Goal: Task Accomplishment & Management: Complete application form

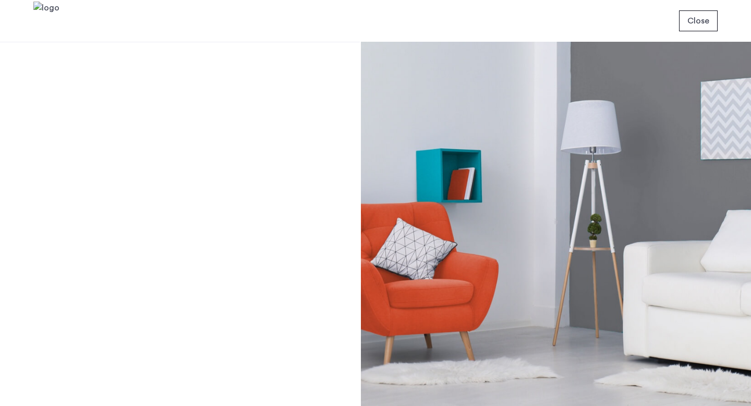
scroll to position [87, 0]
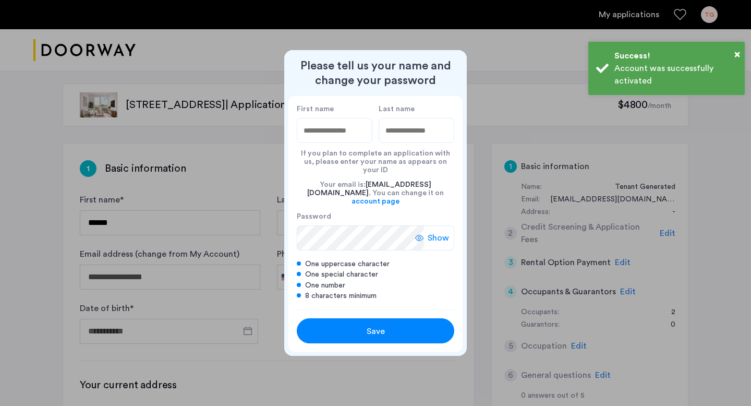
click at [353, 138] on input "First name" at bounding box center [335, 130] width 76 height 25
type input "*******"
type input "******"
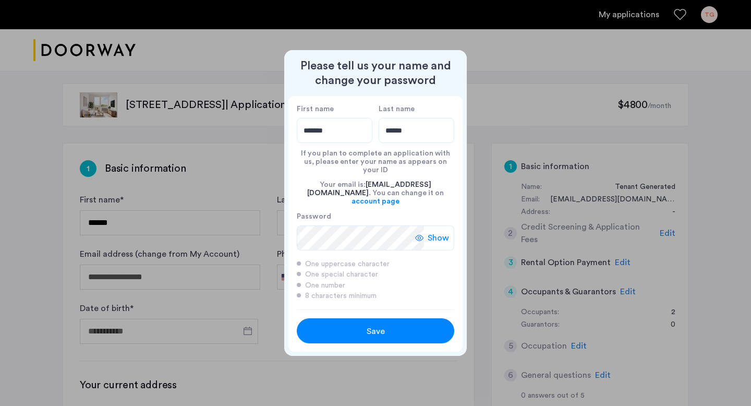
click at [409, 332] on button "Save" at bounding box center [375, 330] width 157 height 25
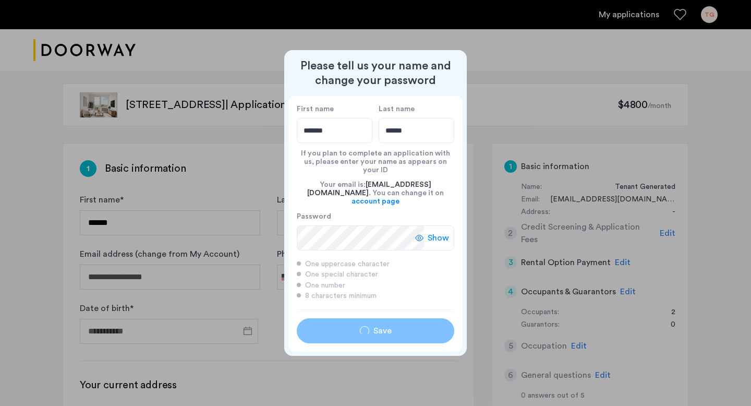
type input "*******"
type input "******"
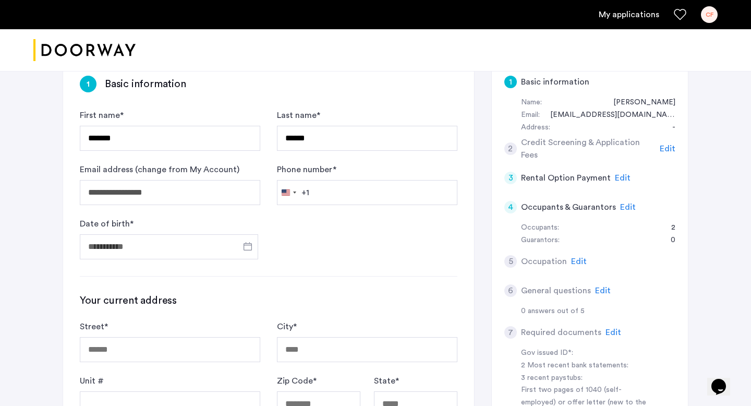
scroll to position [109, 0]
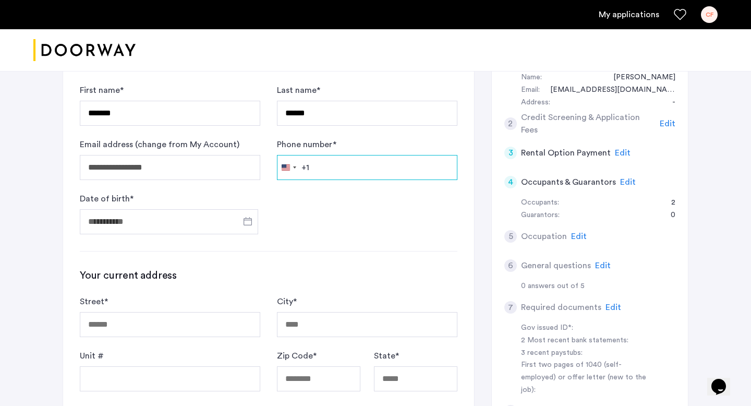
click at [341, 165] on input "Phone number *" at bounding box center [367, 167] width 180 height 25
type input "**********"
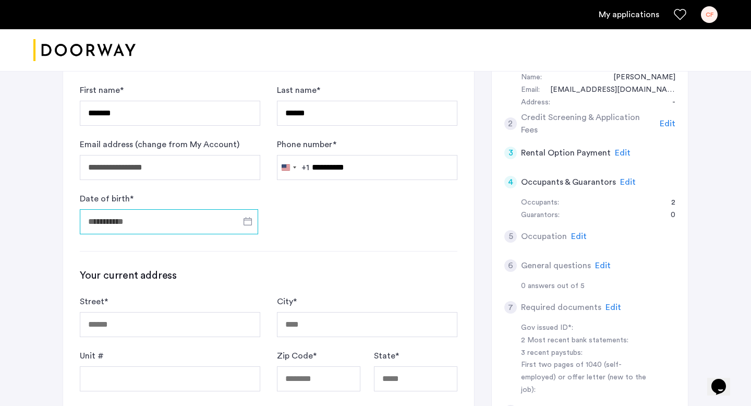
click at [218, 215] on input "Date of birth *" at bounding box center [169, 221] width 178 height 25
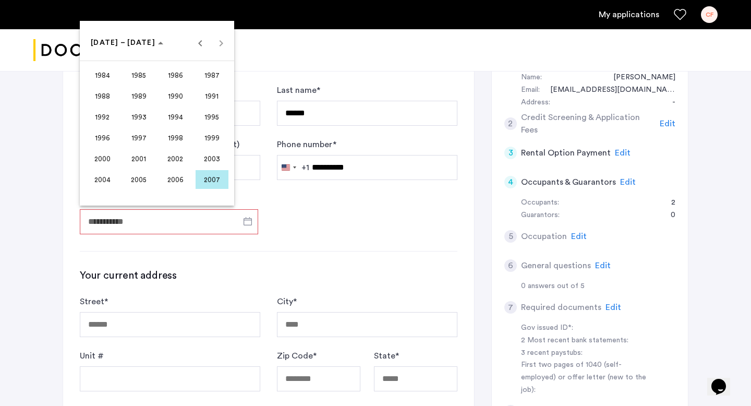
click at [239, 219] on div at bounding box center [375, 203] width 751 height 406
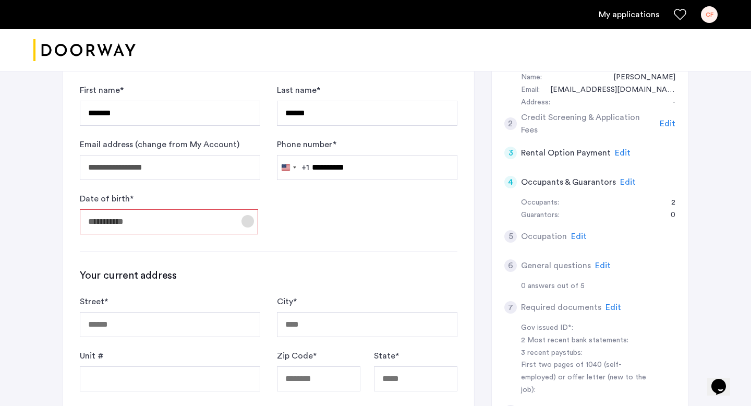
click at [250, 220] on span "Open calendar" at bounding box center [247, 221] width 25 height 25
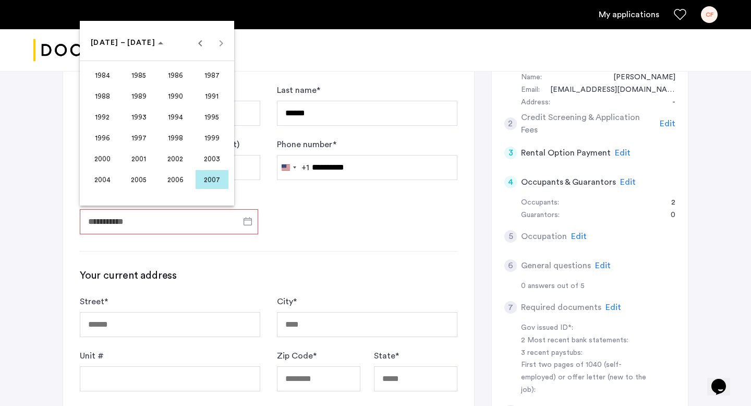
click at [221, 38] on div "1984 to 2007 1984 – 2007" at bounding box center [156, 42] width 149 height 21
click at [221, 42] on div "1984 to 2007 1984 – 2007" at bounding box center [156, 42] width 149 height 21
click at [136, 43] on span "1984 – 2007" at bounding box center [123, 42] width 65 height 7
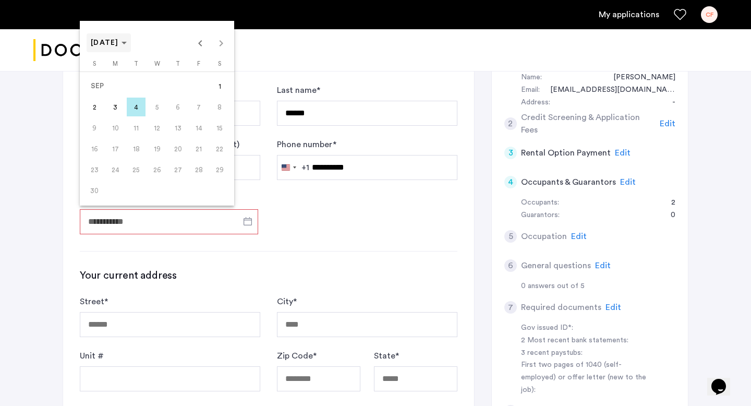
click at [119, 43] on span "SEP 2007" at bounding box center [105, 42] width 28 height 7
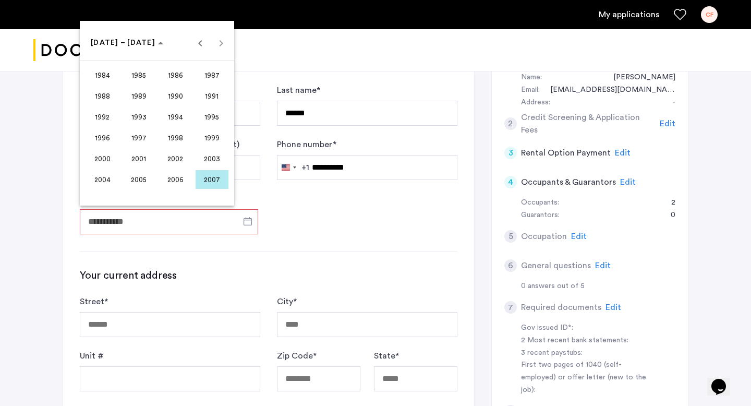
click at [203, 160] on span "2003" at bounding box center [212, 158] width 33 height 19
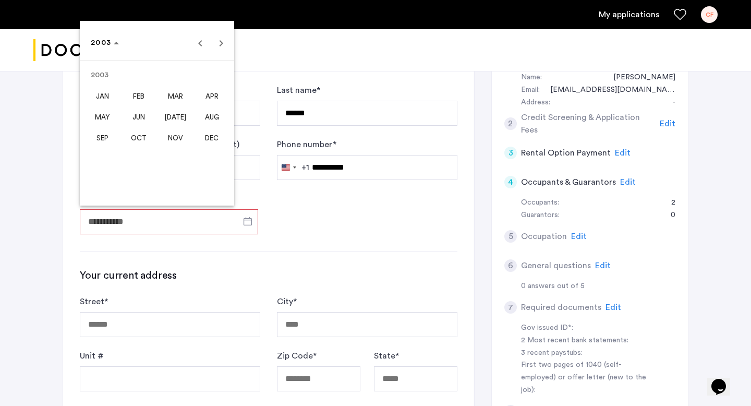
click at [209, 137] on span "DEC" at bounding box center [212, 137] width 33 height 19
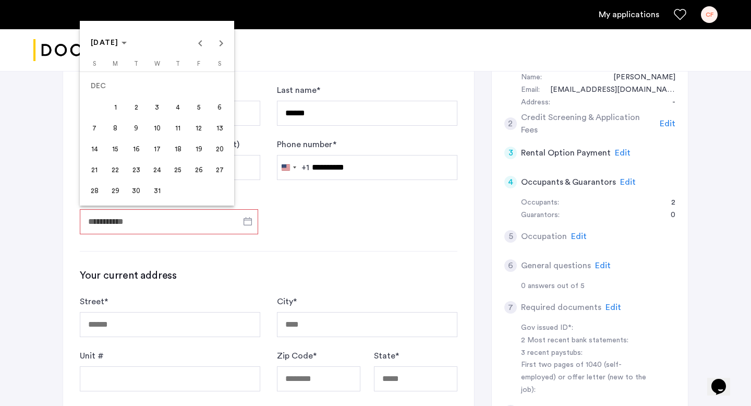
click at [91, 164] on span "21" at bounding box center [94, 169] width 19 height 19
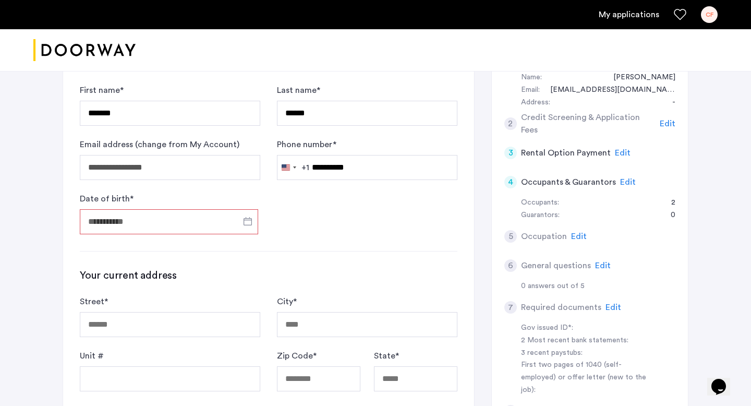
type input "**********"
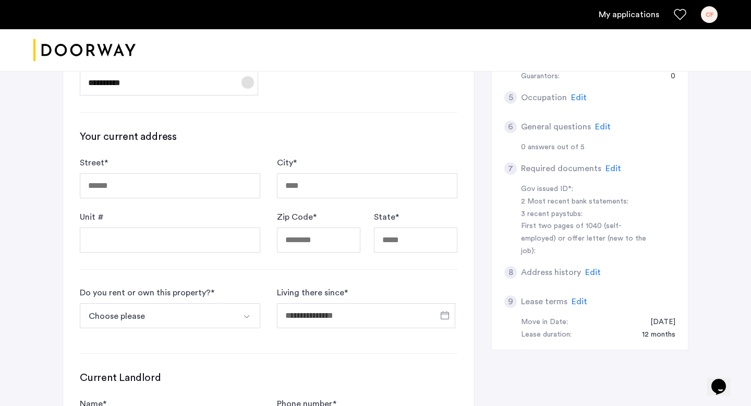
scroll to position [250, 0]
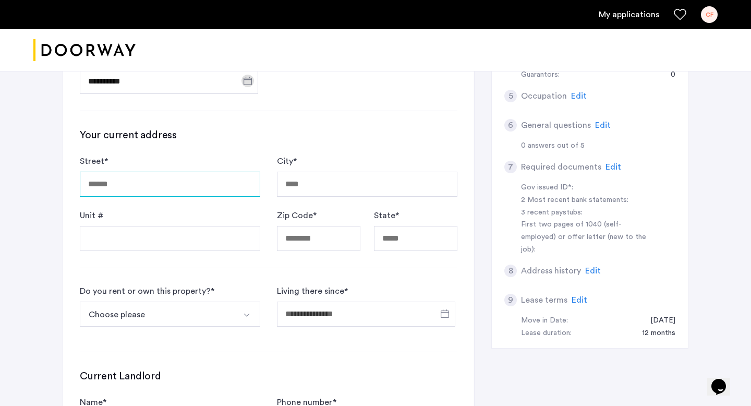
click at [110, 193] on input "Street *" at bounding box center [170, 184] width 180 height 25
type input "**********"
type input "********"
type input "*****"
type input "**"
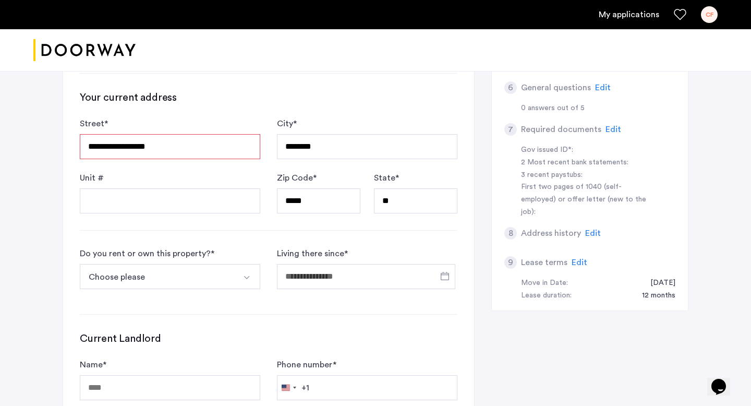
scroll to position [377, 0]
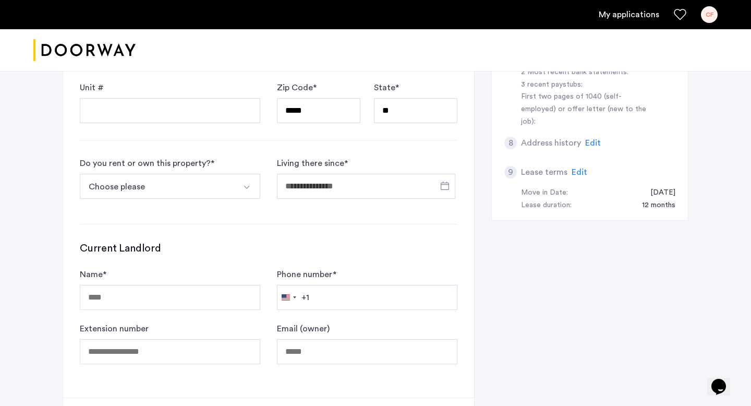
click at [168, 188] on button "Choose please" at bounding box center [158, 186] width 156 height 25
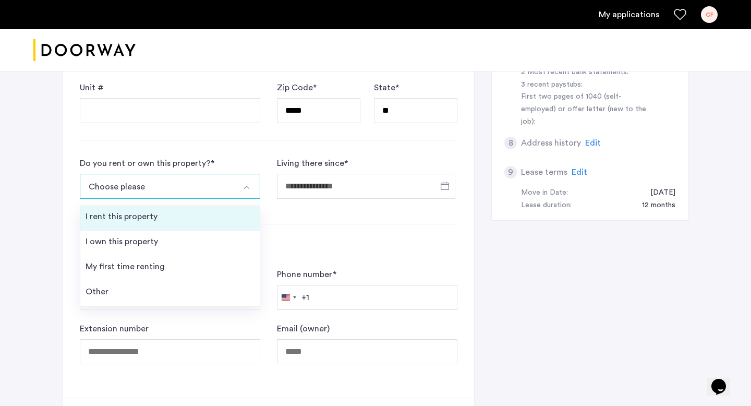
click at [153, 222] on div "I rent this property" at bounding box center [122, 216] width 72 height 13
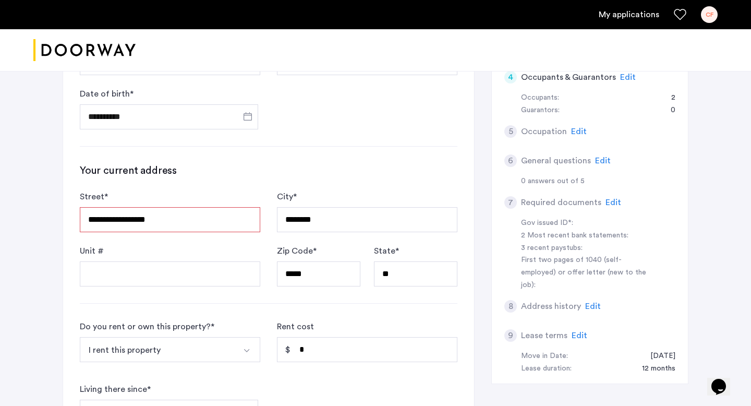
scroll to position [209, 0]
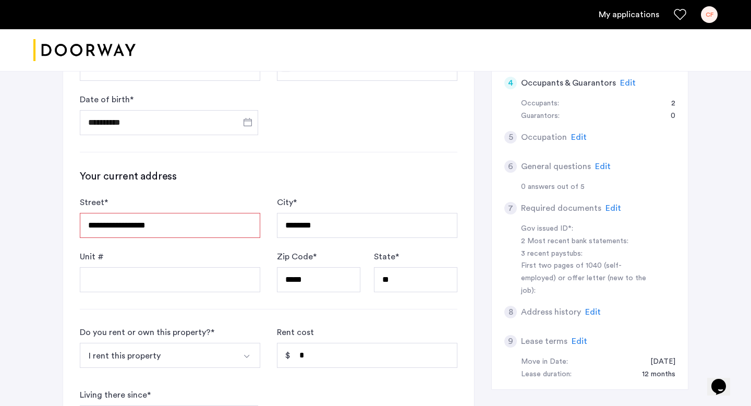
click at [196, 219] on input "**********" at bounding box center [170, 225] width 180 height 25
type input "**********"
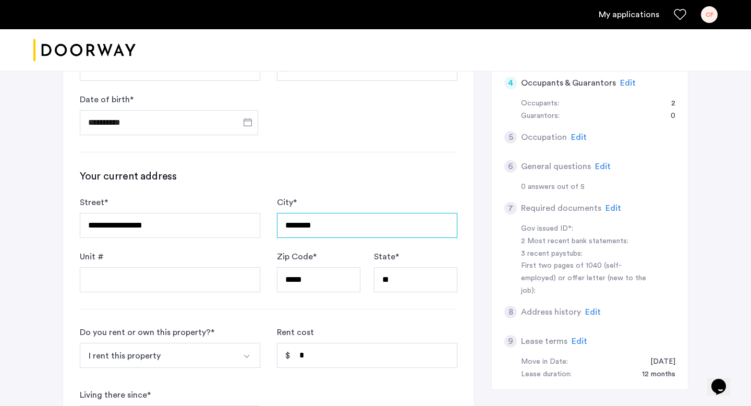
click at [395, 229] on input "********" at bounding box center [367, 225] width 180 height 25
type input "********"
click at [324, 291] on div "**********" at bounding box center [268, 278] width 411 height 686
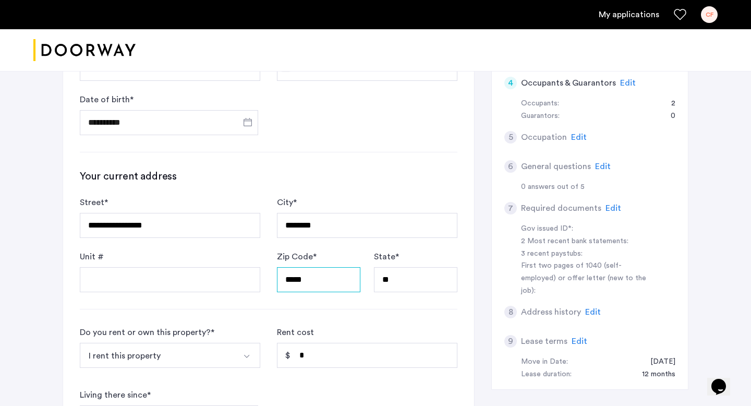
click at [315, 278] on input "*****" at bounding box center [318, 279] width 83 height 25
type input "*****"
click at [400, 278] on input "**" at bounding box center [415, 279] width 83 height 25
type input "*"
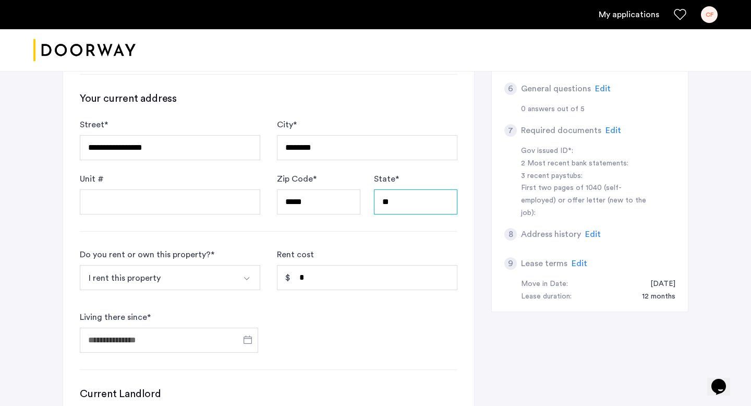
scroll to position [289, 0]
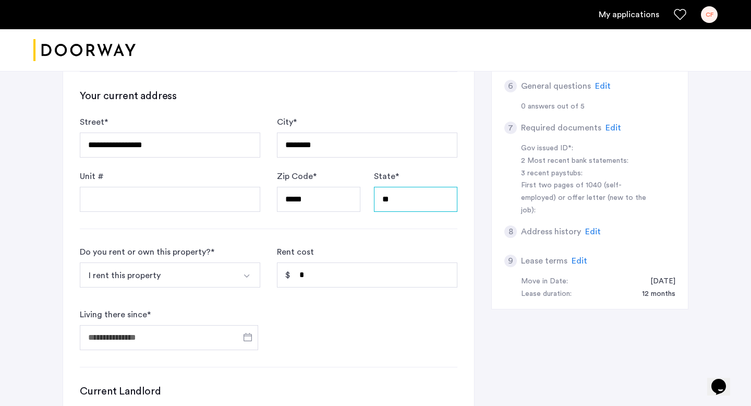
type input "**"
click at [255, 229] on div "**********" at bounding box center [268, 198] width 411 height 686
click at [346, 282] on input "*" at bounding box center [367, 274] width 180 height 25
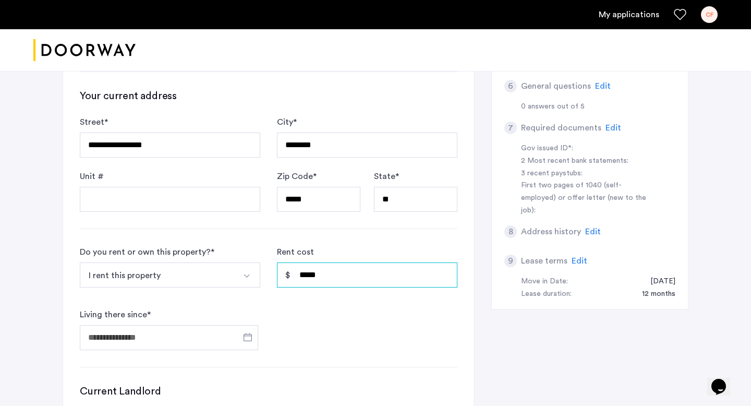
type input "*****"
click at [350, 321] on form "Do you rent or own this property? * I rent this property I rent this property I…" at bounding box center [268, 298] width 377 height 104
click at [255, 337] on span "Open calendar" at bounding box center [247, 336] width 25 height 25
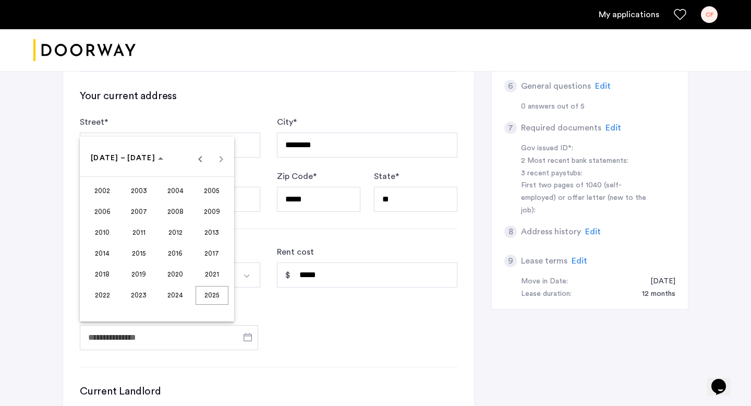
click at [148, 296] on span "2023" at bounding box center [139, 295] width 33 height 19
click at [207, 230] on span "AUG" at bounding box center [212, 232] width 33 height 19
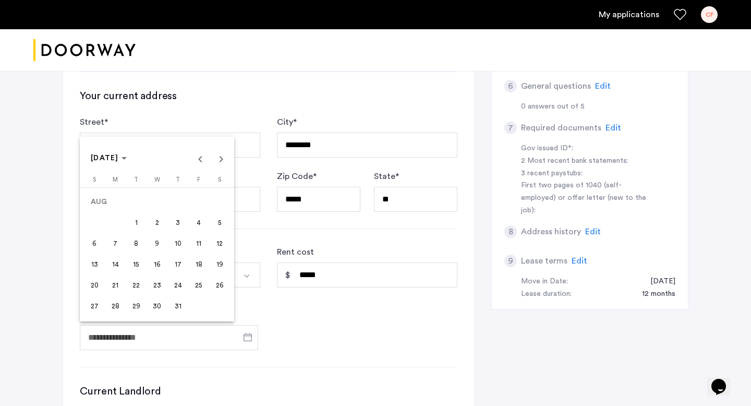
click at [136, 220] on span "1" at bounding box center [136, 222] width 19 height 19
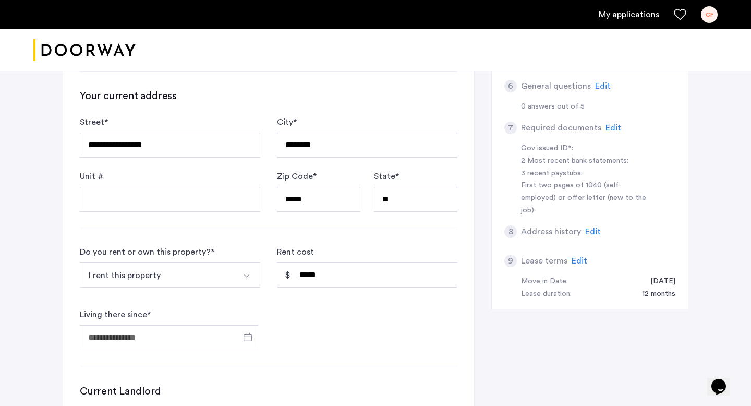
type input "**********"
click at [322, 351] on div "**********" at bounding box center [268, 198] width 411 height 686
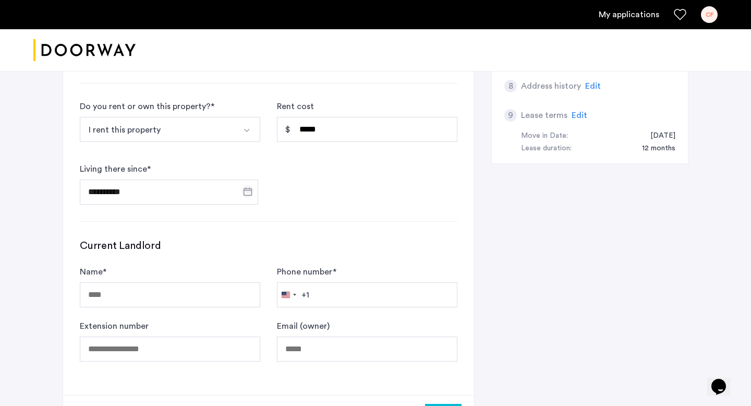
scroll to position [436, 0]
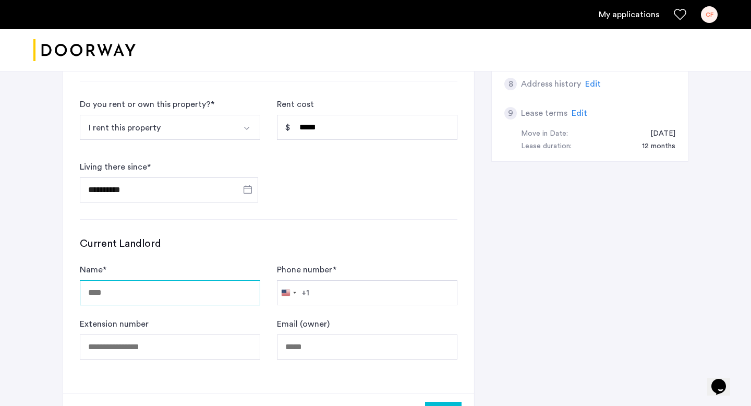
click at [211, 299] on input "Name *" at bounding box center [170, 292] width 180 height 25
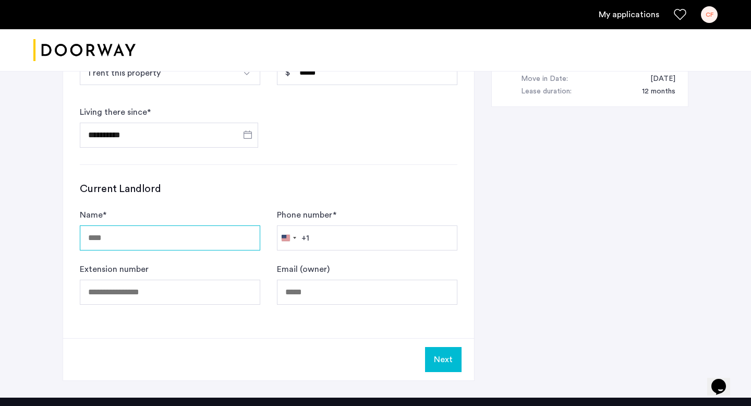
scroll to position [498, 0]
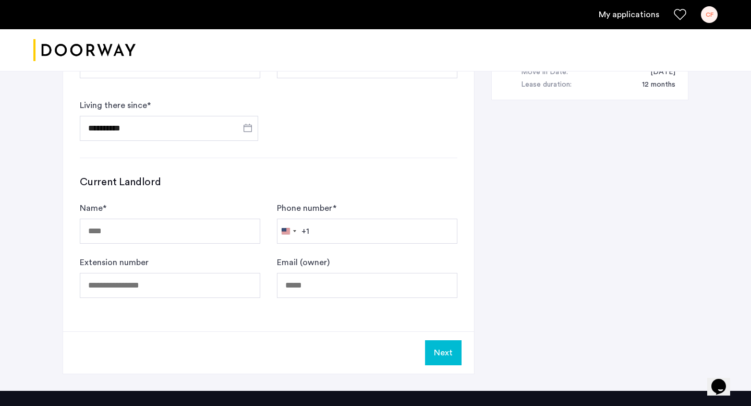
click at [188, 234] on input "Name *" at bounding box center [170, 230] width 180 height 25
drag, startPoint x: 190, startPoint y: 230, endPoint x: 55, endPoint y: 230, distance: 135.6
click at [122, 229] on input "**********" at bounding box center [170, 230] width 180 height 25
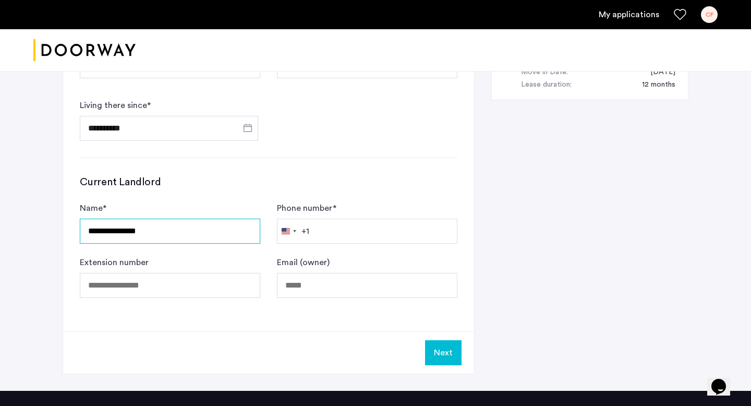
type input "**********"
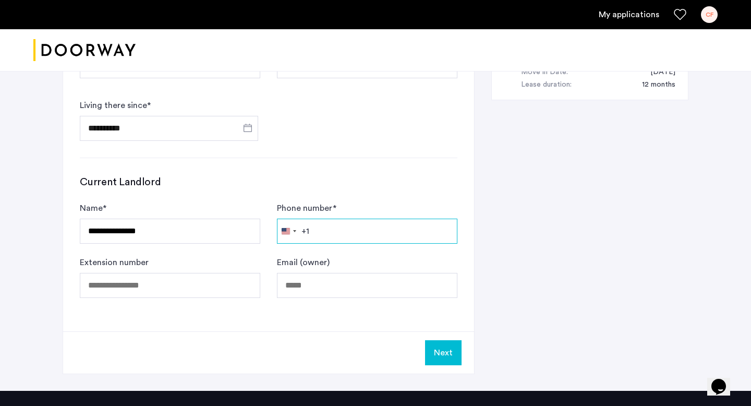
click at [365, 233] on input "Phone number *" at bounding box center [367, 230] width 180 height 25
paste input "**********"
type input "**********"
click at [497, 248] on div "**********" at bounding box center [376, 18] width 626 height 746
click at [451, 352] on button "Next" at bounding box center [443, 352] width 36 height 25
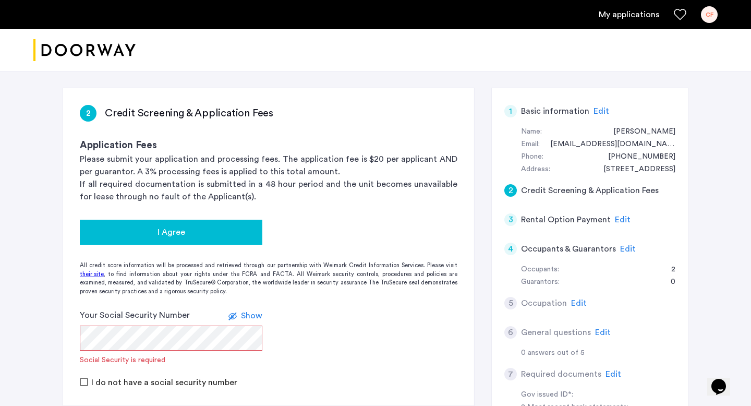
scroll to position [56, 0]
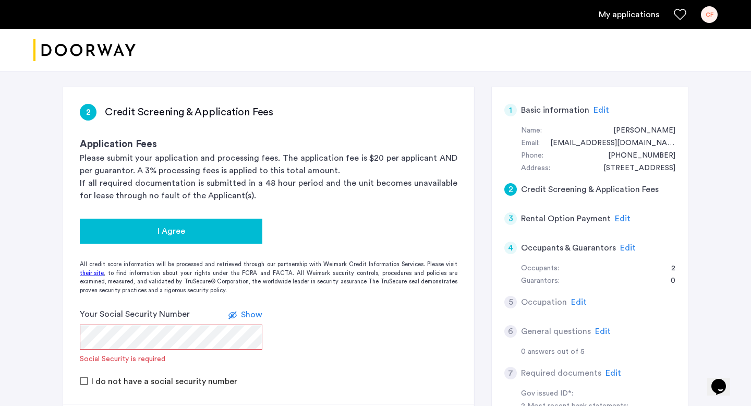
click at [226, 239] on button "I Agree" at bounding box center [171, 230] width 182 height 25
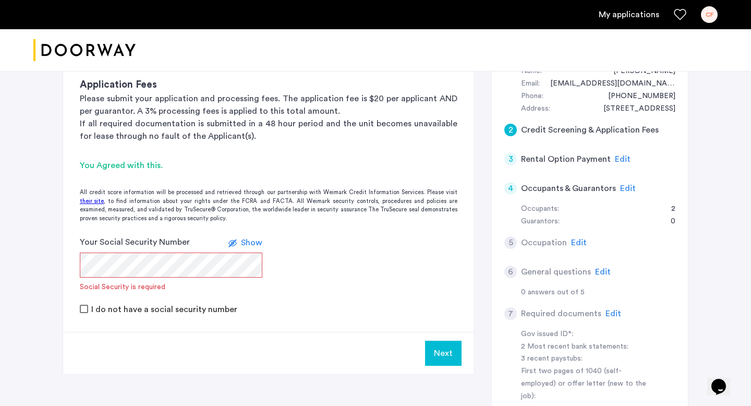
scroll to position [107, 0]
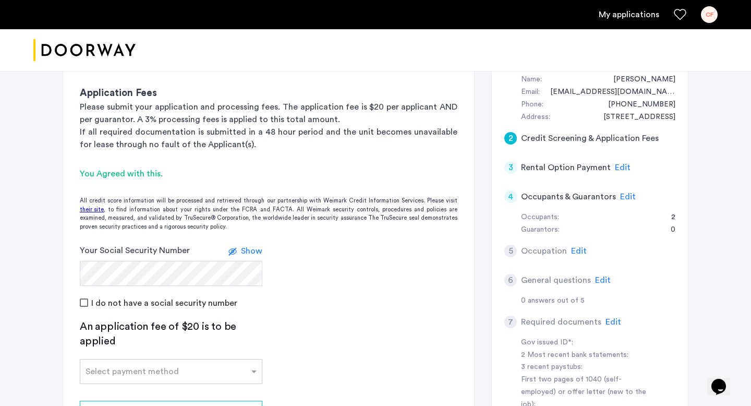
click at [351, 327] on app-credit-screening "2 Credit Screening & Application Fees Application Fees Please submit your appli…" at bounding box center [268, 260] width 411 height 448
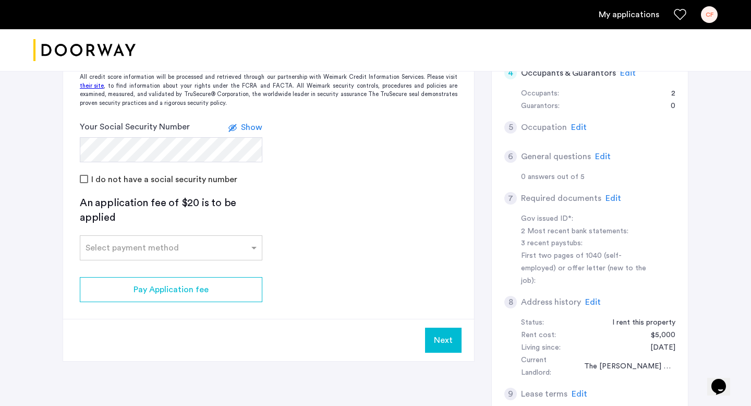
scroll to position [232, 0]
click at [256, 129] on span "Show" at bounding box center [251, 126] width 21 height 8
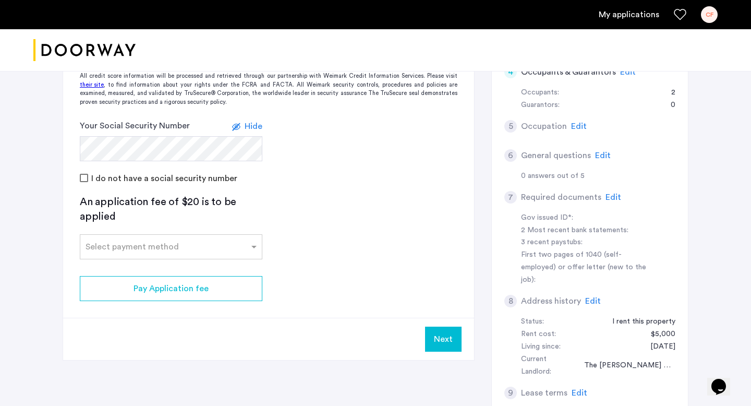
click at [256, 129] on span "Hide" at bounding box center [254, 126] width 18 height 8
click at [194, 250] on div "Select payment method" at bounding box center [164, 246] width 168 height 13
click at [188, 273] on div "Credit Card" at bounding box center [170, 269] width 181 height 21
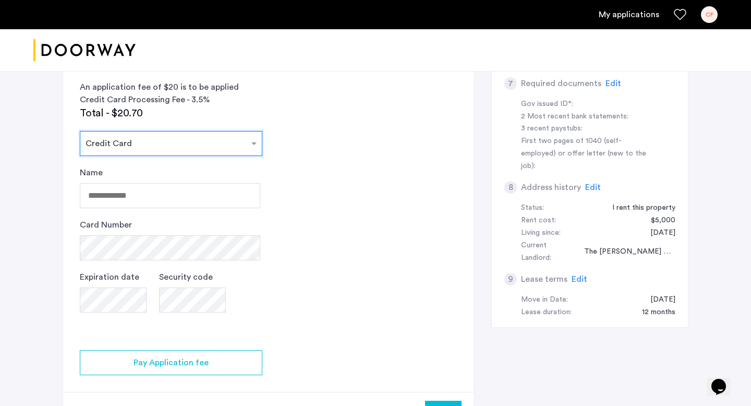
scroll to position [347, 0]
click at [132, 193] on input "Name" at bounding box center [170, 194] width 180 height 25
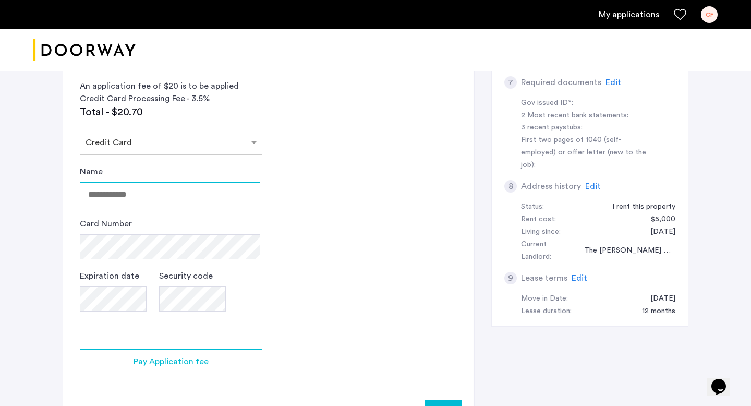
type input "**********"
click at [330, 274] on app-credit-screening "2 Credit Screening & Application Fees Application Fees Please submit your appli…" at bounding box center [268, 115] width 411 height 636
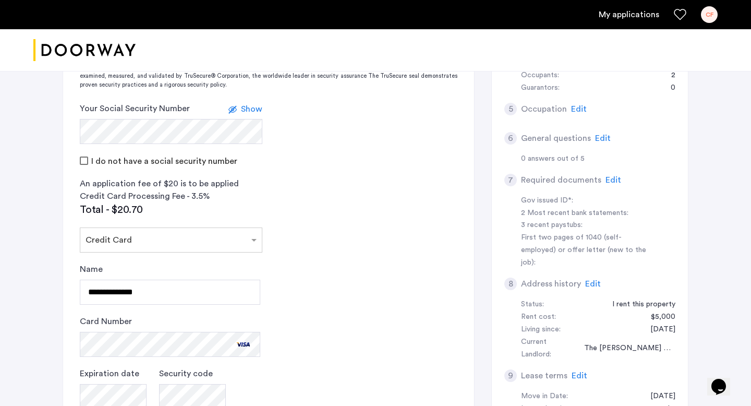
scroll to position [223, 0]
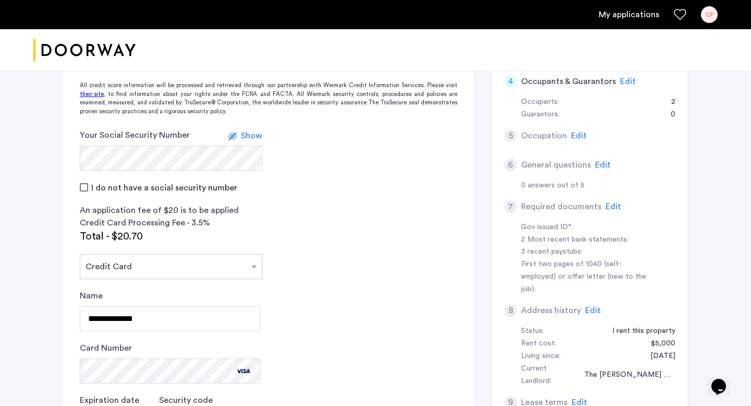
click at [621, 79] on span "Edit" at bounding box center [628, 81] width 16 height 8
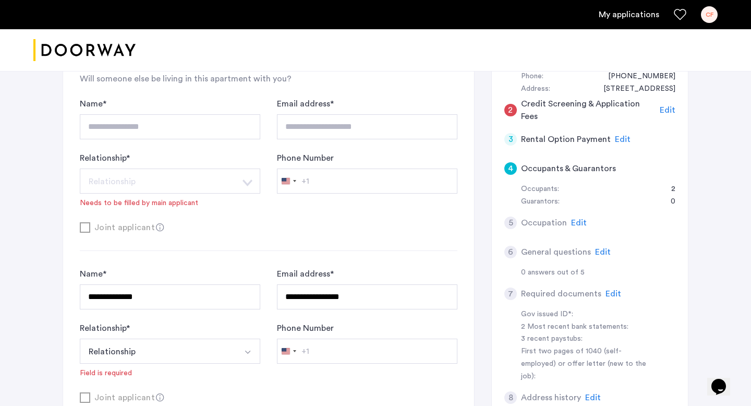
scroll to position [137, 0]
click at [616, 140] on span "Edit" at bounding box center [623, 138] width 16 height 8
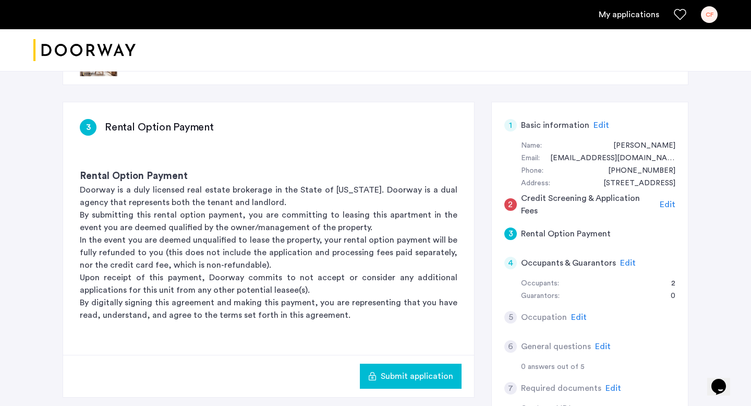
scroll to position [17, 0]
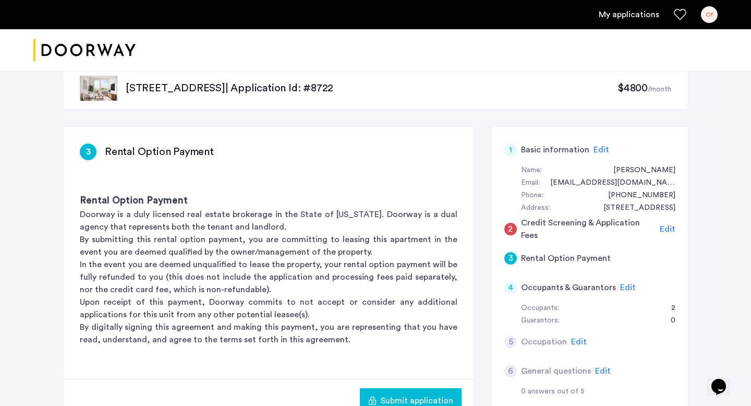
click at [664, 226] on span "Edit" at bounding box center [668, 229] width 16 height 8
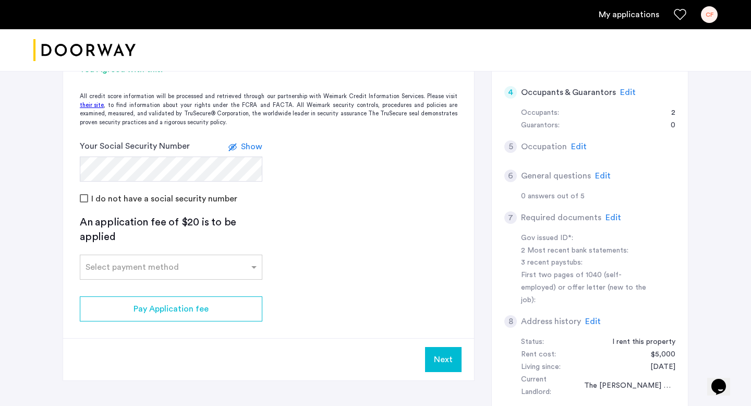
scroll to position [293, 0]
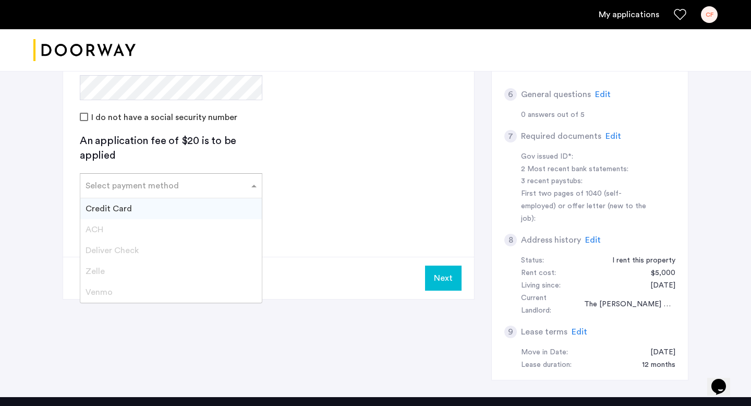
click at [219, 181] on input "text" at bounding box center [161, 183] width 150 height 7
click at [199, 208] on div "Credit Card" at bounding box center [170, 208] width 181 height 21
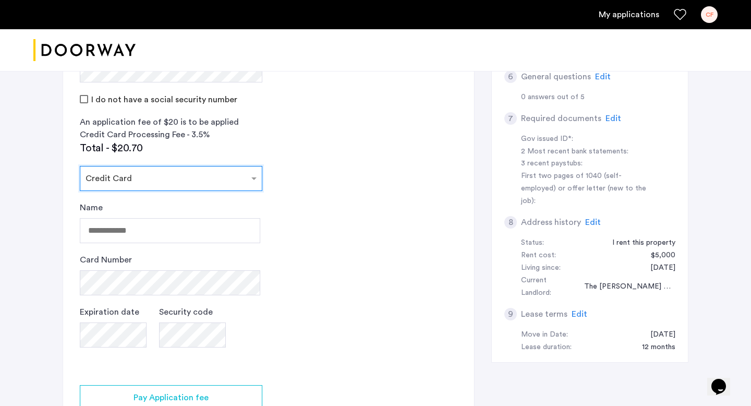
scroll to position [311, 0]
click at [168, 244] on div "Name Card Number Expiration date Security code" at bounding box center [170, 284] width 180 height 167
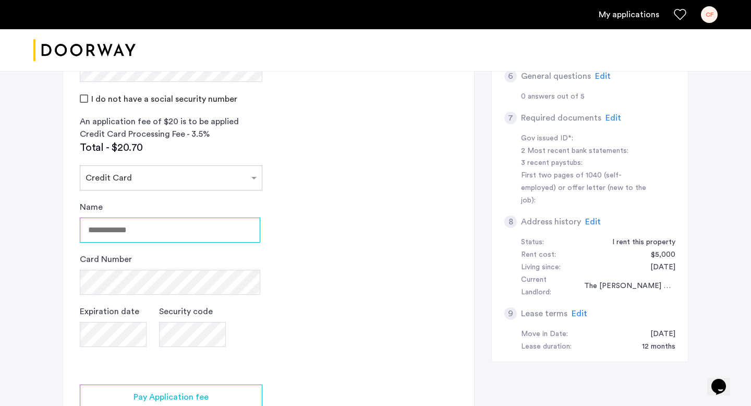
click at [160, 233] on input "Name" at bounding box center [170, 229] width 180 height 25
type input "**********"
click at [385, 324] on app-credit-screening "2 Credit Screening & Application Fees Application Fees Please submit your appli…" at bounding box center [268, 150] width 411 height 636
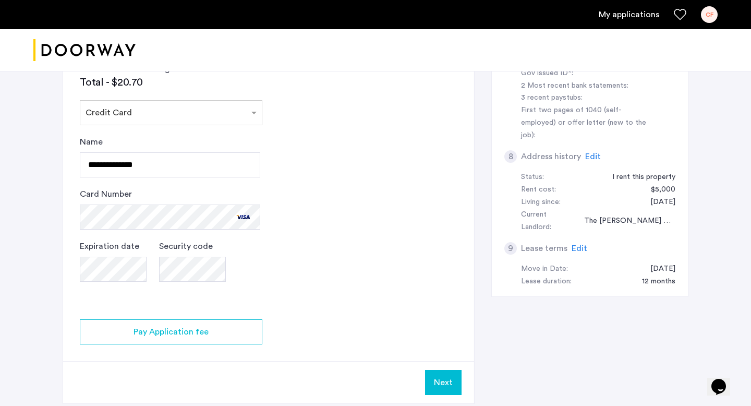
scroll to position [377, 0]
click at [267, 330] on app-credit-screening "2 Credit Screening & Application Fees Application Fees Please submit your appli…" at bounding box center [268, 84] width 411 height 636
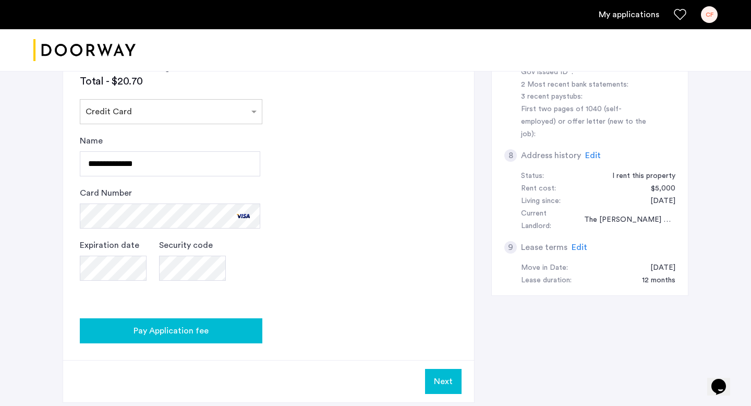
click at [242, 330] on div "Pay Application fee" at bounding box center [171, 330] width 166 height 13
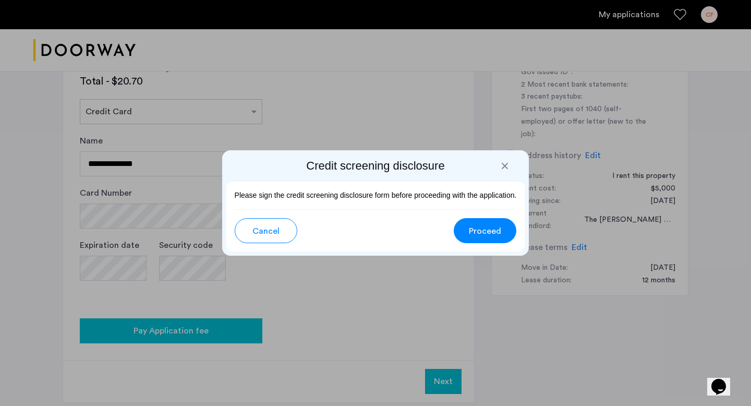
scroll to position [0, 0]
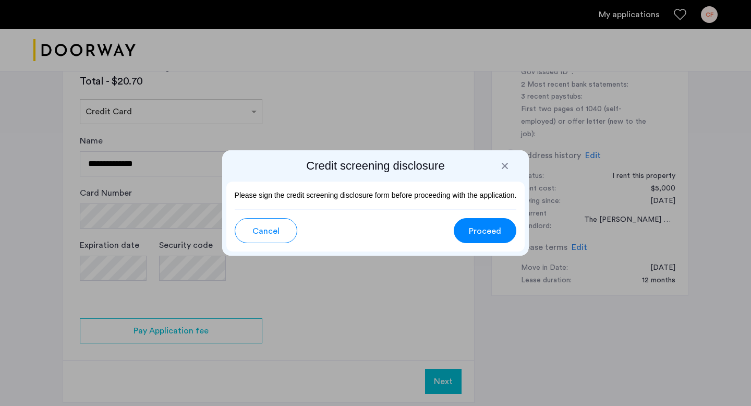
click at [496, 231] on span "Proceed" at bounding box center [485, 231] width 32 height 13
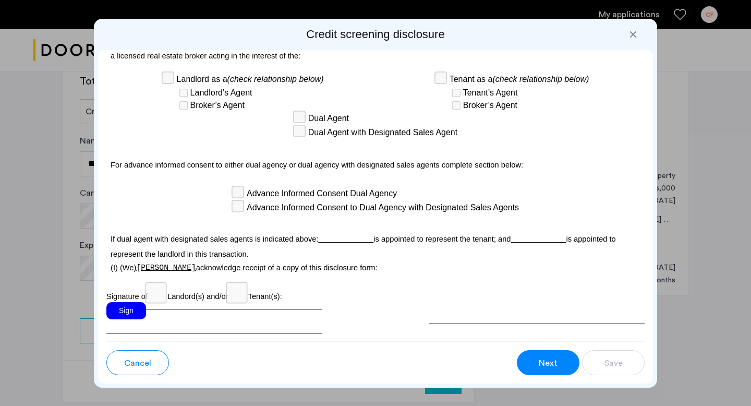
scroll to position [2985, 0]
click at [128, 302] on div "Sign" at bounding box center [126, 310] width 40 height 17
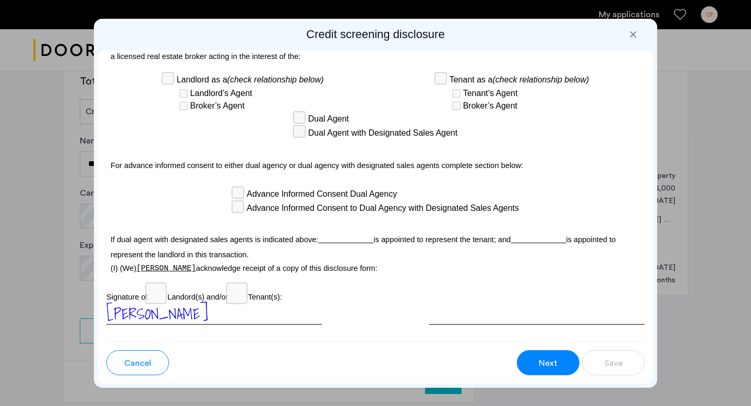
scroll to position [3052, 0]
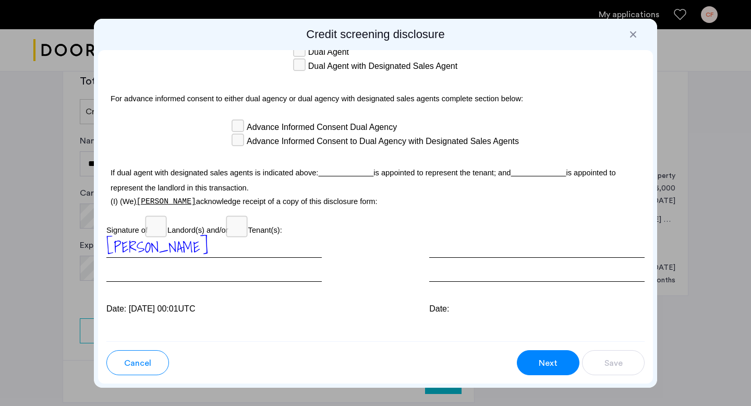
click at [477, 238] on div at bounding box center [536, 259] width 215 height 46
click at [536, 367] on button "Next" at bounding box center [548, 362] width 63 height 25
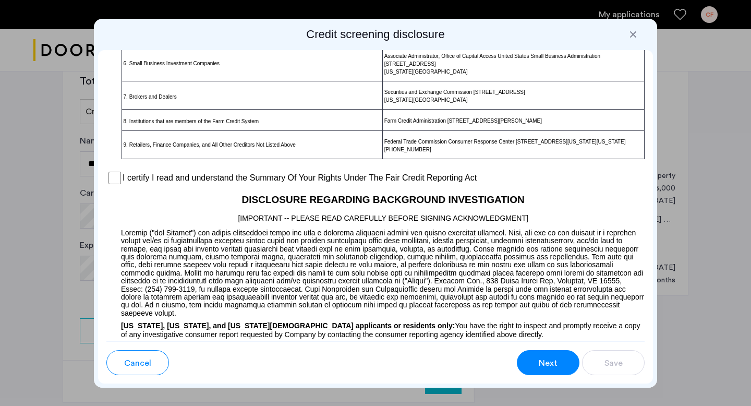
scroll to position [794, 0]
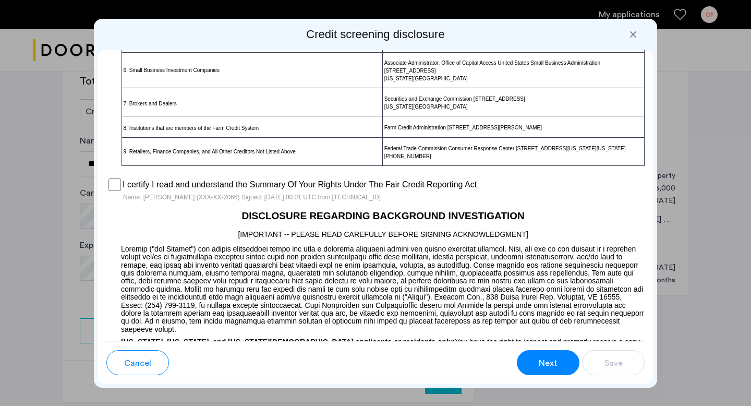
click at [545, 360] on span "Next" at bounding box center [548, 363] width 19 height 13
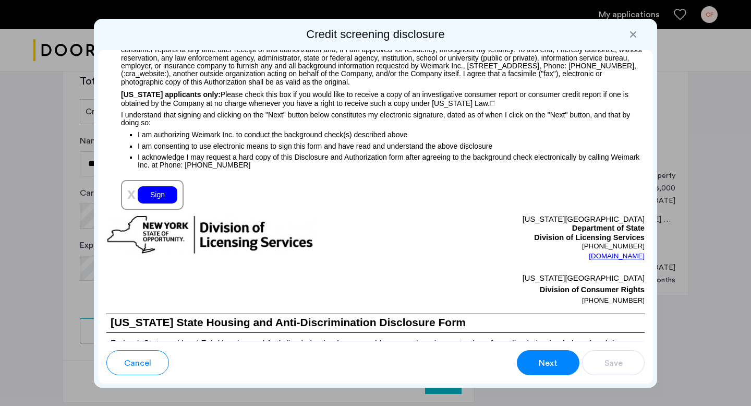
scroll to position [1168, 0]
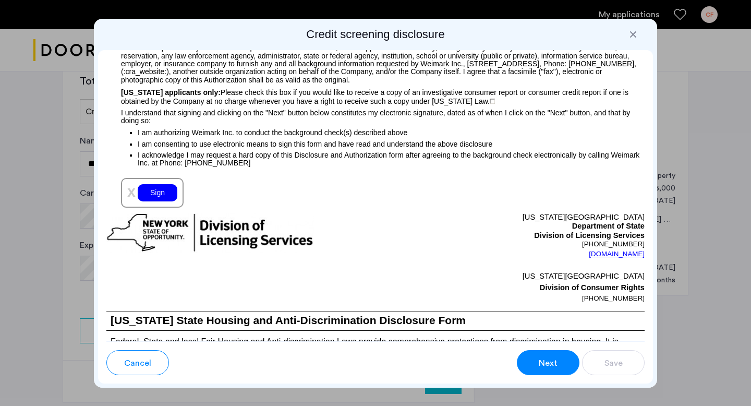
click at [152, 188] on div "Sign" at bounding box center [158, 192] width 40 height 17
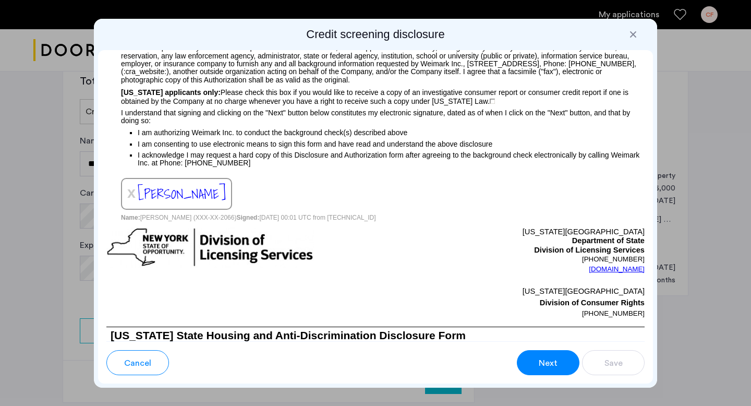
click at [536, 362] on button "Next" at bounding box center [548, 362] width 63 height 25
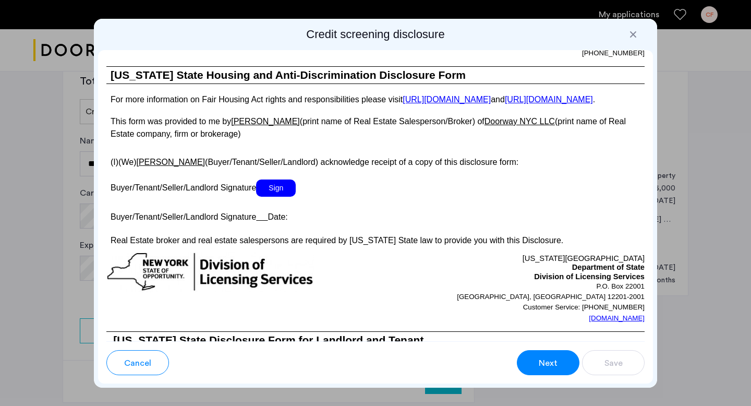
scroll to position [1933, 0]
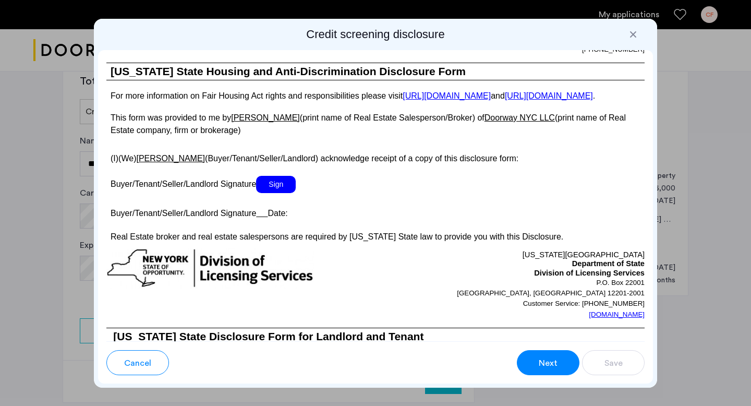
click at [275, 193] on span "Sign" at bounding box center [276, 184] width 40 height 17
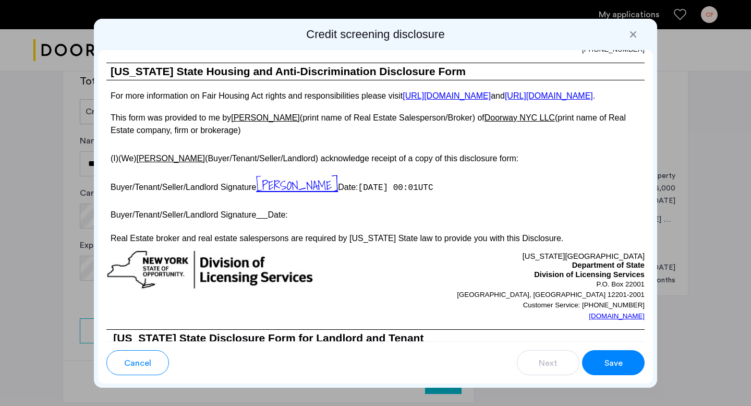
click at [613, 360] on span "Save" at bounding box center [613, 363] width 18 height 13
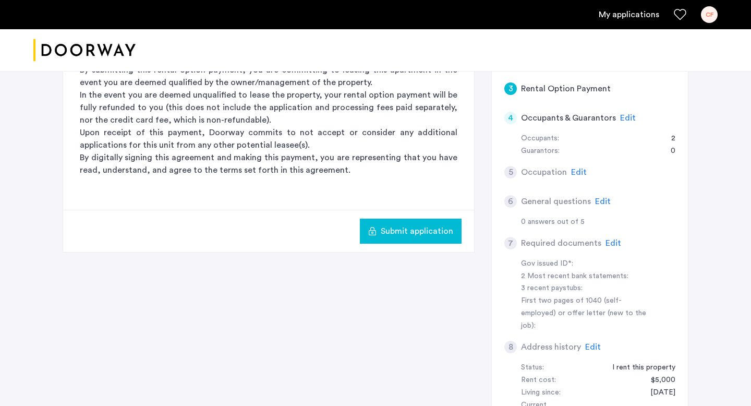
scroll to position [185, 0]
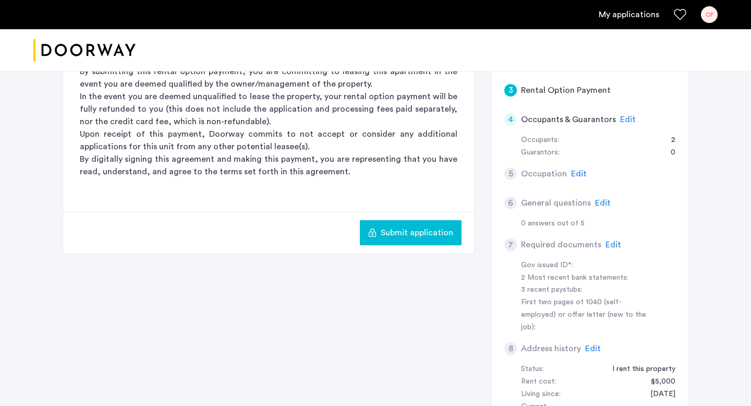
click at [613, 243] on span "Edit" at bounding box center [613, 244] width 16 height 8
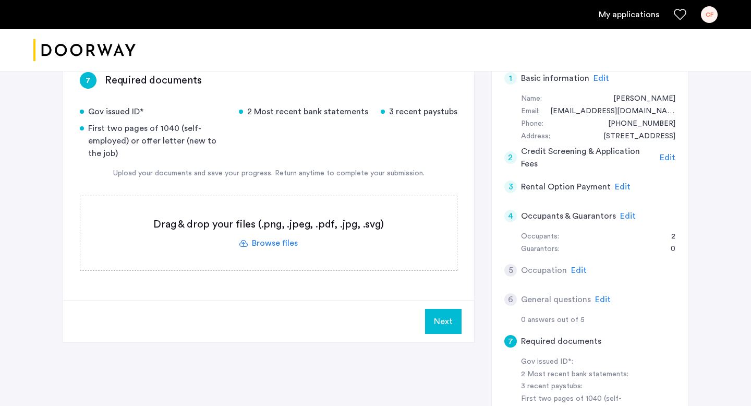
scroll to position [50, 0]
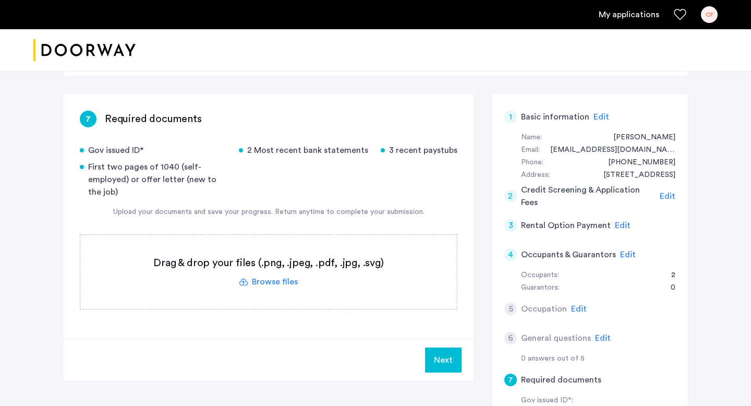
click at [295, 286] on label at bounding box center [268, 272] width 376 height 74
click at [0, 0] on input "file" at bounding box center [0, 0] width 0 height 0
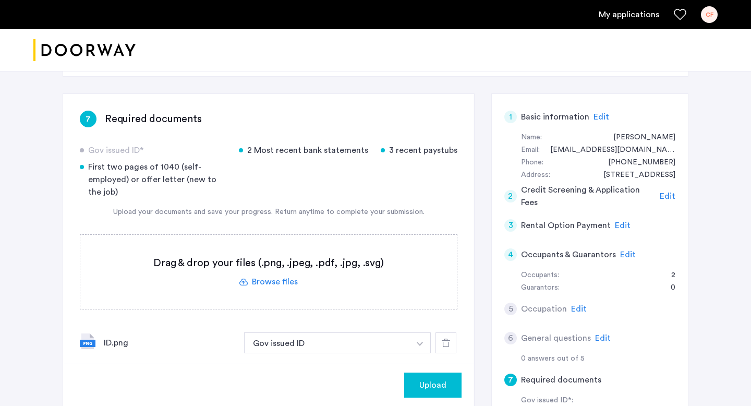
click at [443, 387] on span "Upload" at bounding box center [432, 385] width 27 height 13
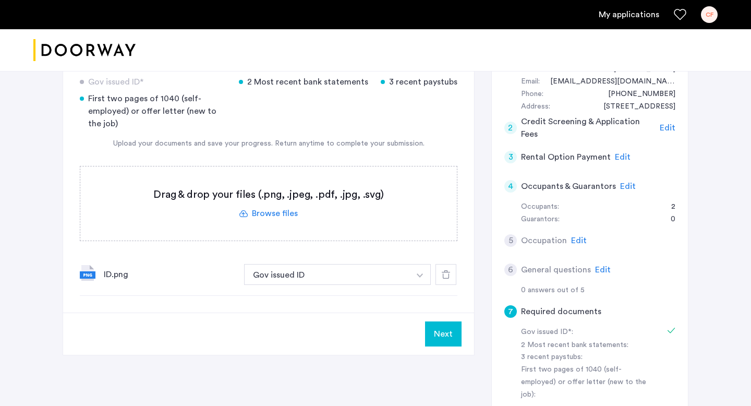
scroll to position [128, 0]
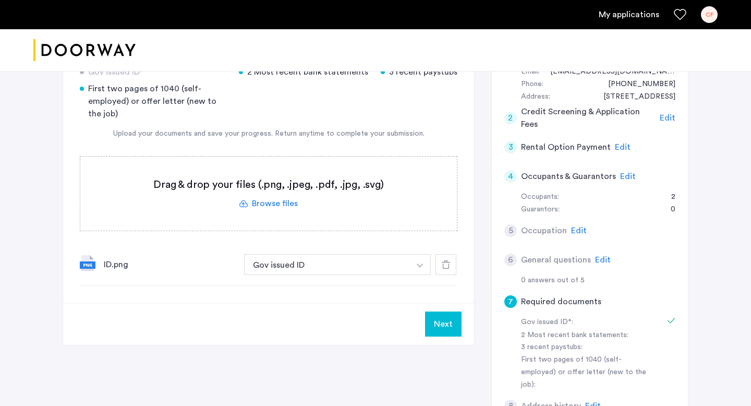
click at [600, 260] on span "Edit" at bounding box center [603, 259] width 16 height 8
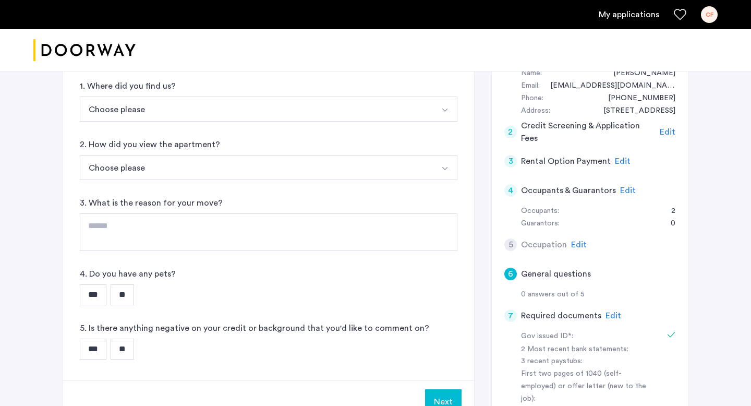
scroll to position [115, 0]
click at [118, 297] on input "**" at bounding box center [122, 293] width 23 height 21
click at [123, 349] on input "**" at bounding box center [122, 347] width 23 height 21
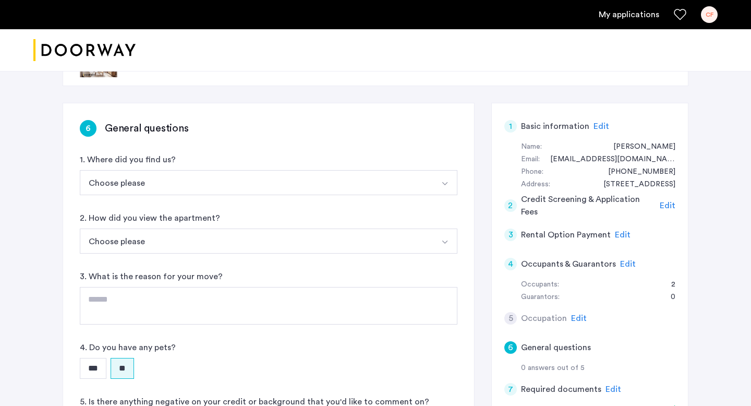
scroll to position [39, 0]
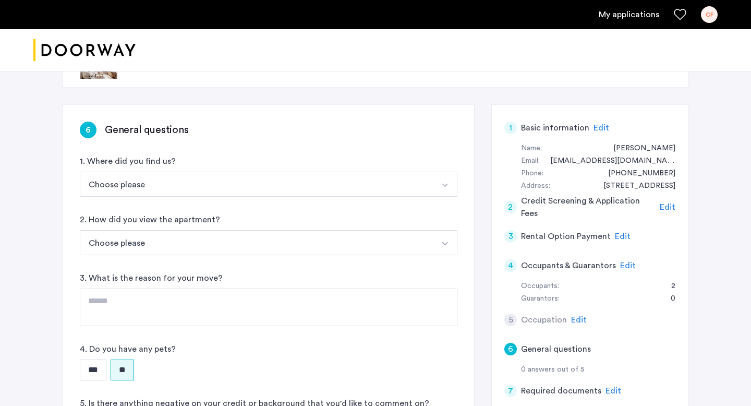
click at [145, 239] on button "Choose please" at bounding box center [256, 242] width 353 height 25
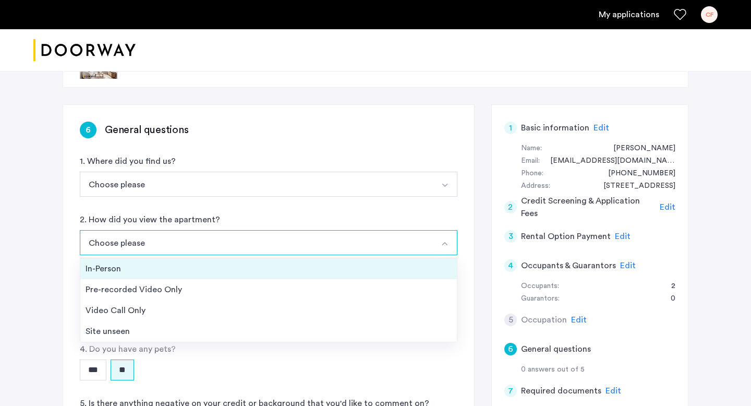
click at [134, 270] on div "In-Person" at bounding box center [269, 268] width 366 height 13
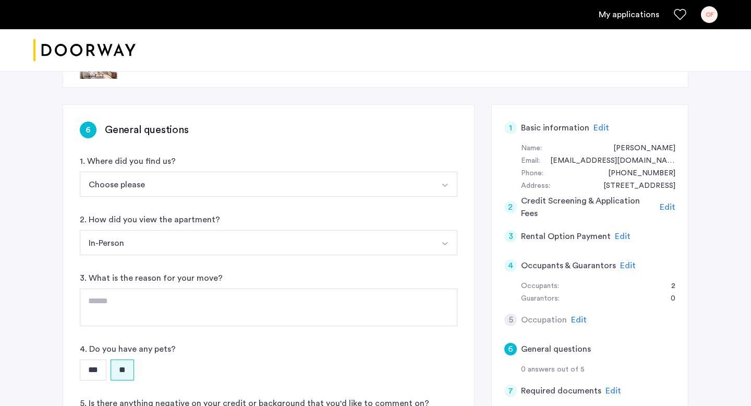
click at [174, 180] on button "Choose please" at bounding box center [256, 184] width 353 height 25
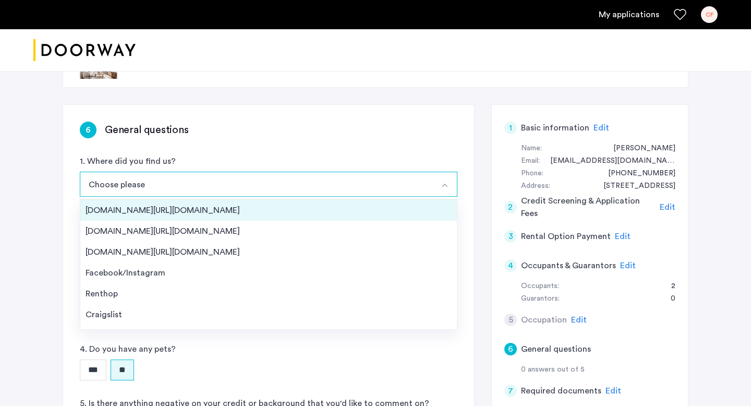
click at [165, 218] on li "[DOMAIN_NAME][URL][DOMAIN_NAME]" at bounding box center [268, 210] width 376 height 21
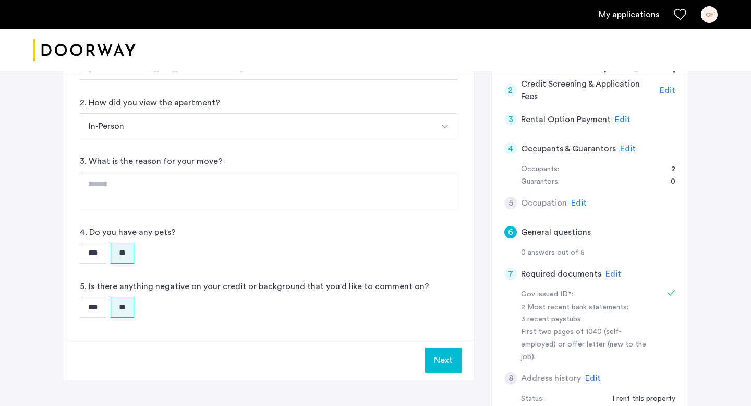
scroll to position [158, 0]
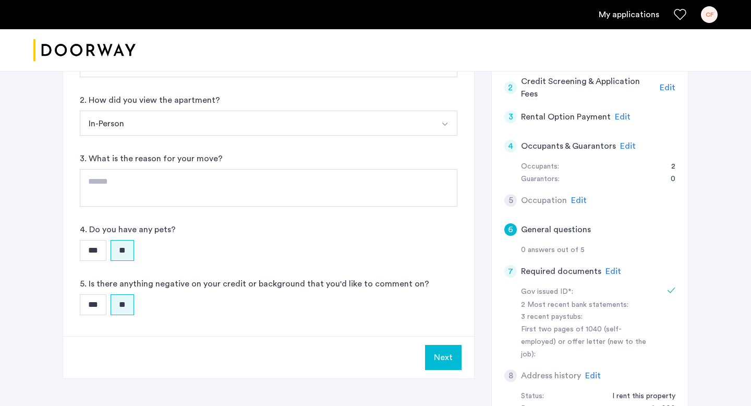
click at [445, 360] on button "Next" at bounding box center [443, 357] width 36 height 25
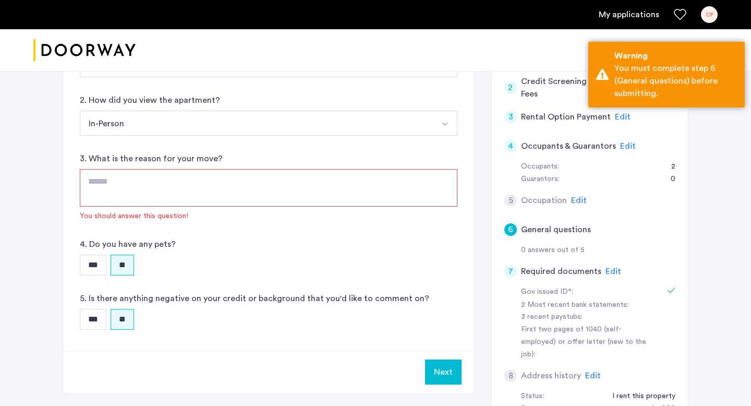
click at [340, 174] on textarea at bounding box center [268, 188] width 377 height 38
click at [333, 181] on textarea at bounding box center [268, 188] width 377 height 38
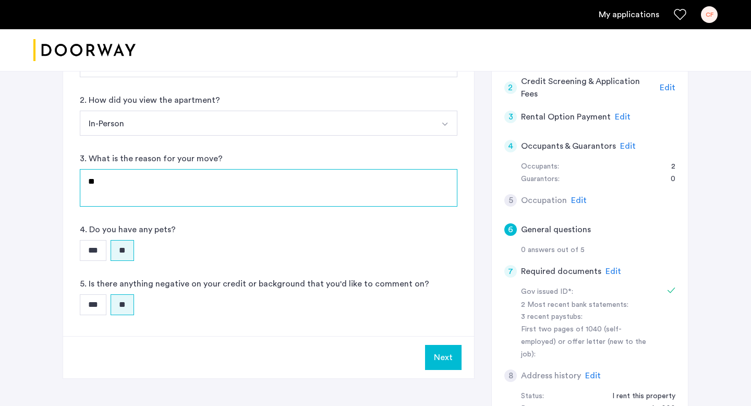
type textarea "*"
type textarea "**********"
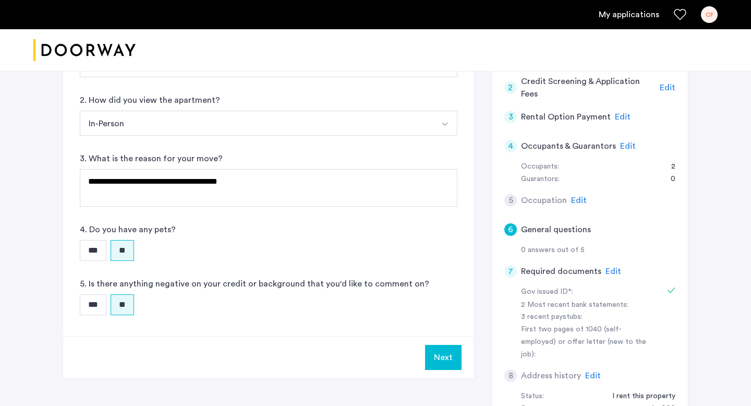
click at [450, 350] on button "Next" at bounding box center [443, 357] width 36 height 25
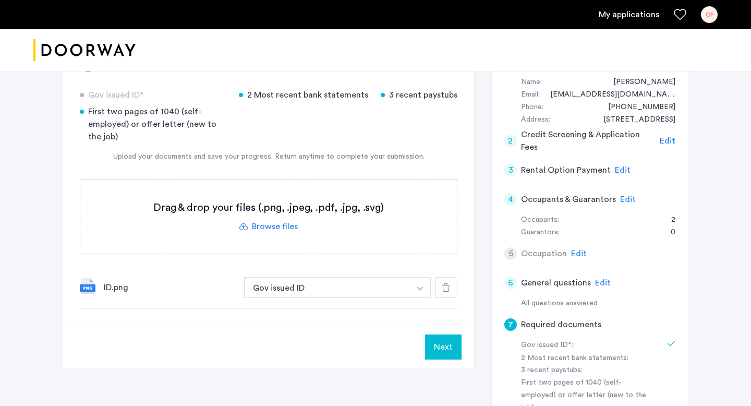
scroll to position [105, 0]
click at [626, 202] on span "Edit" at bounding box center [628, 198] width 16 height 8
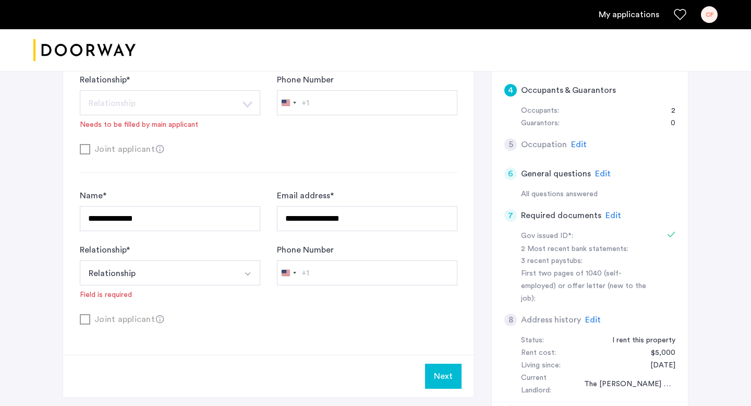
scroll to position [214, 0]
click at [251, 265] on button "Select option" at bounding box center [247, 272] width 25 height 25
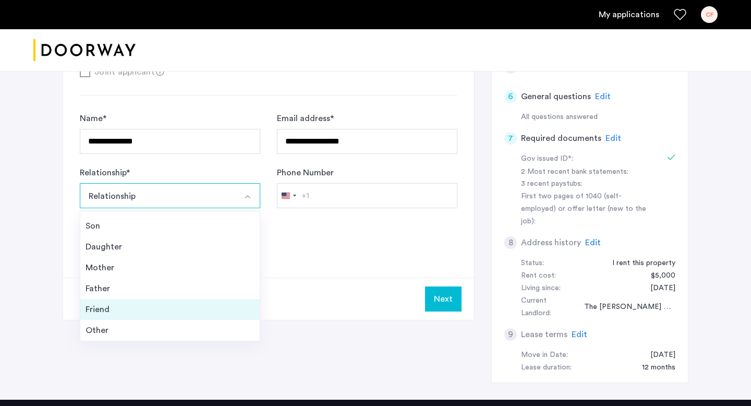
scroll to position [306, 0]
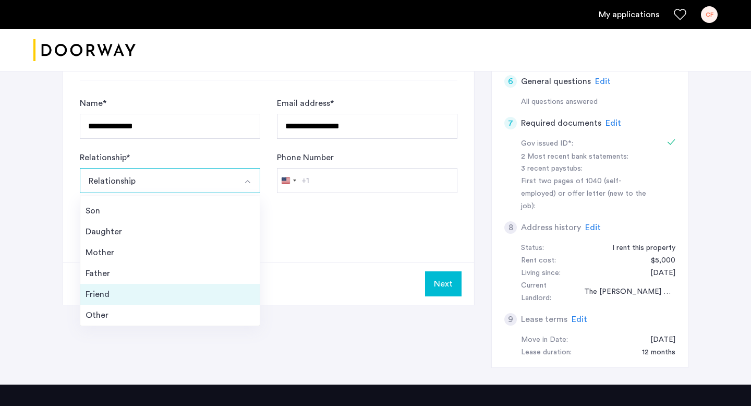
click at [158, 296] on div "Friend" at bounding box center [170, 294] width 169 height 13
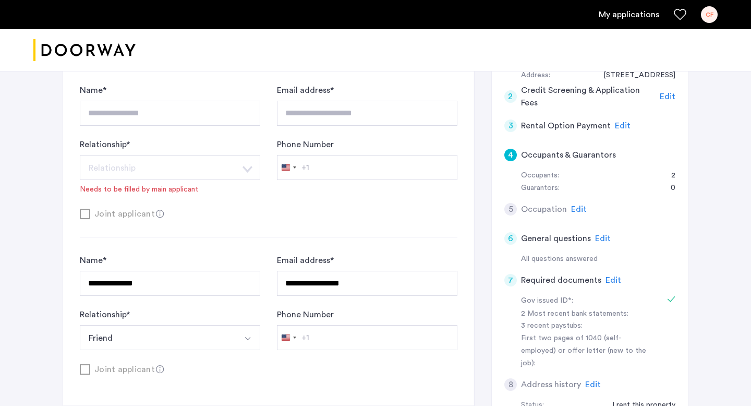
scroll to position [247, 0]
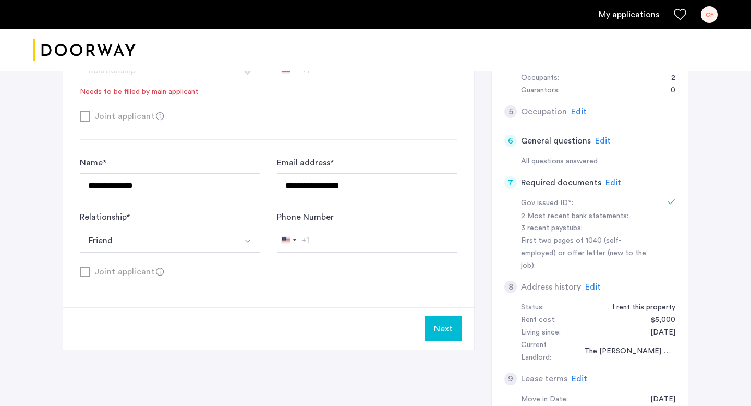
click at [445, 331] on button "Next" at bounding box center [443, 328] width 36 height 25
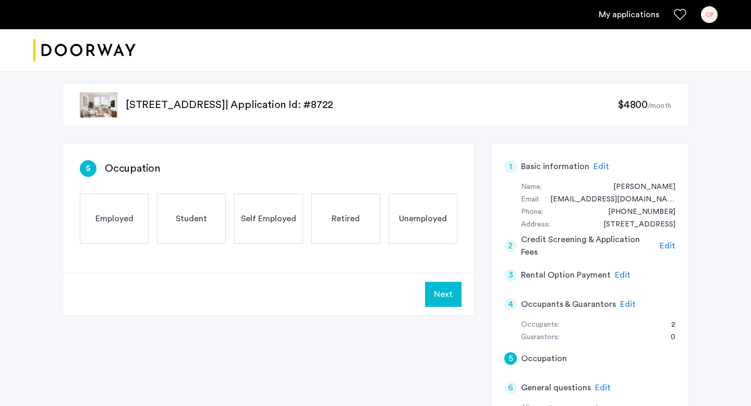
click at [137, 214] on div "Employed" at bounding box center [114, 218] width 69 height 50
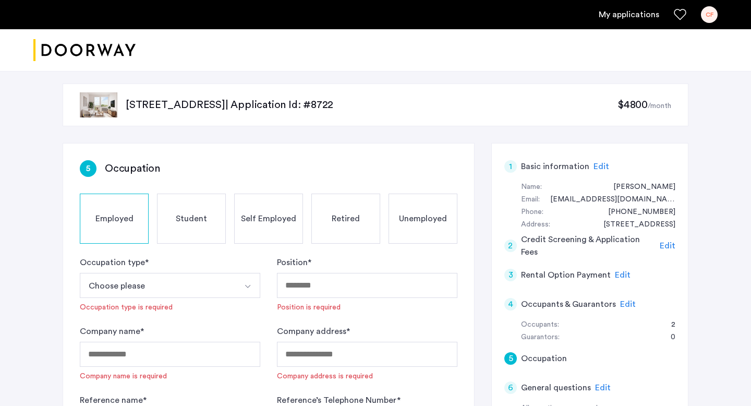
click at [193, 211] on div "Student" at bounding box center [191, 218] width 69 height 50
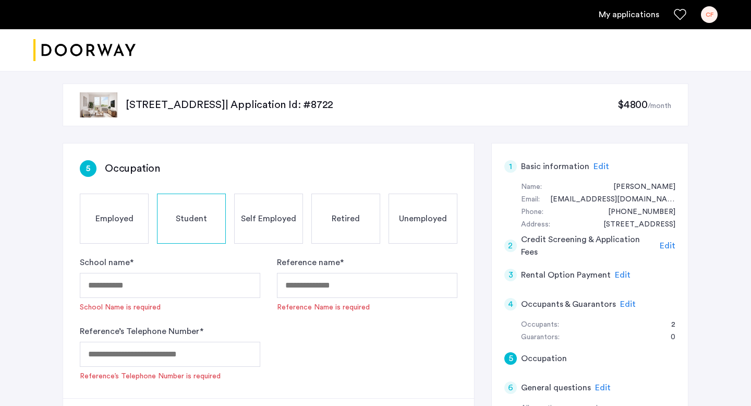
click at [131, 214] on span "Employed" at bounding box center [114, 218] width 38 height 13
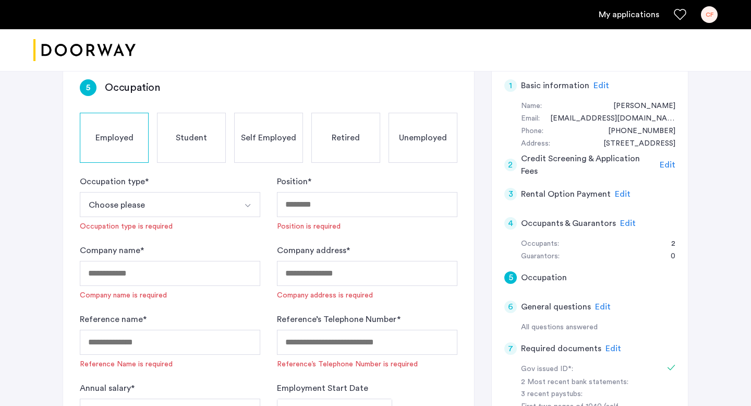
scroll to position [82, 0]
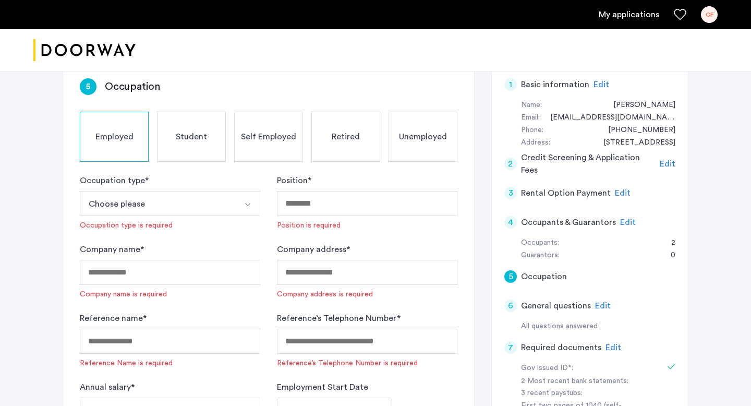
click at [217, 196] on button "Choose please" at bounding box center [158, 203] width 156 height 25
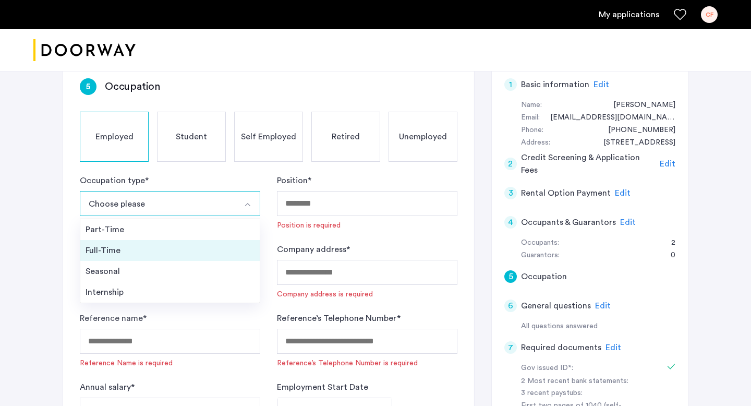
scroll to position [122, 0]
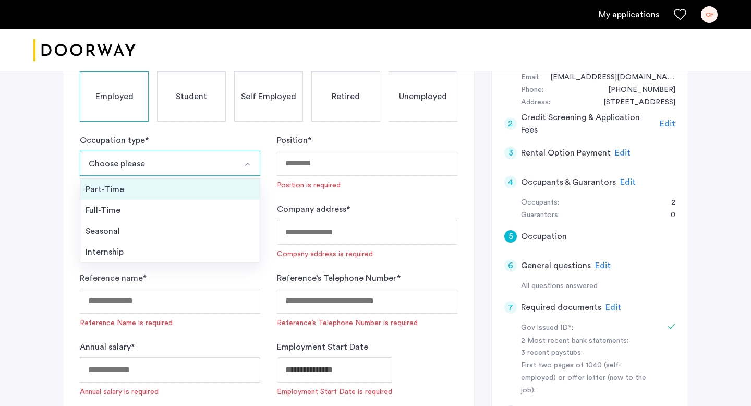
click at [181, 191] on div "Part-Time" at bounding box center [170, 189] width 169 height 13
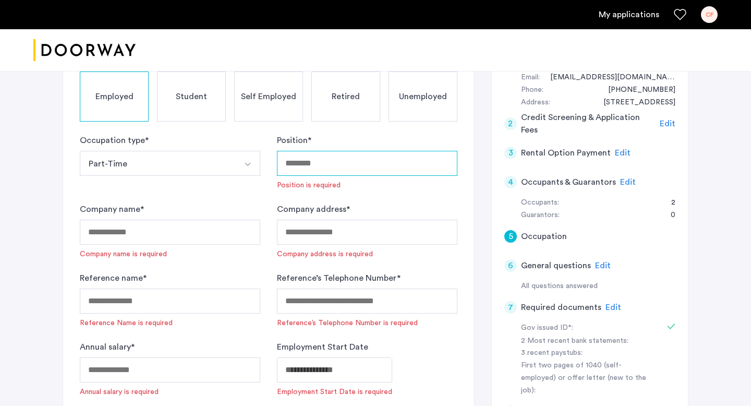
click at [360, 167] on input "Position *" at bounding box center [367, 163] width 180 height 25
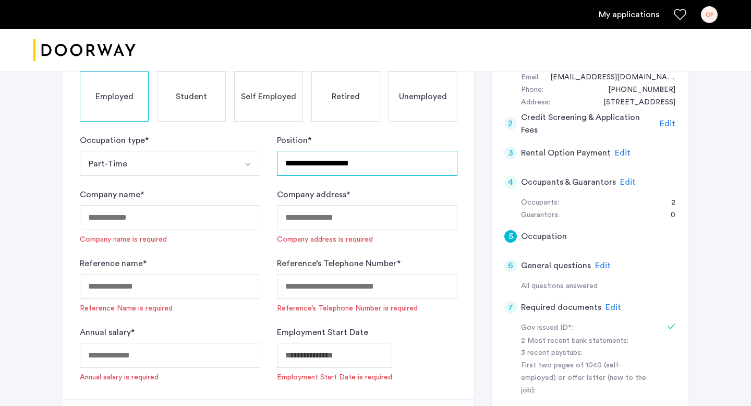
type input "**********"
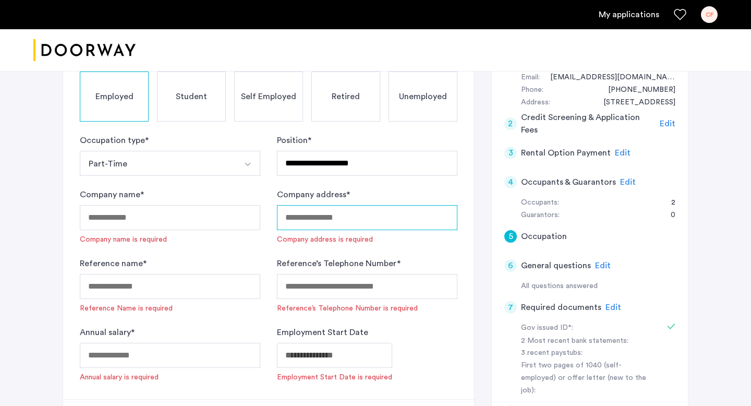
click at [366, 223] on input "Company address *" at bounding box center [367, 217] width 180 height 25
paste input "**********"
click at [288, 222] on input "**********" at bounding box center [367, 217] width 180 height 25
type input "**********"
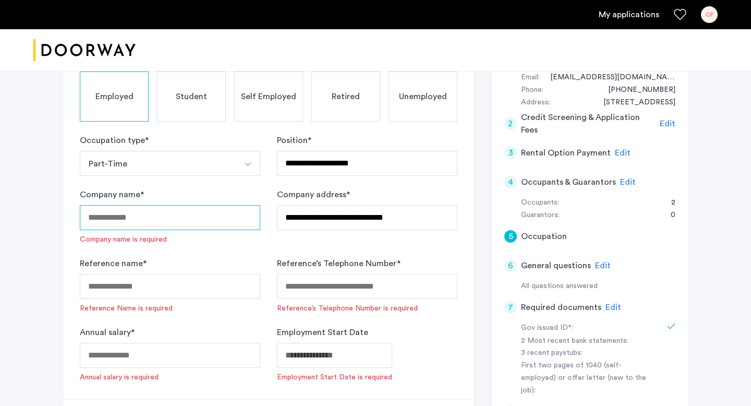
click at [209, 213] on input "Company name *" at bounding box center [170, 217] width 180 height 25
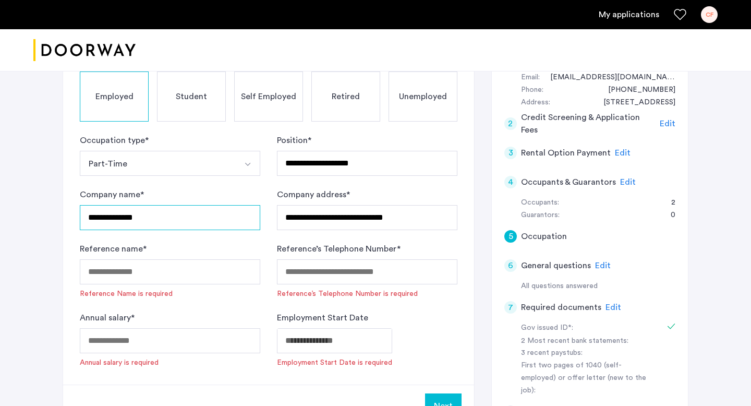
type input "**********"
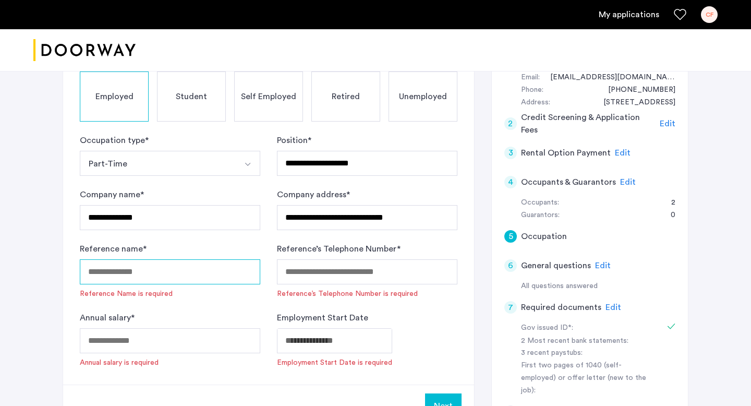
click at [197, 262] on input "Reference name *" at bounding box center [170, 271] width 180 height 25
type input "**********"
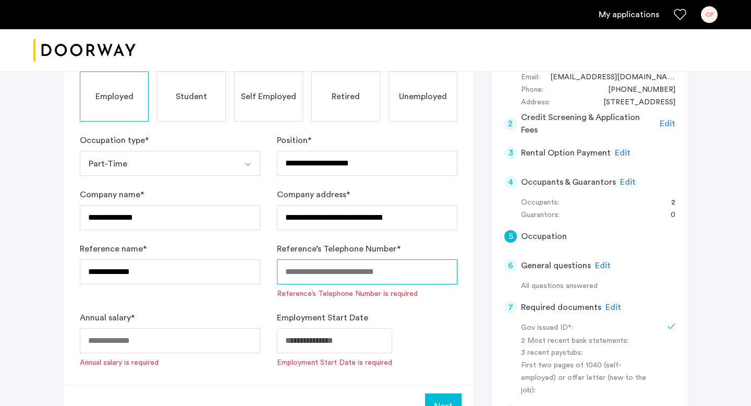
click at [300, 270] on input "Reference’s Telephone Number *" at bounding box center [367, 271] width 180 height 25
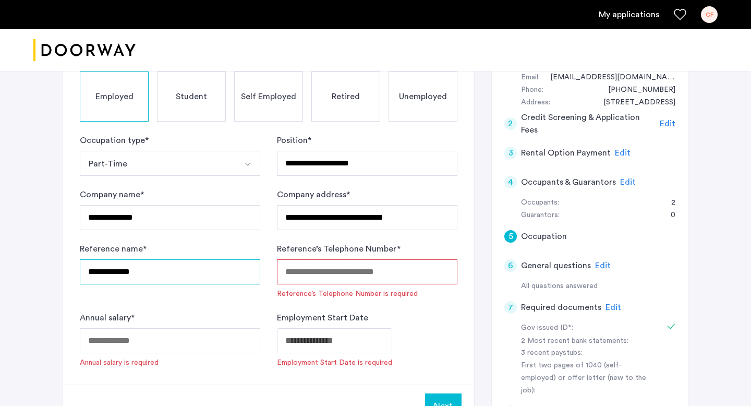
drag, startPoint x: 159, startPoint y: 270, endPoint x: 58, endPoint y: 273, distance: 100.7
click at [58, 273] on div "**********" at bounding box center [375, 257] width 657 height 624
click at [319, 277] on input "Reference’s Telephone Number *" at bounding box center [367, 271] width 180 height 25
paste input "**********"
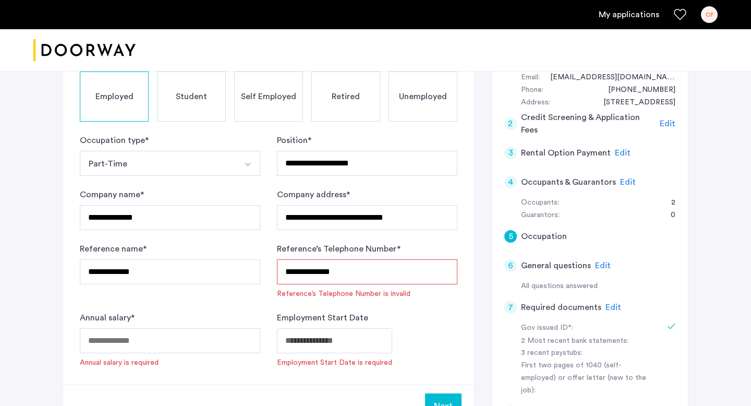
click at [289, 274] on input "**********" at bounding box center [367, 271] width 180 height 25
click at [303, 274] on input "**********" at bounding box center [367, 271] width 180 height 25
click at [316, 270] on input "**********" at bounding box center [367, 271] width 180 height 25
click at [413, 277] on input "*********" at bounding box center [367, 271] width 180 height 25
click at [424, 314] on div "Employment Start Date Employment Start Date is required" at bounding box center [367, 339] width 180 height 56
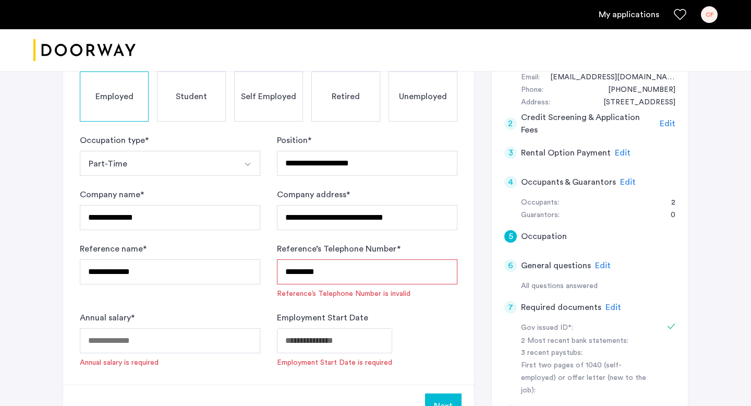
click at [327, 275] on input "*********" at bounding box center [367, 271] width 180 height 25
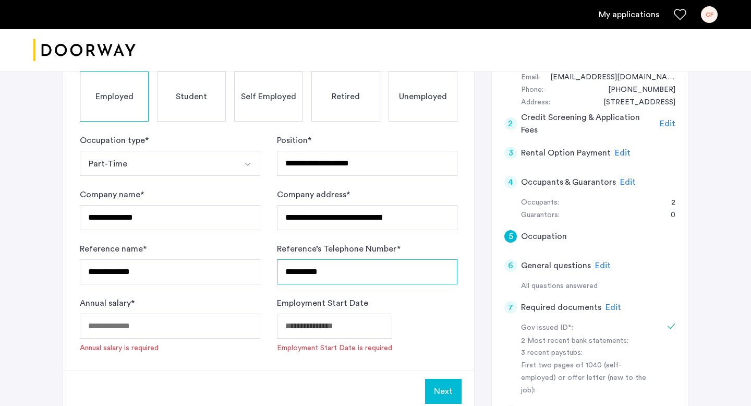
type input "**********"
click at [395, 293] on form "**********" at bounding box center [268, 243] width 377 height 219
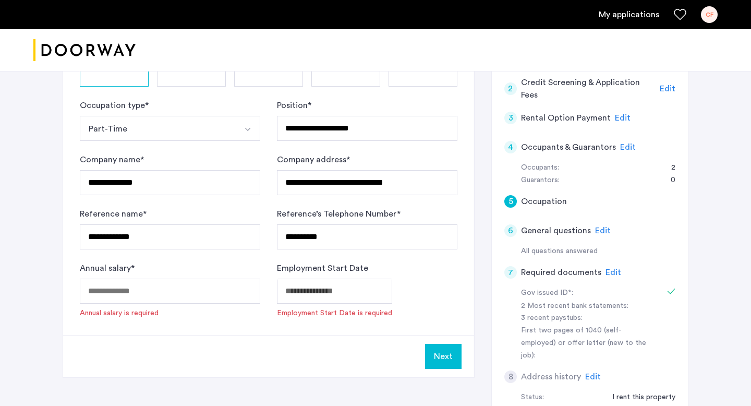
scroll to position [158, 0]
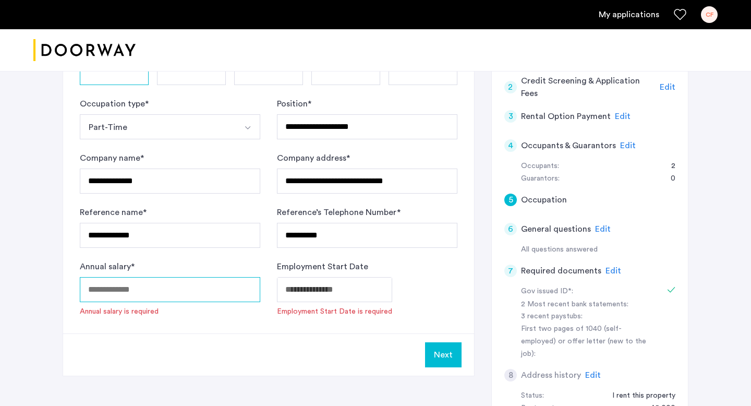
click at [189, 286] on input "Annual salary *" at bounding box center [170, 289] width 180 height 25
click at [164, 292] on input "Annual salary *" at bounding box center [170, 289] width 180 height 25
type input "*"
type input "*****"
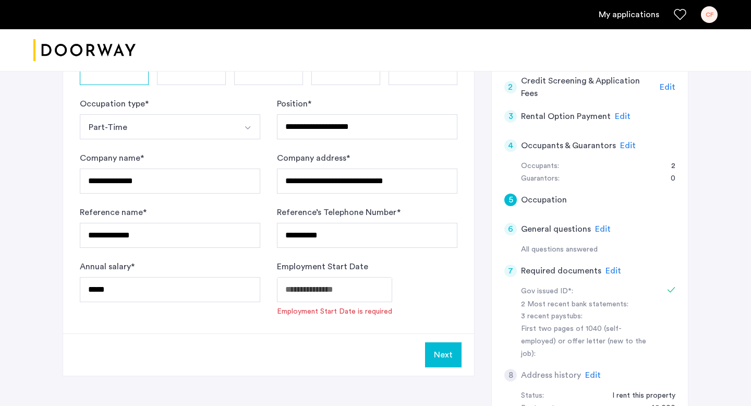
click at [335, 247] on body "**********" at bounding box center [375, 45] width 751 height 406
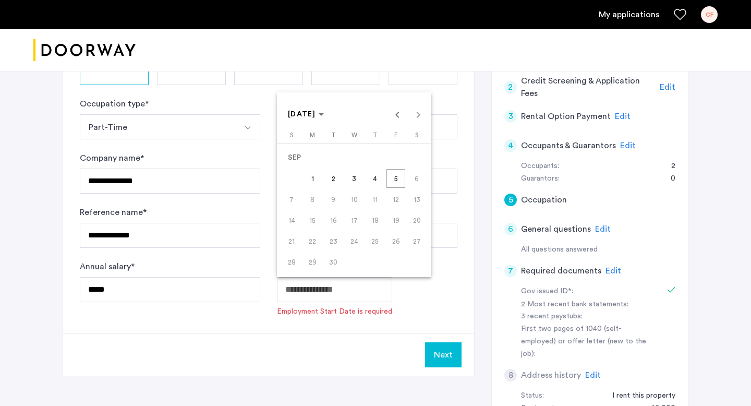
click at [422, 115] on div "SEP 2025 SEP 2025" at bounding box center [353, 114] width 149 height 21
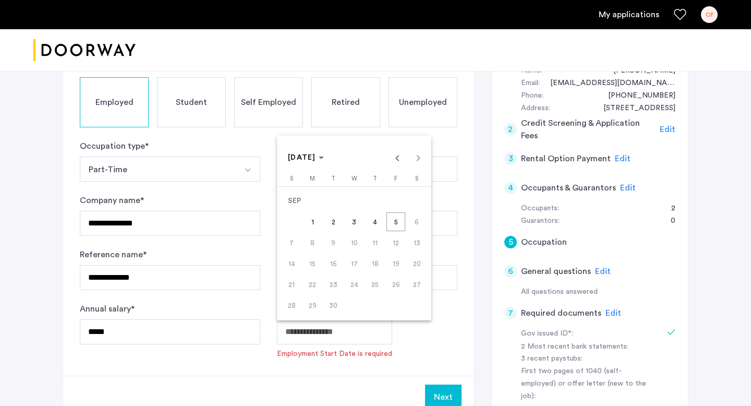
scroll to position [119, 0]
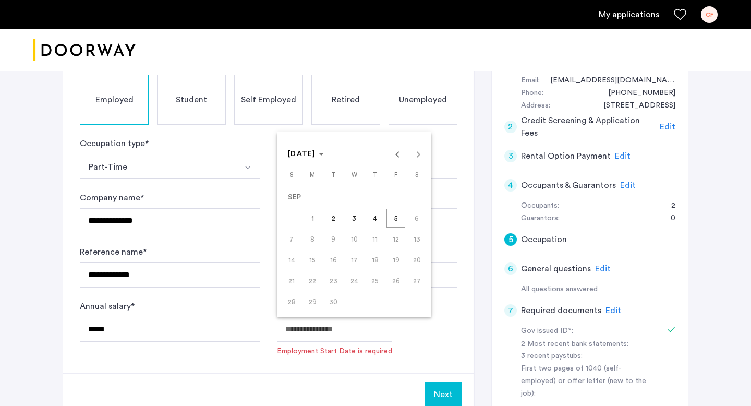
click at [311, 217] on span "1" at bounding box center [312, 218] width 19 height 19
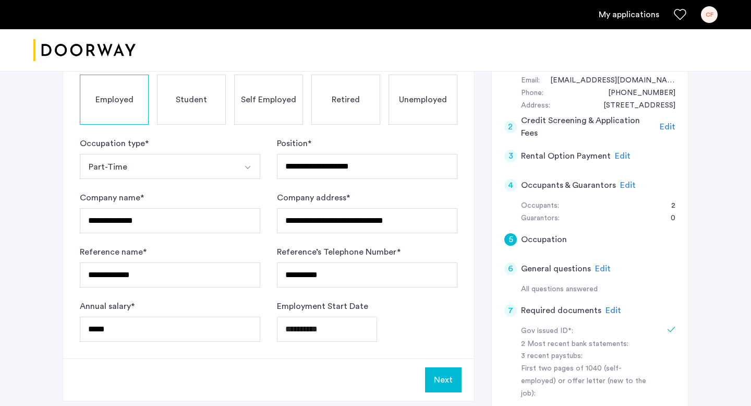
click at [401, 320] on div "**********" at bounding box center [367, 328] width 180 height 25
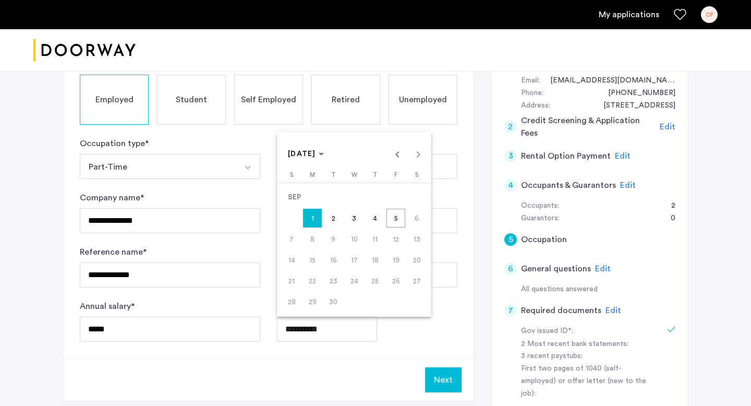
click at [326, 287] on body "**********" at bounding box center [375, 84] width 751 height 406
click at [401, 211] on span "5" at bounding box center [395, 218] width 19 height 19
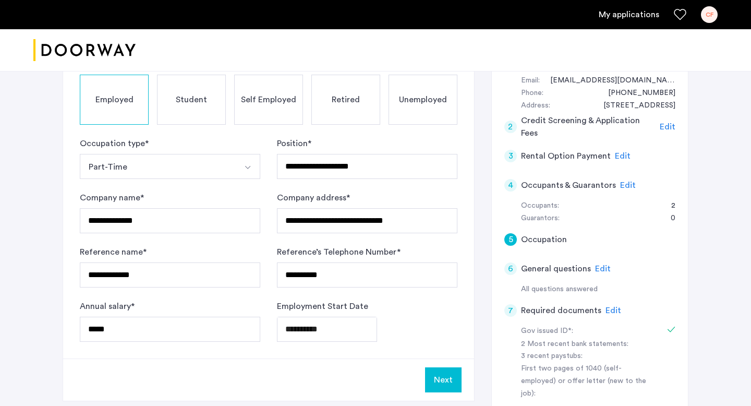
click at [328, 287] on body "**********" at bounding box center [375, 84] width 751 height 406
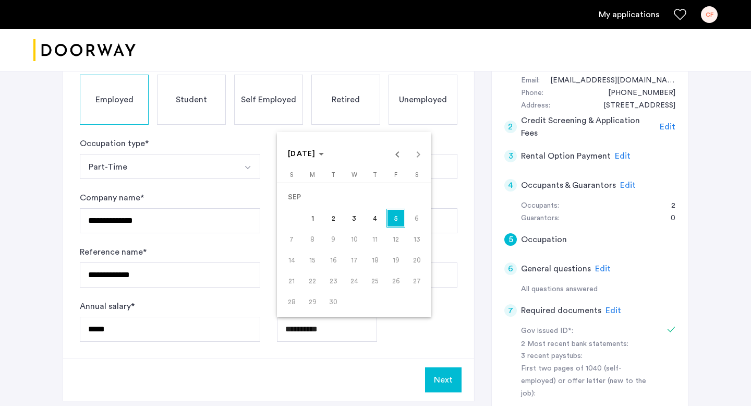
click at [413, 222] on span "6" at bounding box center [416, 218] width 19 height 19
click at [321, 217] on span "1" at bounding box center [312, 218] width 19 height 19
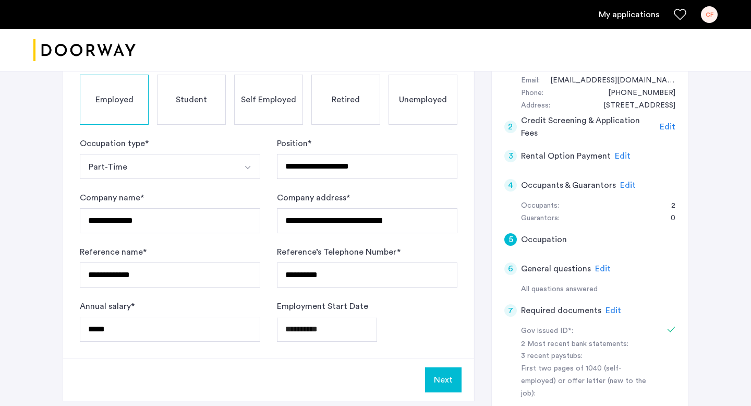
type input "**********"
click at [417, 320] on div "**********" at bounding box center [367, 328] width 180 height 25
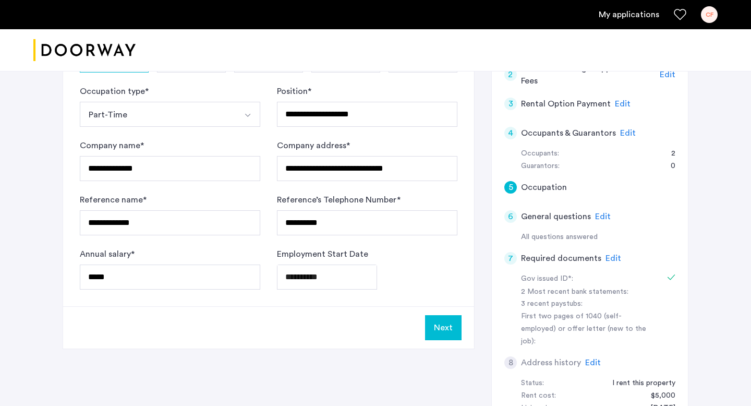
click at [438, 320] on button "Next" at bounding box center [443, 327] width 36 height 25
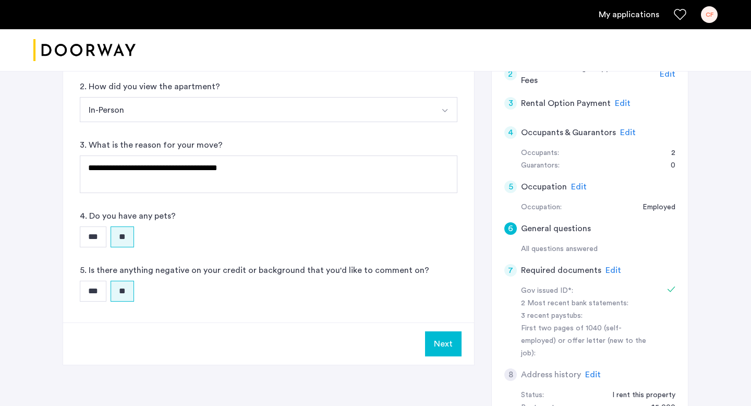
scroll to position [181, 0]
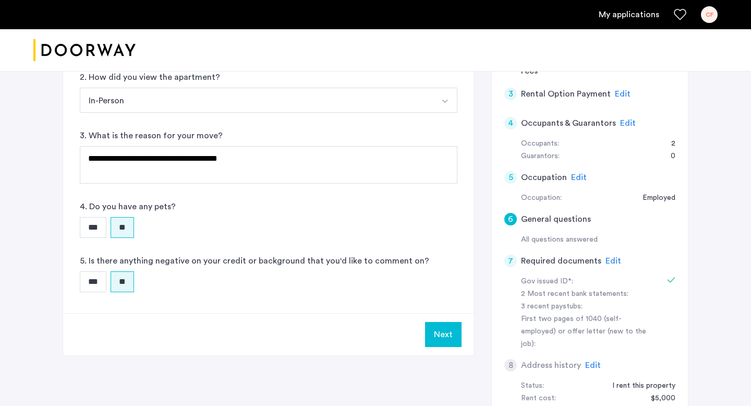
click at [441, 344] on button "Next" at bounding box center [443, 334] width 36 height 25
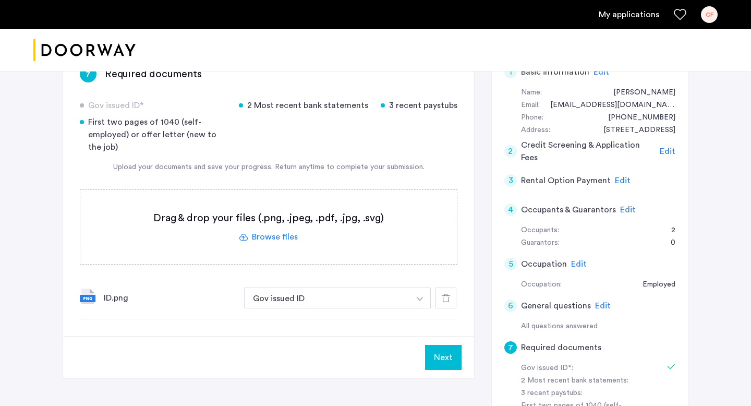
scroll to position [95, 0]
click at [450, 356] on button "Next" at bounding box center [443, 356] width 36 height 25
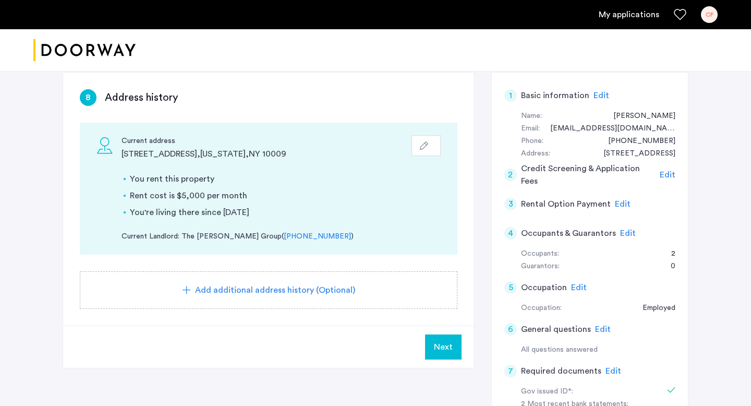
scroll to position [72, 0]
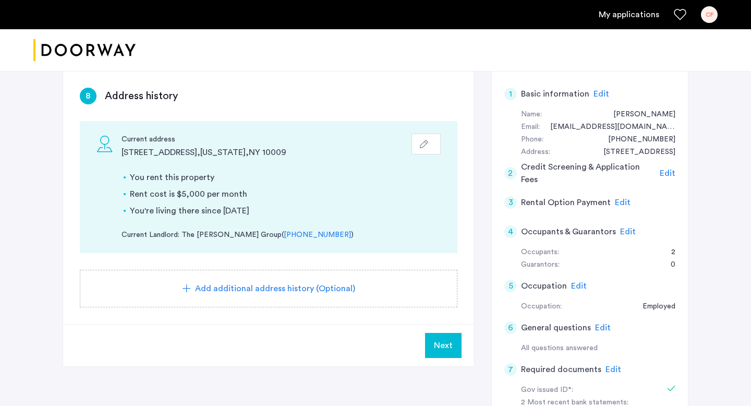
click at [429, 143] on div "button" at bounding box center [426, 144] width 13 height 8
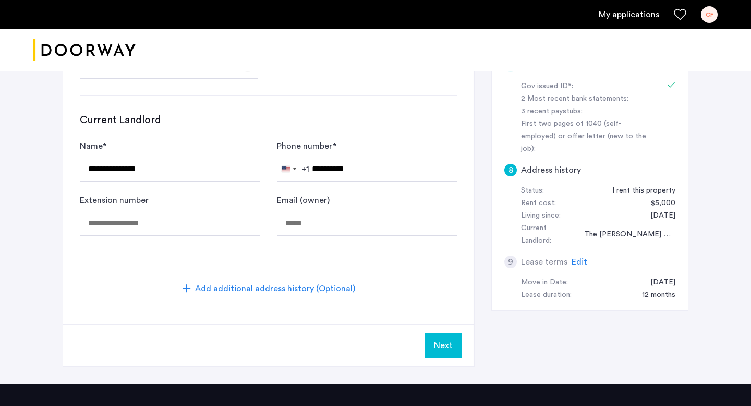
scroll to position [429, 0]
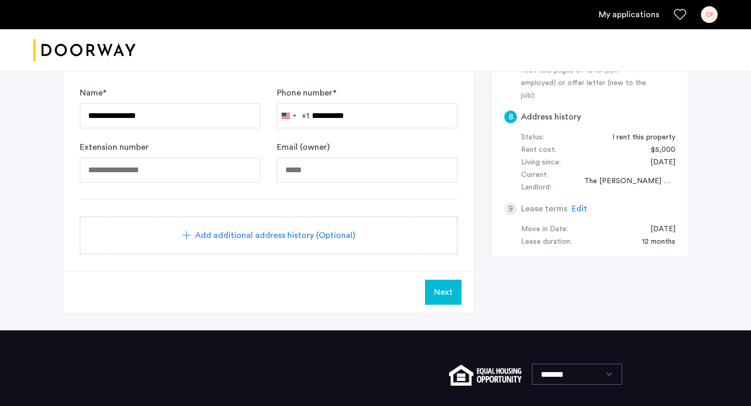
click at [448, 288] on span "Next" at bounding box center [443, 292] width 19 height 13
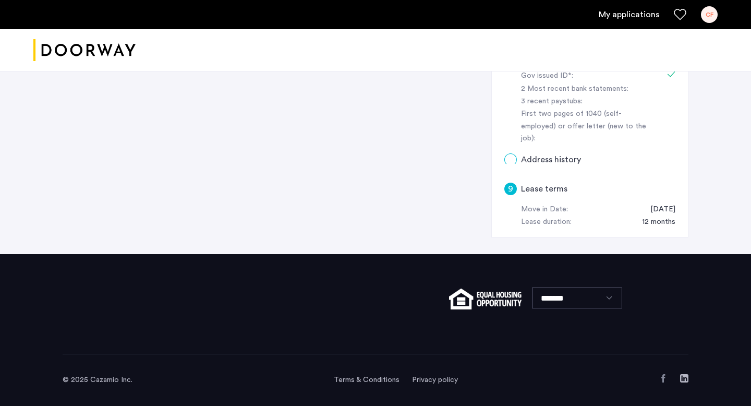
scroll to position [0, 0]
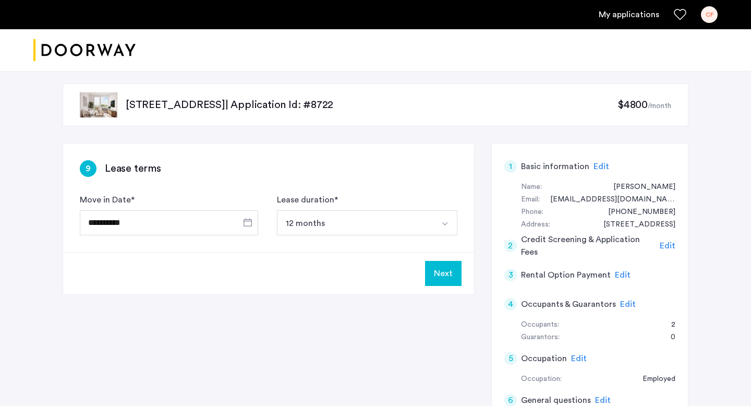
click at [444, 277] on button "Next" at bounding box center [443, 273] width 36 height 25
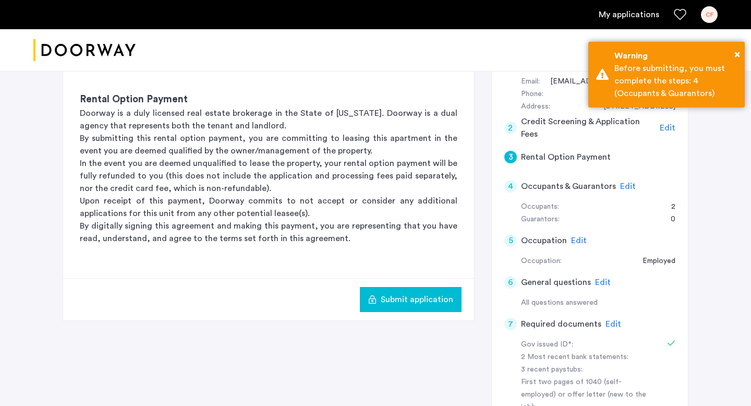
scroll to position [118, 0]
click at [626, 184] on span "Edit" at bounding box center [628, 185] width 16 height 8
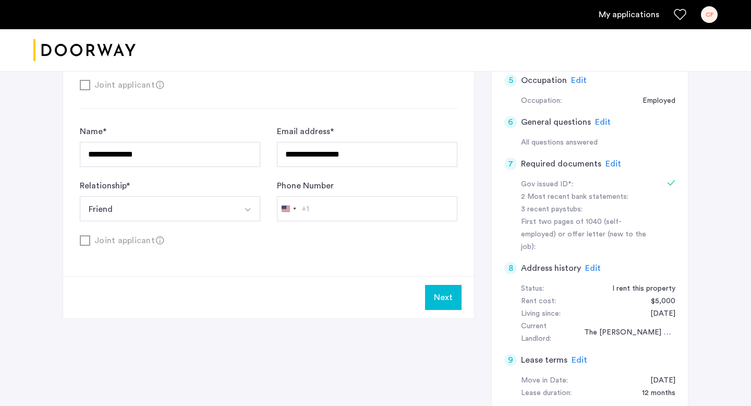
scroll to position [279, 0]
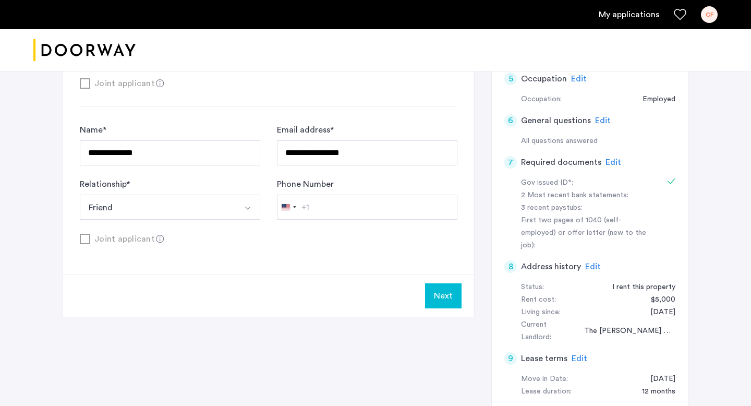
click at [454, 296] on button "Next" at bounding box center [443, 295] width 36 height 25
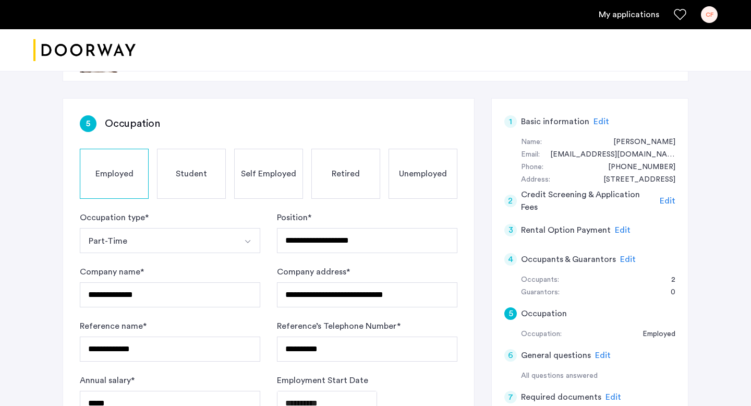
scroll to position [47, 0]
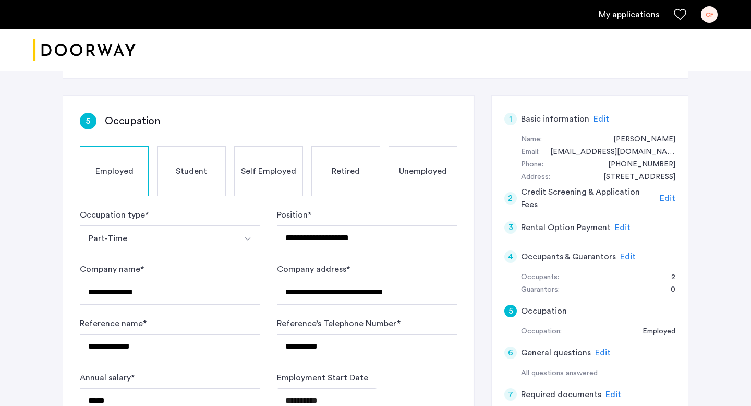
click at [628, 254] on span "Edit" at bounding box center [628, 256] width 16 height 8
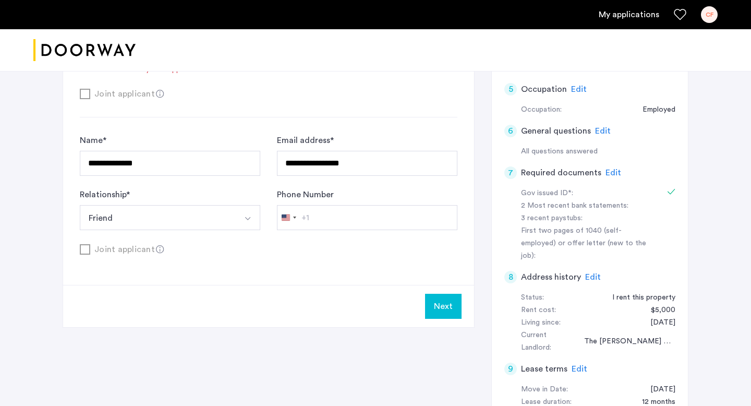
scroll to position [304, 0]
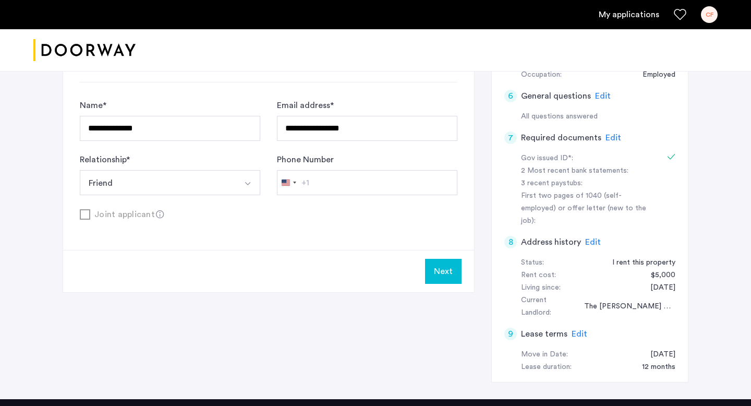
click at [440, 274] on button "Next" at bounding box center [443, 271] width 36 height 25
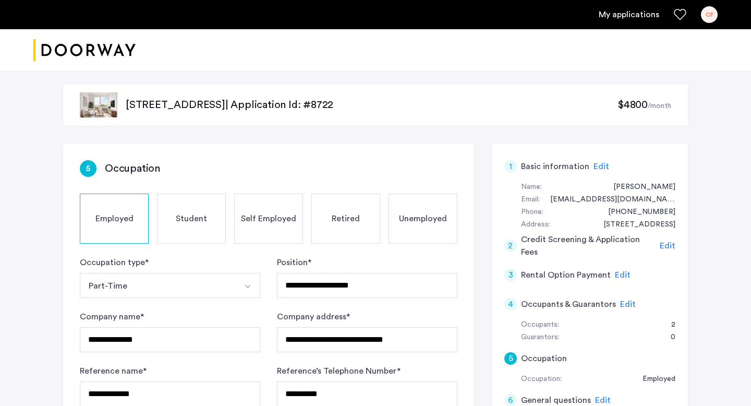
scroll to position [274, 0]
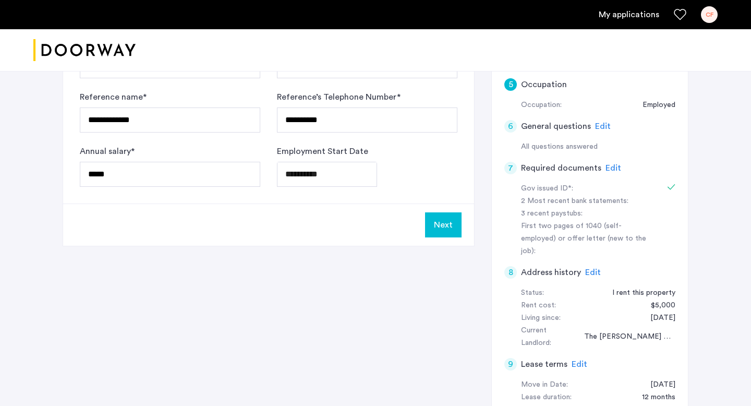
click at [455, 229] on button "Next" at bounding box center [443, 224] width 36 height 25
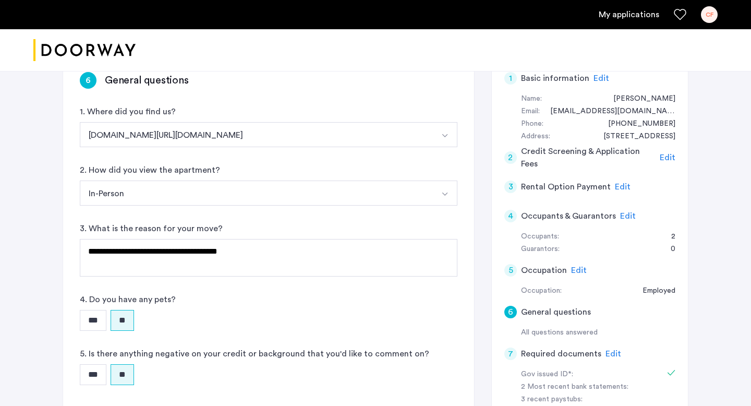
scroll to position [325, 0]
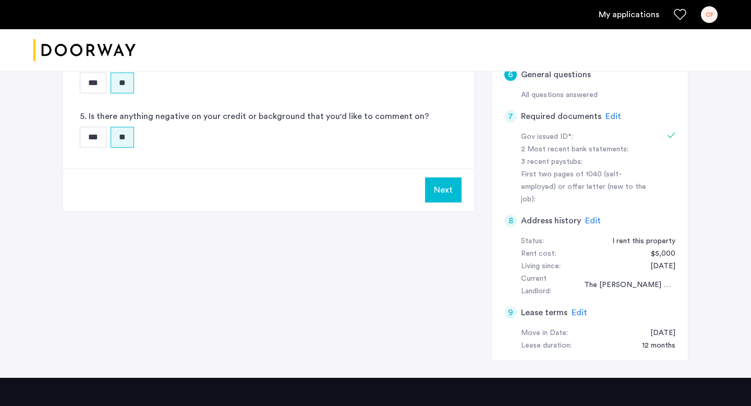
click at [448, 188] on button "Next" at bounding box center [443, 189] width 36 height 25
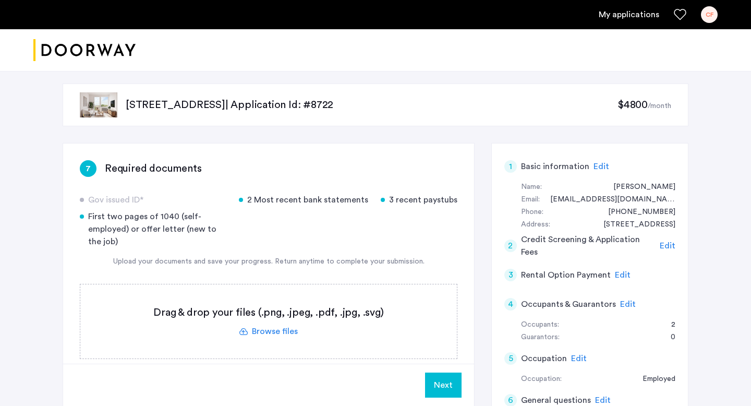
scroll to position [41, 0]
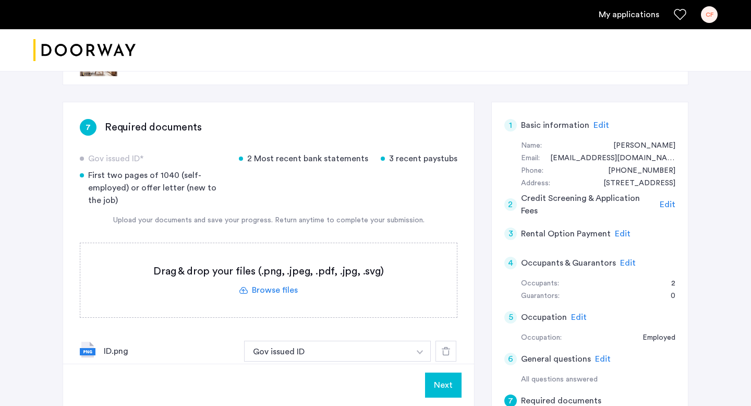
click at [444, 388] on button "Next" at bounding box center [443, 384] width 36 height 25
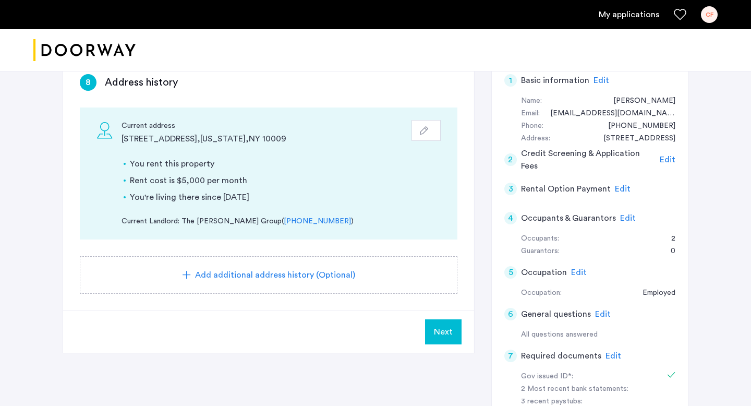
scroll to position [83, 0]
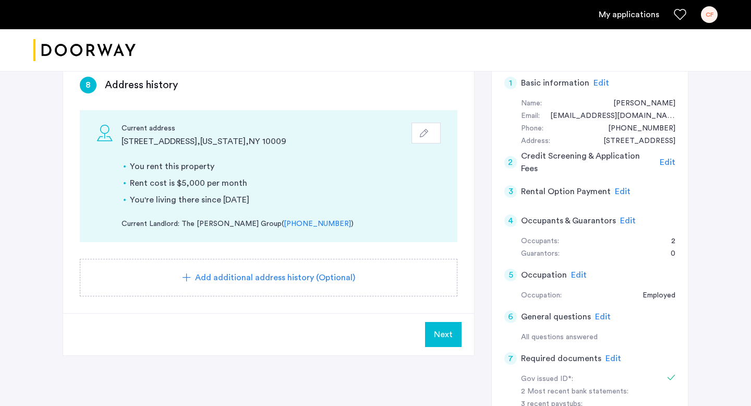
click at [455, 333] on button "Next" at bounding box center [443, 334] width 36 height 25
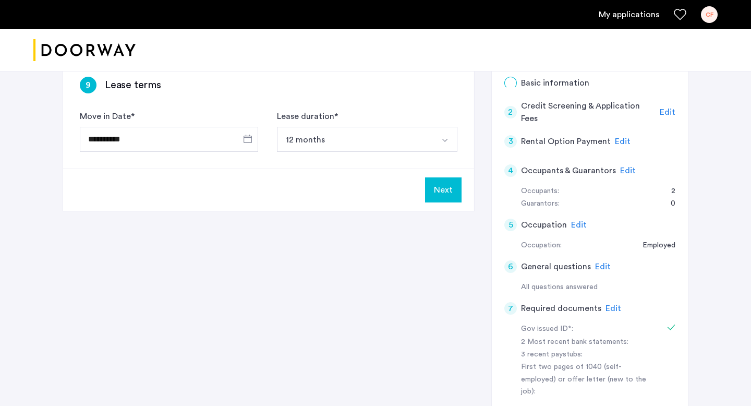
scroll to position [0, 0]
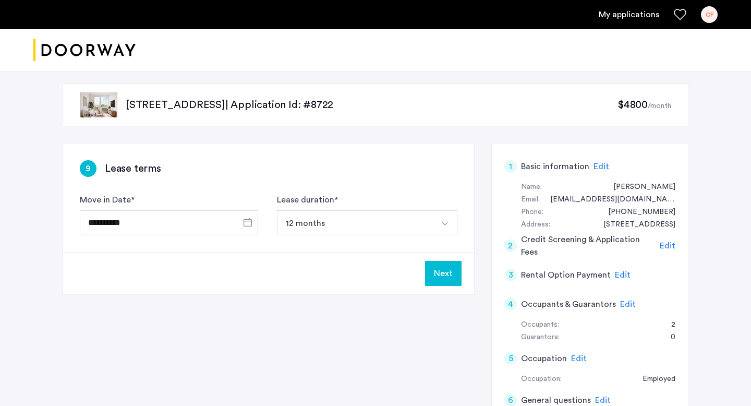
click at [447, 271] on button "Next" at bounding box center [443, 273] width 36 height 25
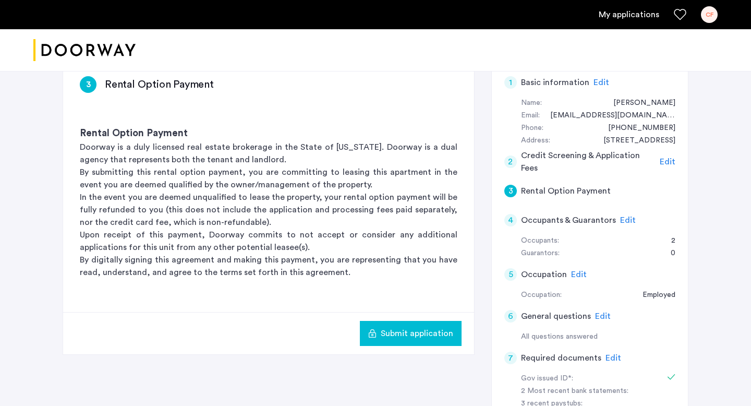
scroll to position [95, 0]
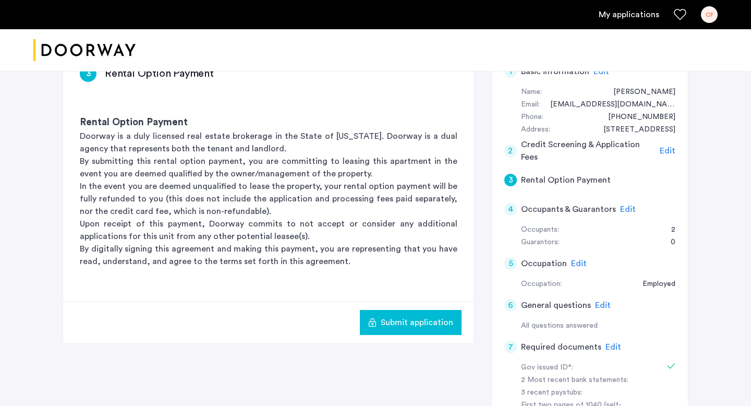
click at [432, 316] on span "Submit application" at bounding box center [417, 322] width 72 height 13
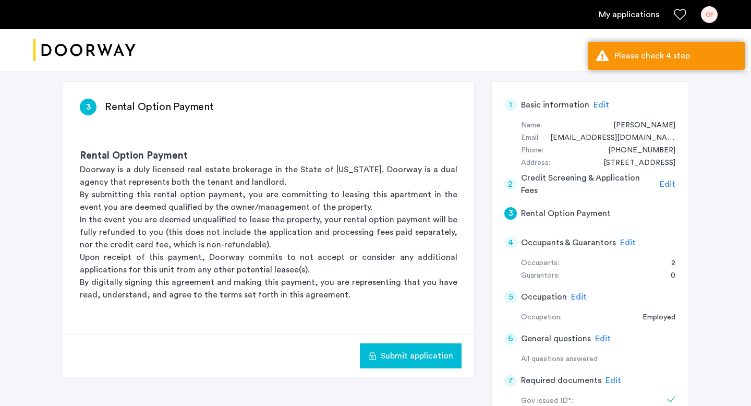
scroll to position [62, 0]
click at [626, 241] on span "Edit" at bounding box center [628, 242] width 16 height 8
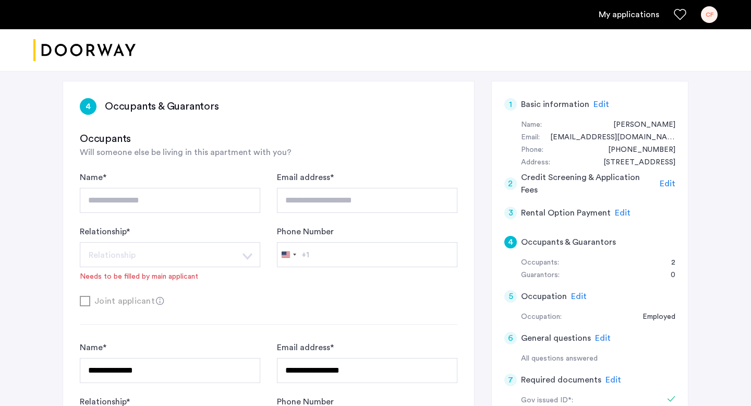
click at [246, 118] on div "**********" at bounding box center [268, 286] width 411 height 410
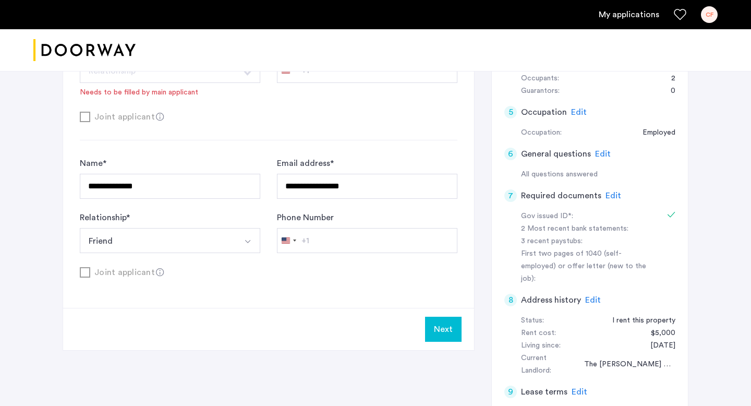
scroll to position [270, 0]
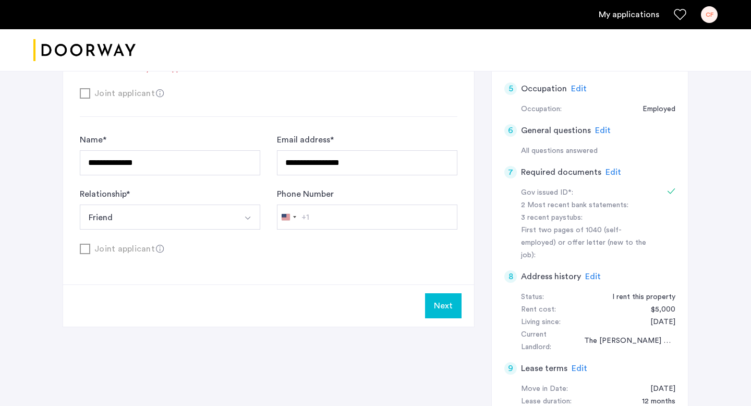
click at [443, 299] on button "Next" at bounding box center [443, 305] width 36 height 25
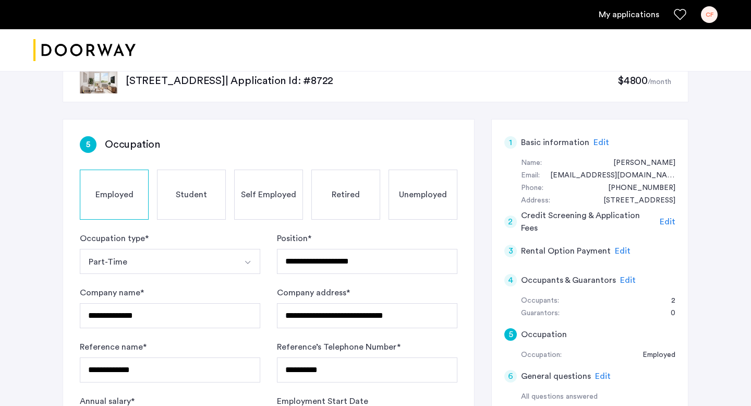
scroll to position [25, 0]
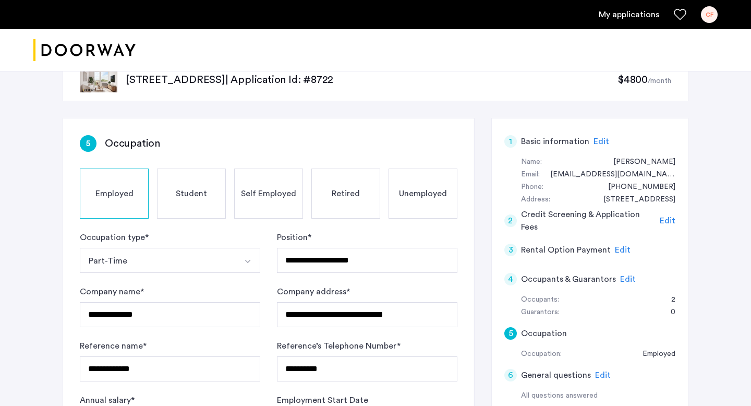
click at [623, 278] on span "Edit" at bounding box center [628, 279] width 16 height 8
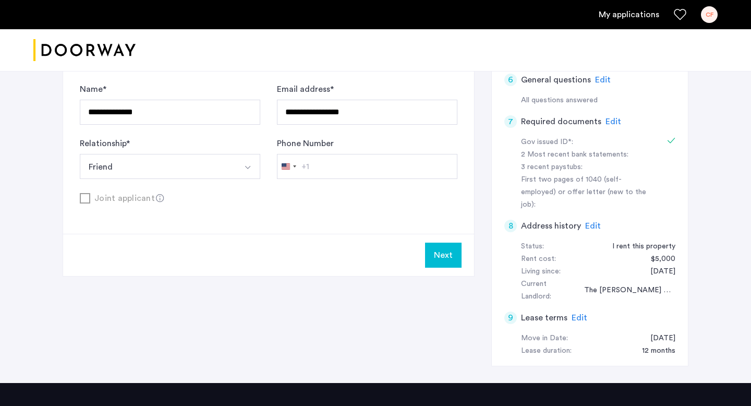
scroll to position [351, 0]
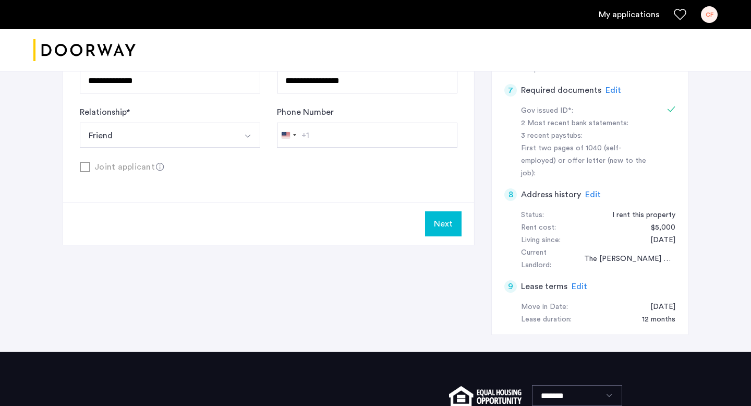
click at [440, 226] on button "Next" at bounding box center [443, 223] width 36 height 25
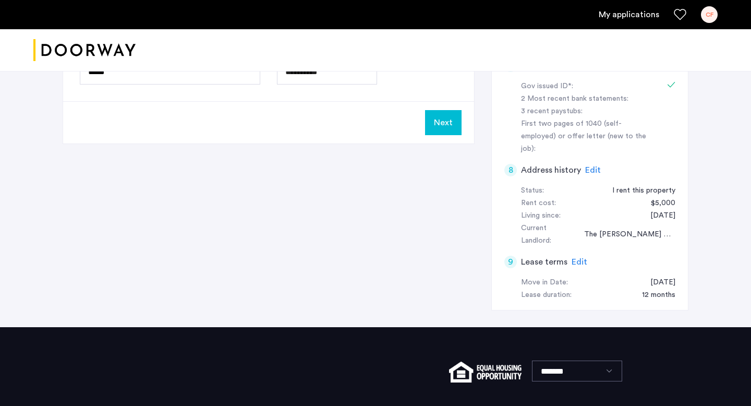
scroll to position [376, 0]
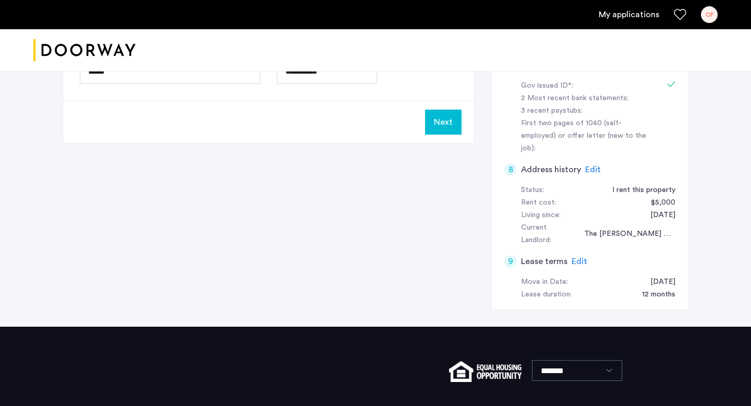
click at [448, 134] on div "Next" at bounding box center [268, 122] width 411 height 42
click at [446, 129] on button "Next" at bounding box center [443, 121] width 36 height 25
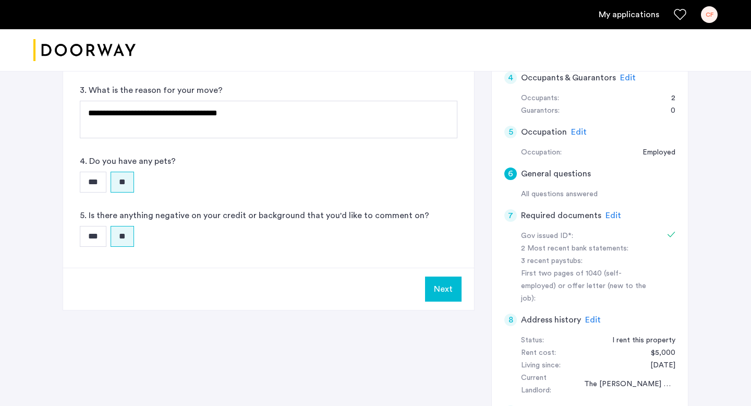
scroll to position [252, 0]
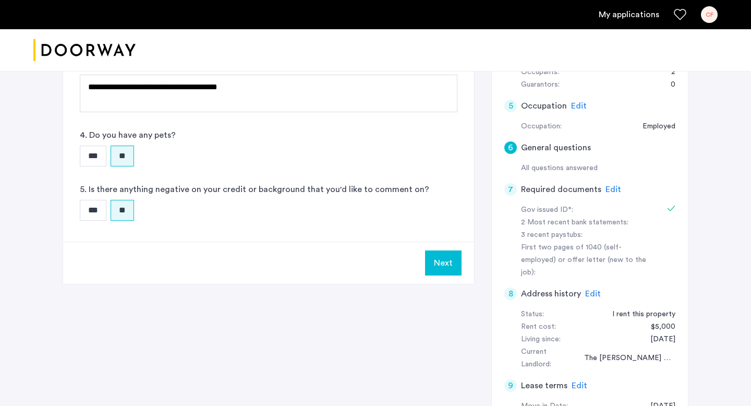
click at [450, 260] on button "Next" at bounding box center [443, 262] width 36 height 25
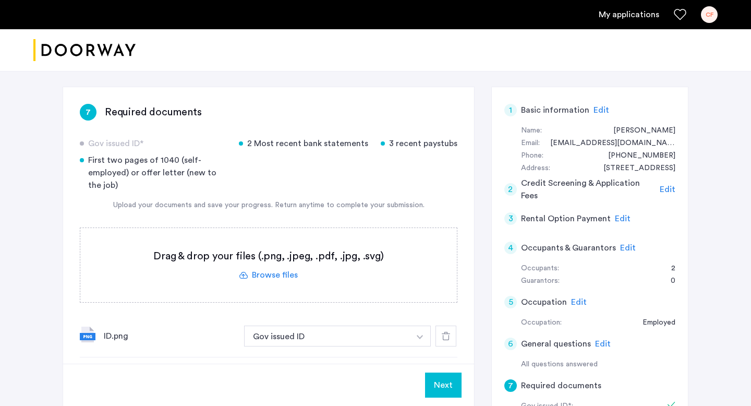
scroll to position [60, 0]
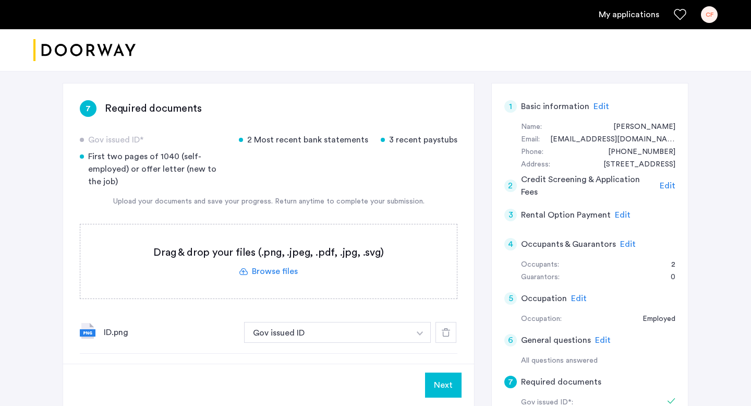
click at [452, 381] on button "Next" at bounding box center [443, 384] width 36 height 25
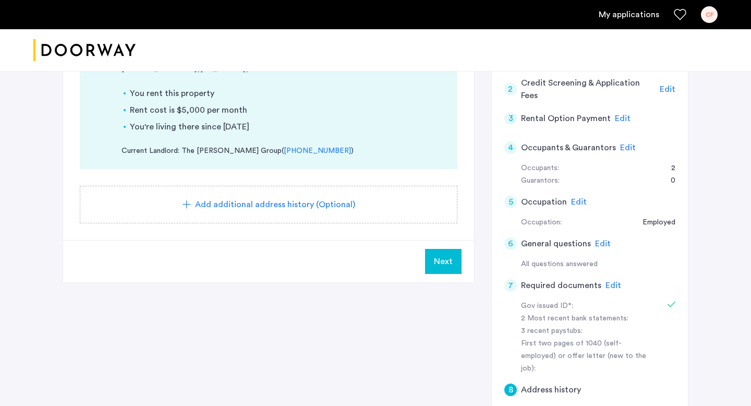
scroll to position [154, 0]
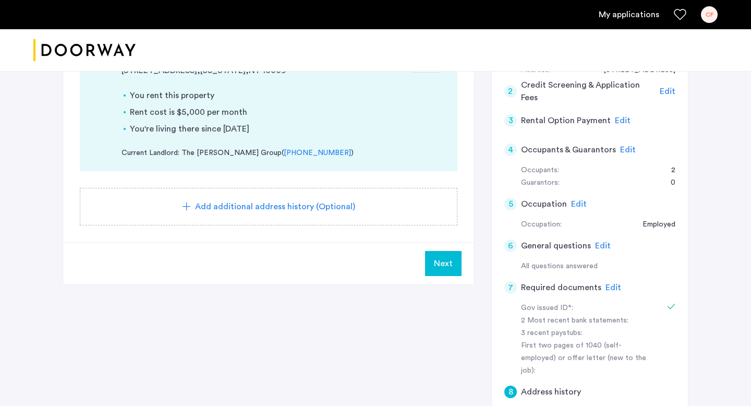
click at [443, 252] on button "Next" at bounding box center [443, 263] width 36 height 25
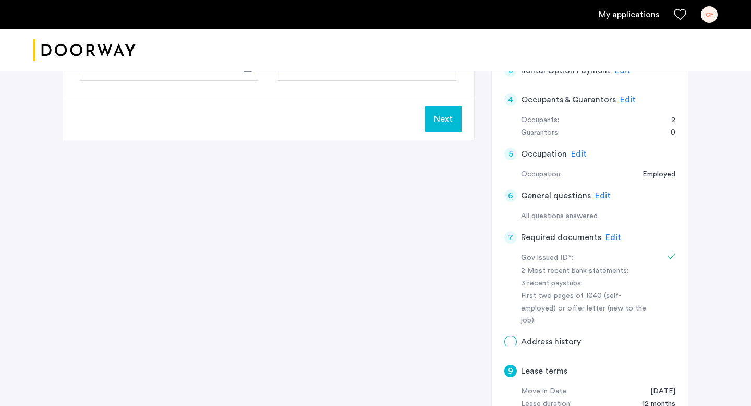
scroll to position [0, 0]
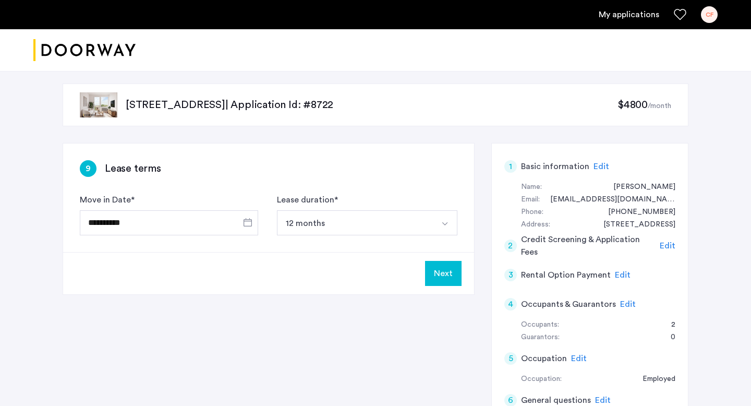
click at [443, 263] on button "Next" at bounding box center [443, 273] width 36 height 25
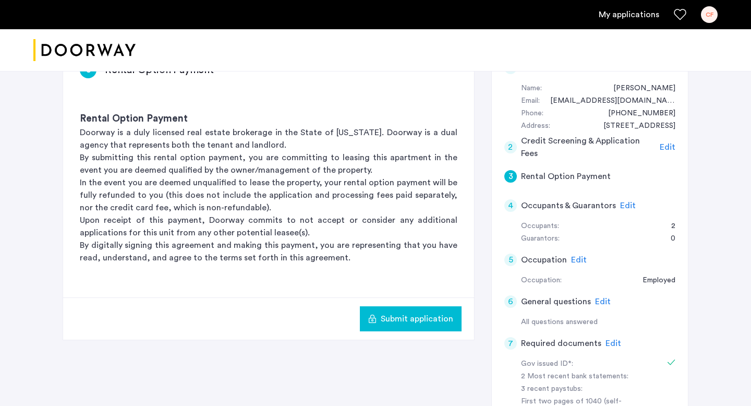
scroll to position [109, 0]
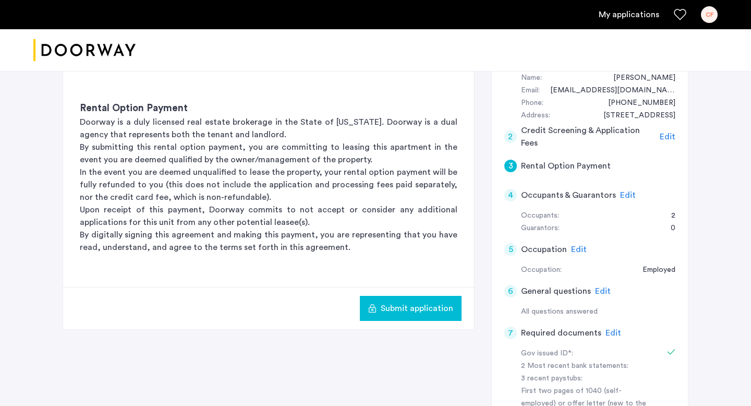
click at [434, 311] on span "Submit application" at bounding box center [417, 308] width 72 height 13
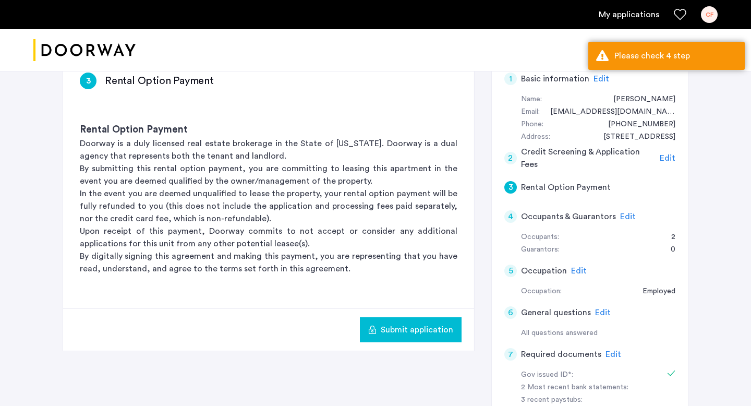
scroll to position [79, 0]
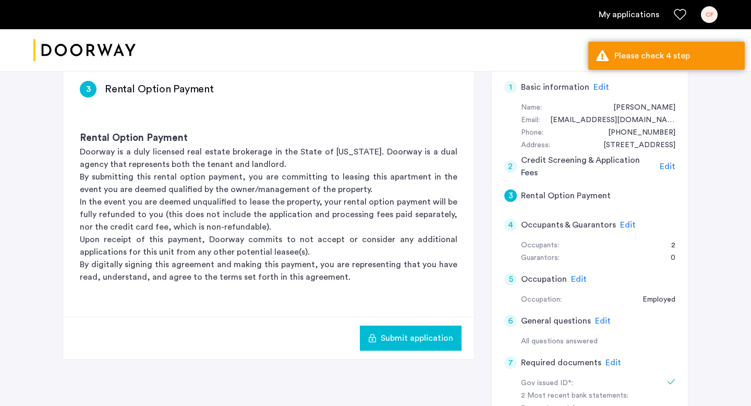
click at [623, 222] on span "Edit" at bounding box center [628, 225] width 16 height 8
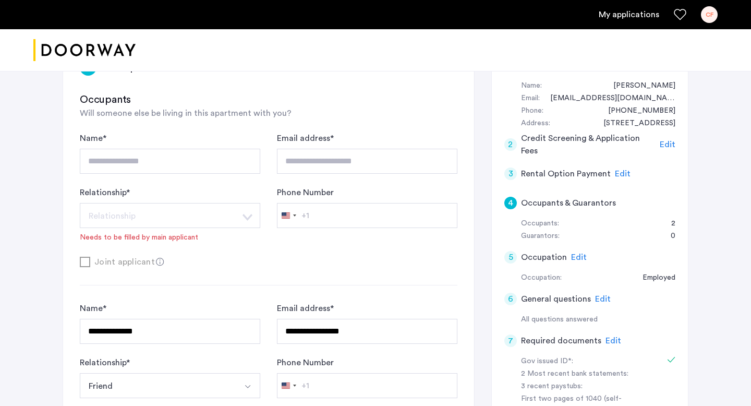
scroll to position [100, 0]
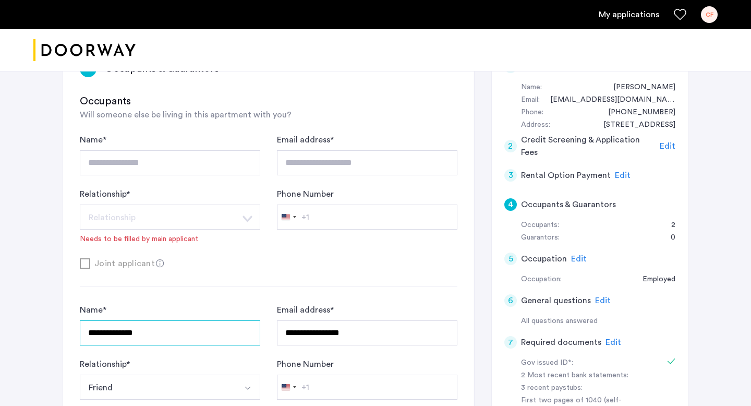
click at [226, 327] on input "**********" at bounding box center [170, 332] width 180 height 25
click at [345, 327] on input "**********" at bounding box center [367, 332] width 180 height 25
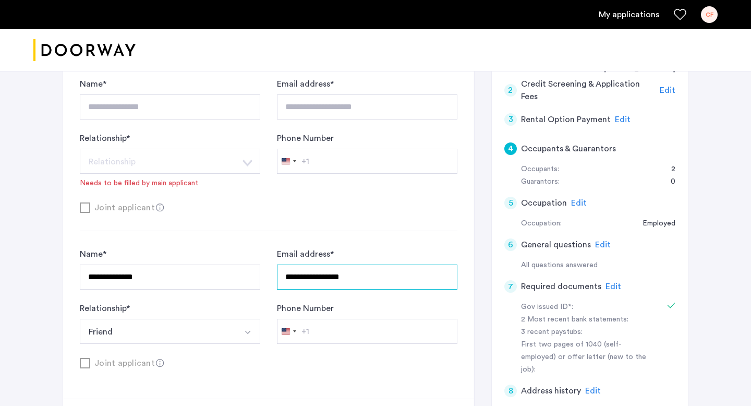
scroll to position [173, 0]
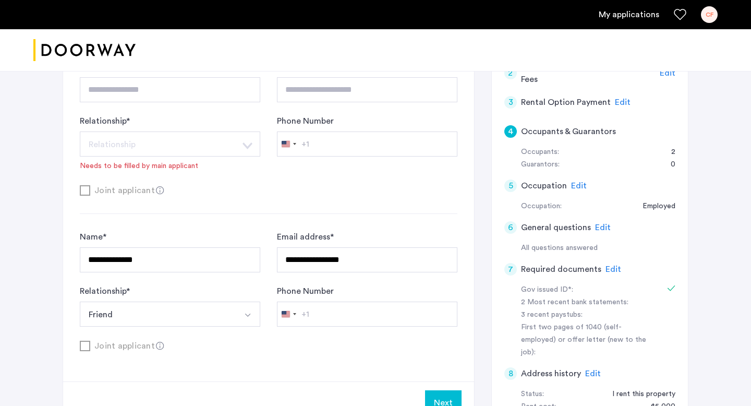
click at [310, 186] on div "Joint applicant" at bounding box center [268, 190] width 377 height 13
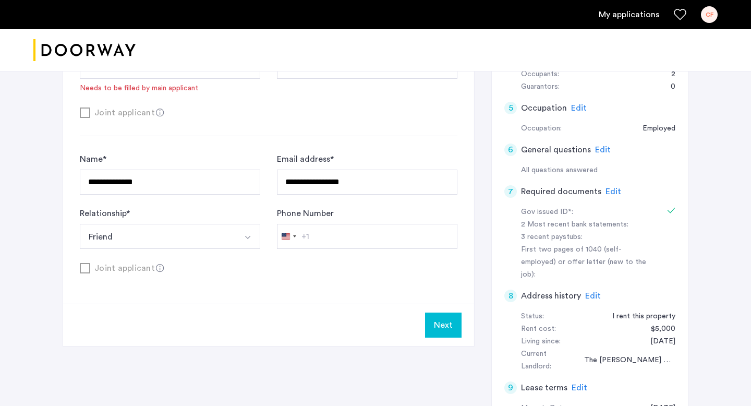
scroll to position [423, 0]
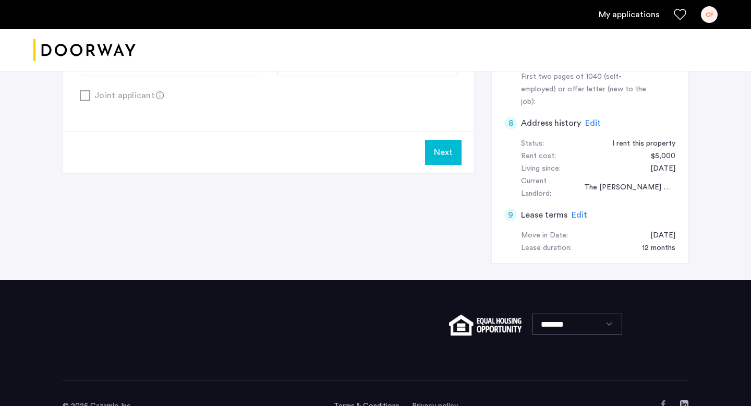
click at [442, 153] on button "Next" at bounding box center [443, 152] width 36 height 25
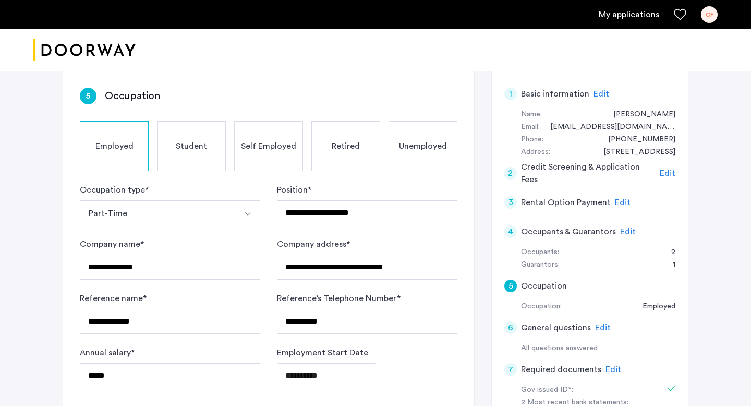
scroll to position [85, 0]
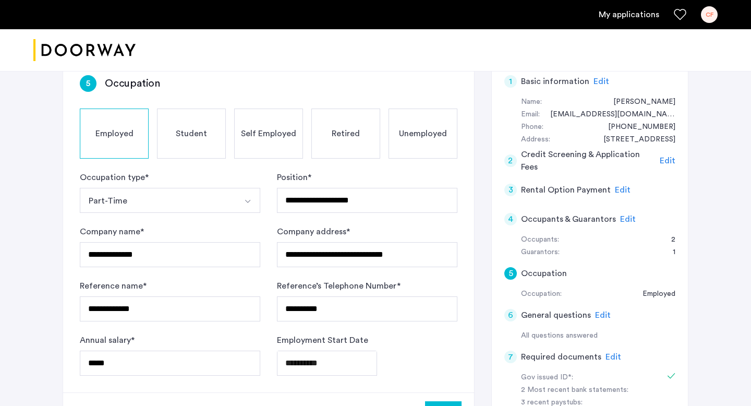
click at [620, 215] on span "Edit" at bounding box center [628, 219] width 16 height 8
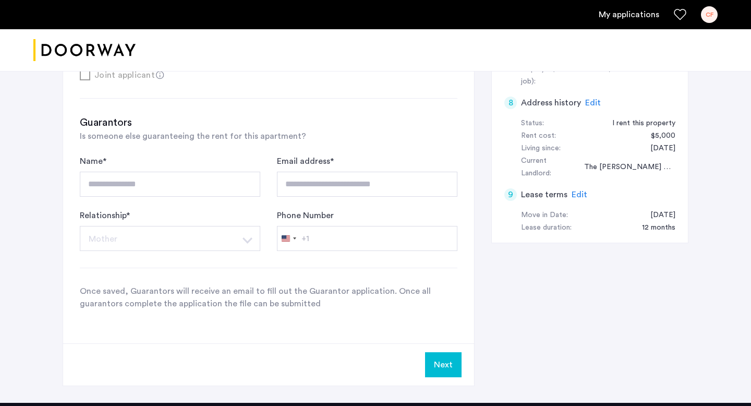
scroll to position [592, 0]
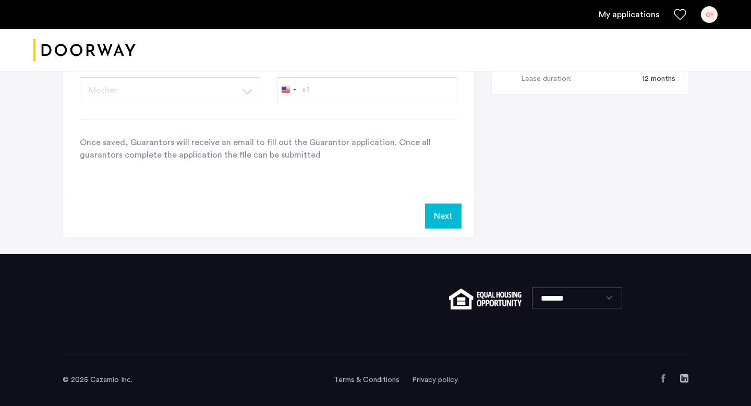
click at [447, 213] on button "Next" at bounding box center [443, 215] width 36 height 25
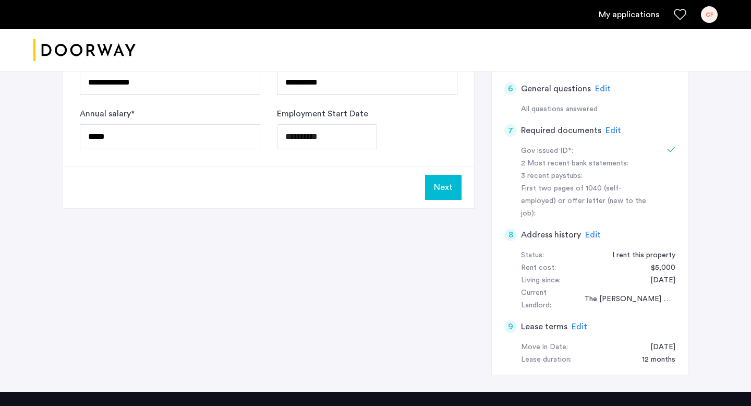
scroll to position [312, 0]
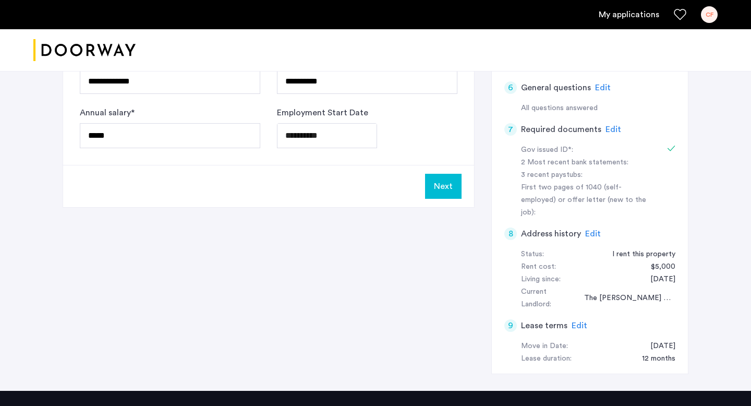
click at [452, 179] on button "Next" at bounding box center [443, 186] width 36 height 25
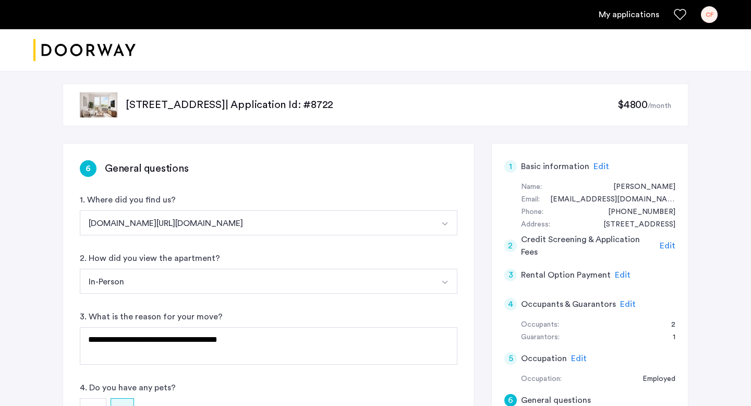
scroll to position [208, 0]
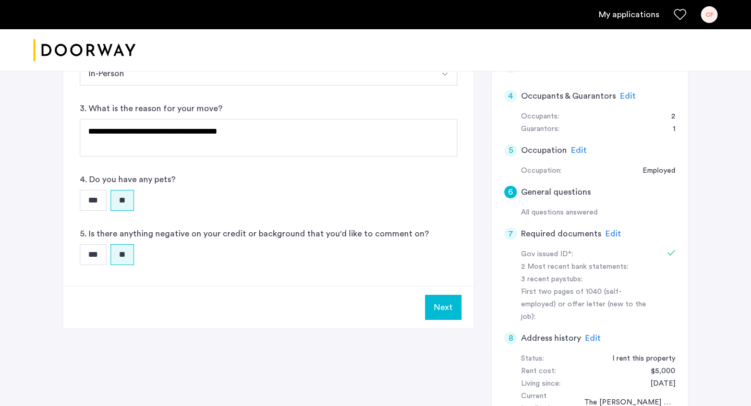
click at [440, 314] on button "Next" at bounding box center [443, 307] width 36 height 25
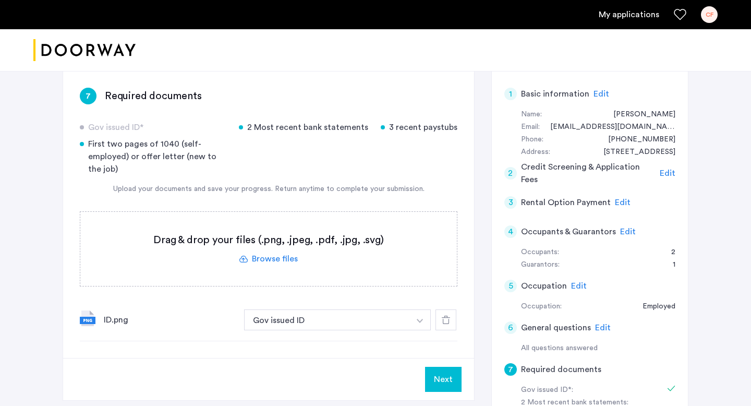
scroll to position [81, 0]
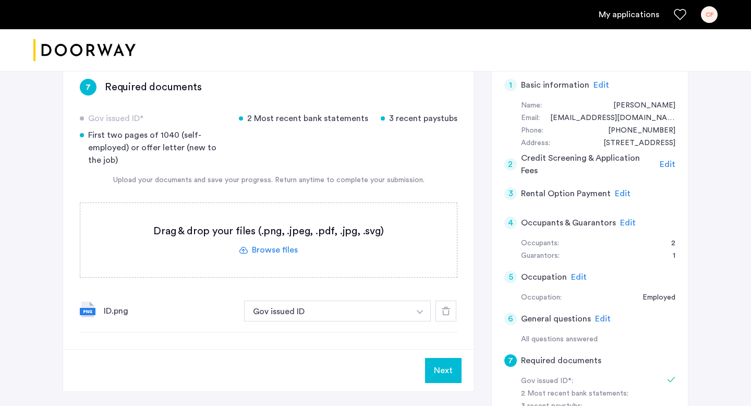
click at [442, 367] on button "Next" at bounding box center [443, 370] width 36 height 25
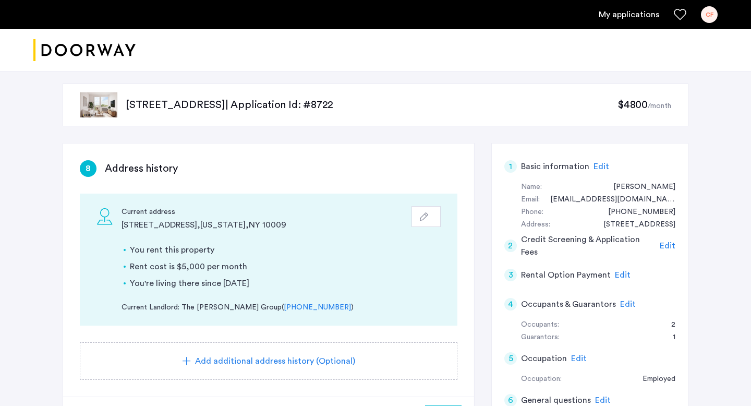
scroll to position [95, 0]
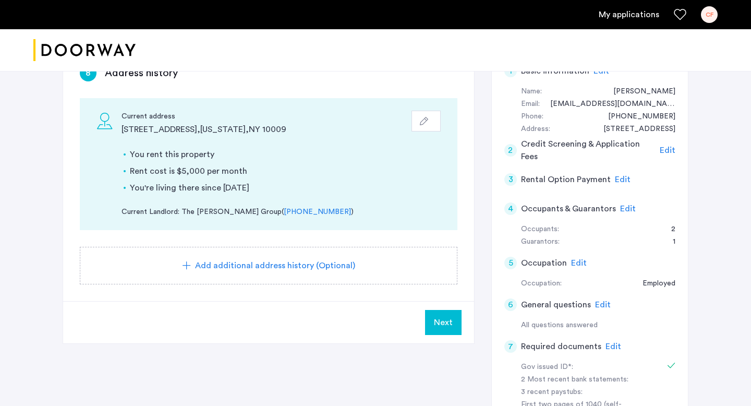
click at [442, 328] on button "Next" at bounding box center [443, 322] width 36 height 25
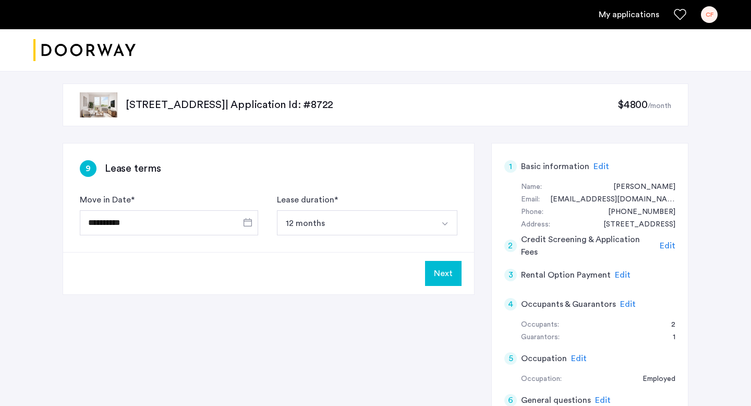
click at [440, 273] on button "Next" at bounding box center [443, 273] width 36 height 25
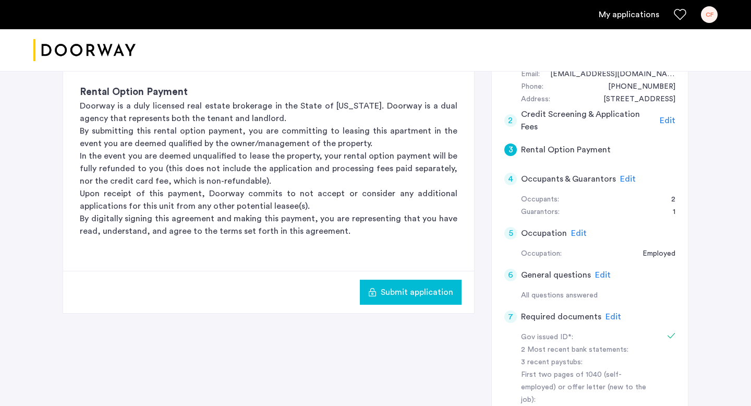
scroll to position [126, 0]
click at [441, 290] on span "Submit application" at bounding box center [417, 291] width 72 height 13
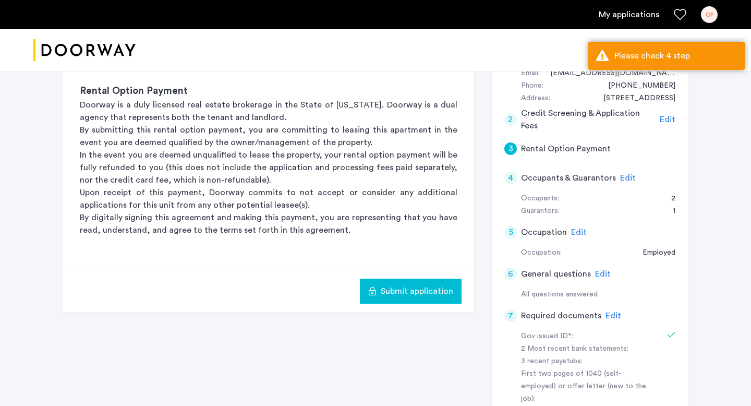
click at [621, 179] on span "Edit" at bounding box center [628, 178] width 16 height 8
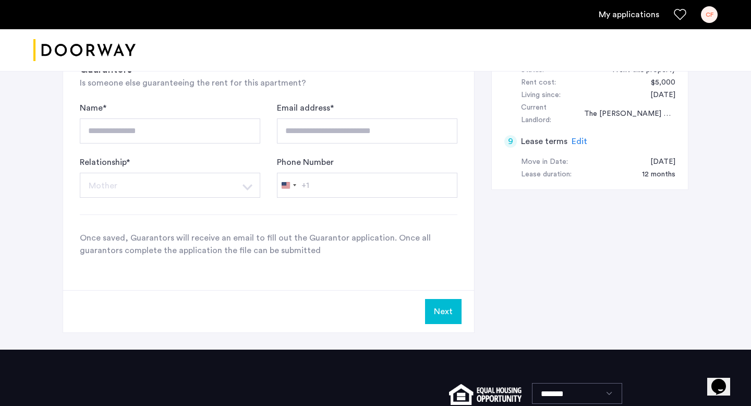
scroll to position [487, 0]
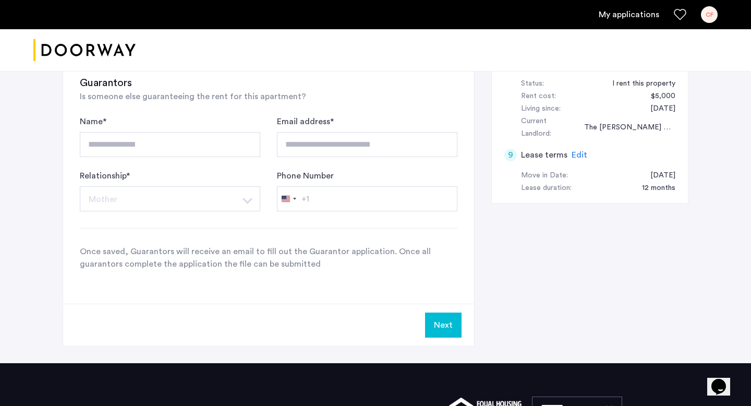
click at [435, 318] on button "Next" at bounding box center [443, 324] width 36 height 25
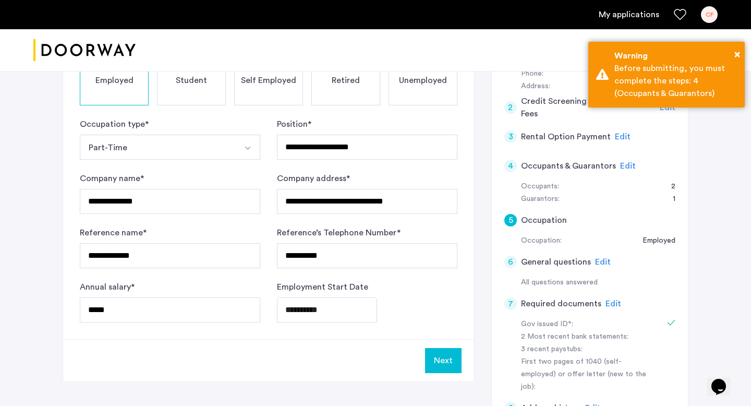
scroll to position [6, 0]
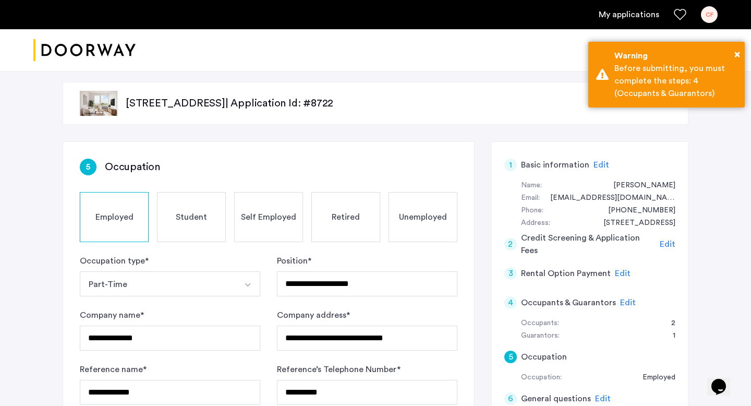
click at [624, 301] on span "Edit" at bounding box center [628, 302] width 16 height 8
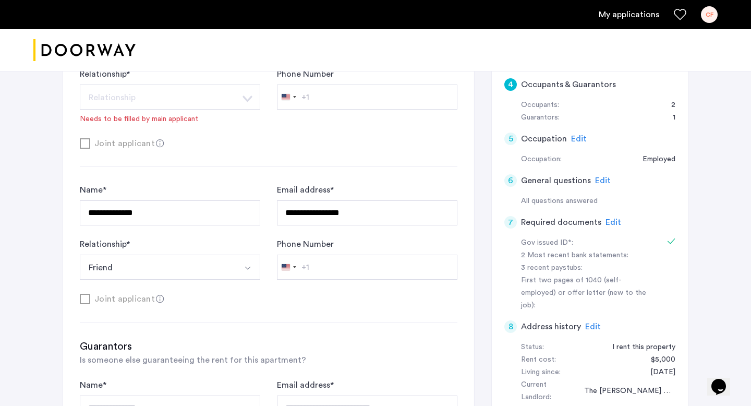
scroll to position [54, 0]
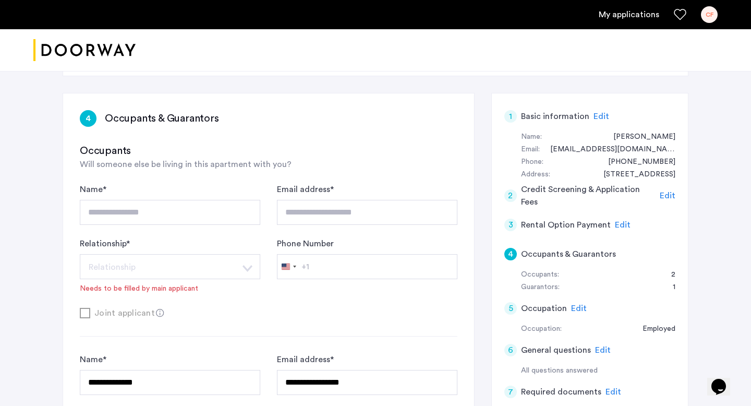
click at [169, 289] on div "Needs to be filled by main applicant" at bounding box center [139, 288] width 118 height 10
click at [168, 293] on div "Needs to be filled by main applicant" at bounding box center [139, 288] width 118 height 10
click at [86, 310] on div "Joint applicant" at bounding box center [268, 312] width 377 height 13
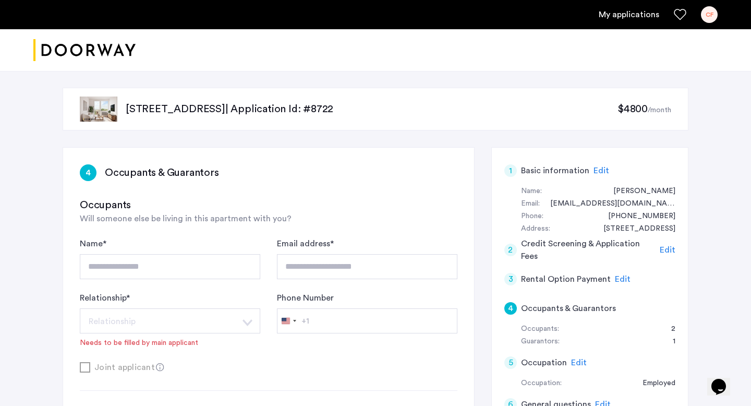
click at [627, 17] on link "My applications" at bounding box center [629, 14] width 60 height 13
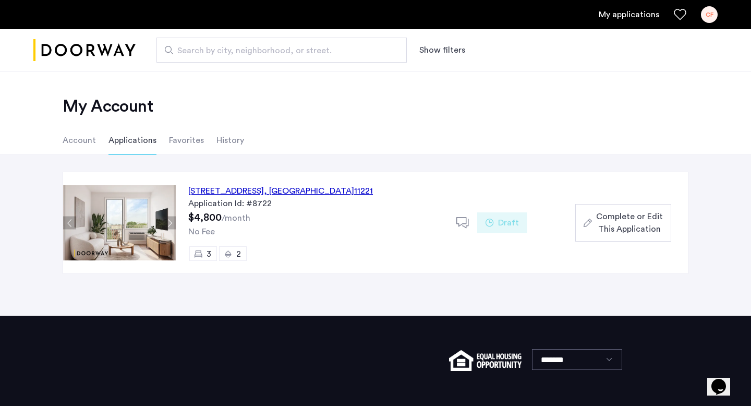
click at [249, 186] on div "972 Bushwick Avenue, Unit 7C, Brooklyn , NY 11221" at bounding box center [280, 191] width 185 height 13
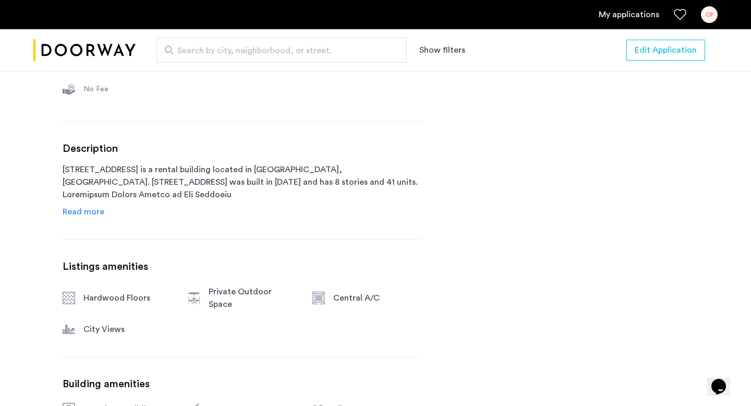
scroll to position [353, 0]
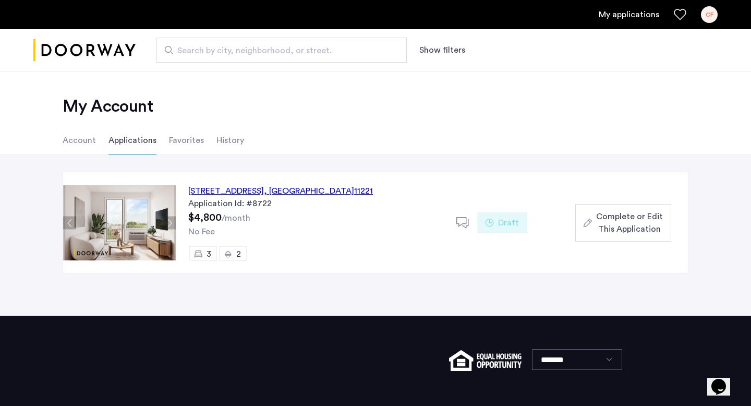
click at [623, 230] on span "Complete or Edit This Application" at bounding box center [629, 222] width 67 height 25
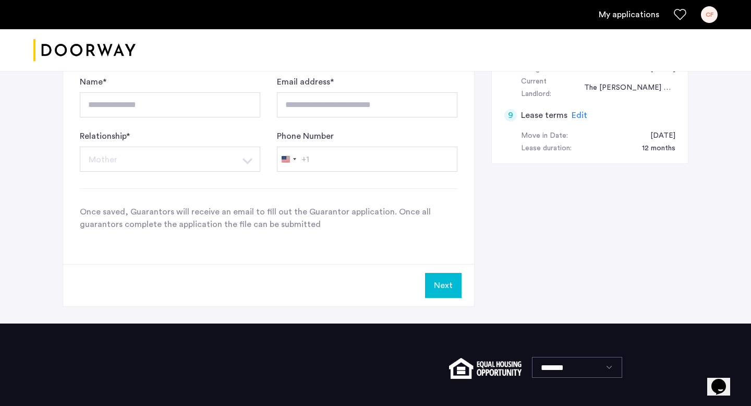
scroll to position [596, 0]
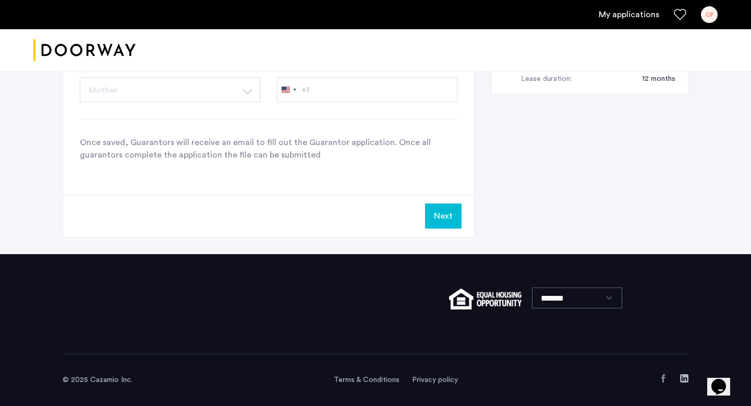
click at [445, 211] on button "Next" at bounding box center [443, 215] width 36 height 25
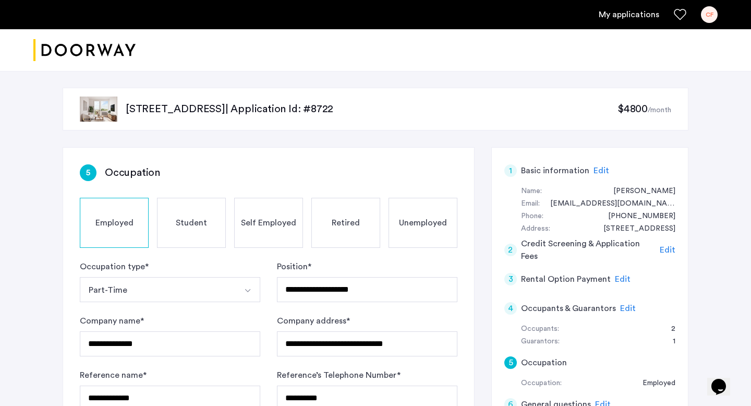
click at [627, 307] on span "Edit" at bounding box center [628, 308] width 16 height 8
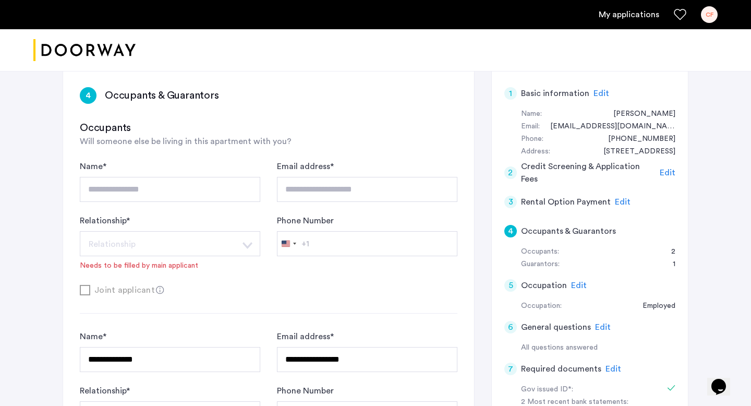
scroll to position [88, 0]
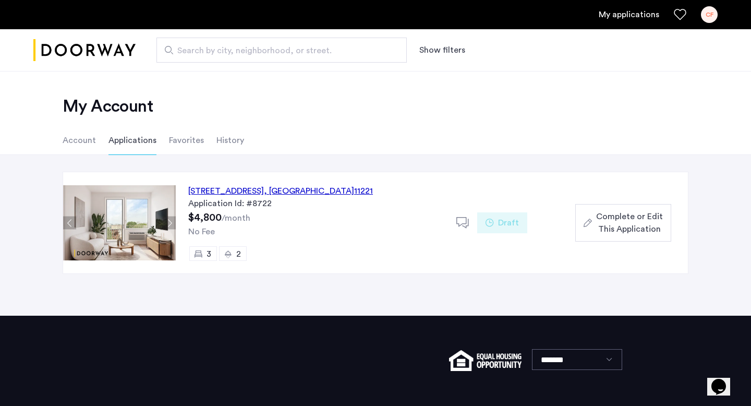
click at [616, 217] on span "Complete or Edit This Application" at bounding box center [629, 222] width 67 height 25
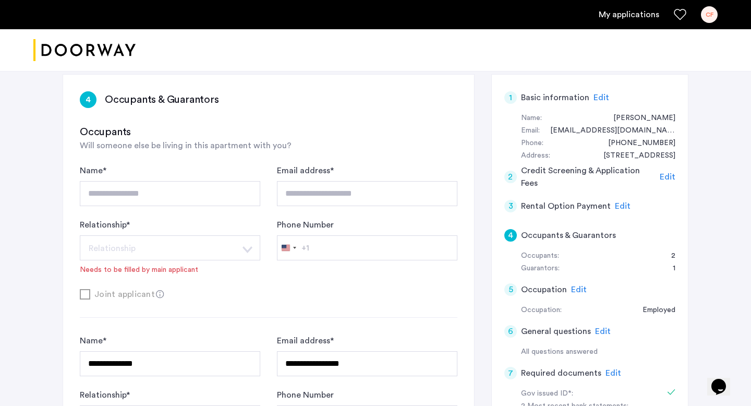
scroll to position [94, 0]
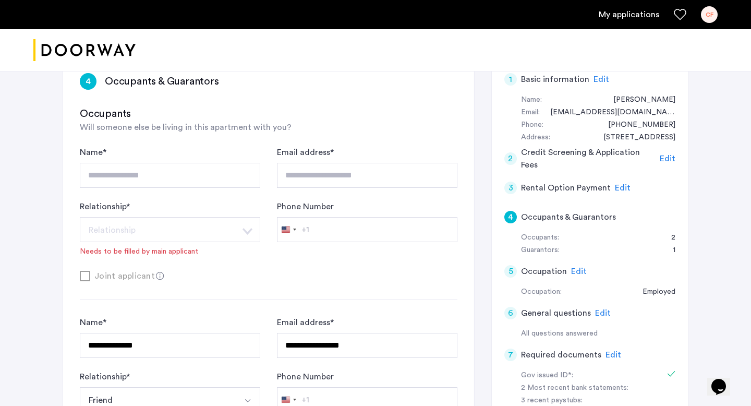
scroll to position [183, 0]
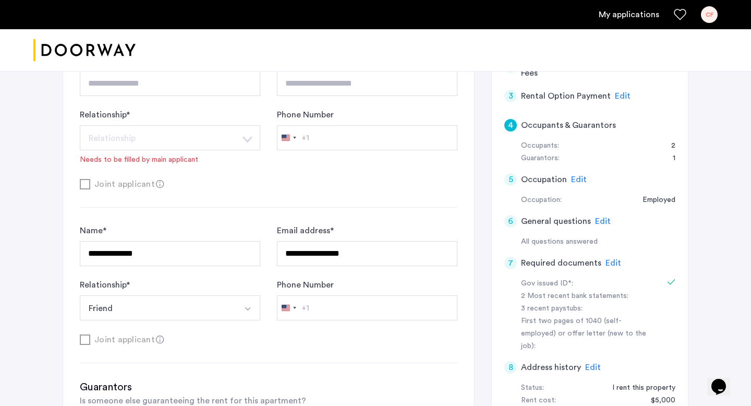
click at [227, 313] on button "Friend" at bounding box center [158, 307] width 156 height 25
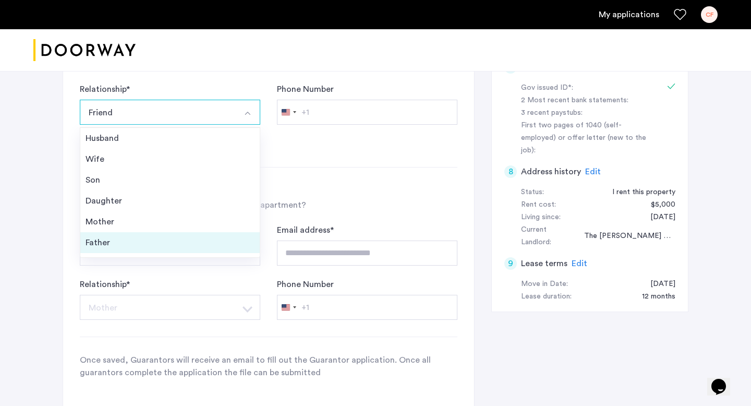
scroll to position [38, 0]
click at [180, 247] on div "Other" at bounding box center [170, 246] width 169 height 13
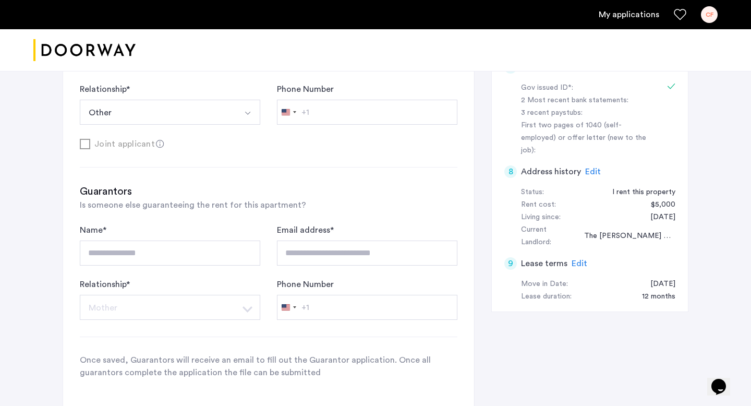
scroll to position [181, 0]
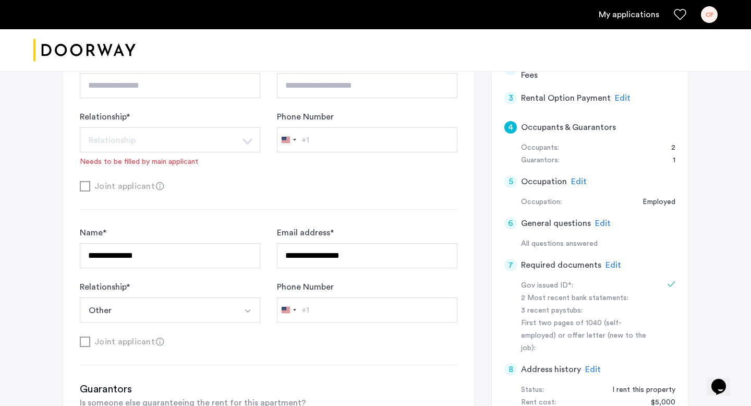
click at [245, 200] on div "**********" at bounding box center [268, 132] width 377 height 153
click at [240, 306] on button "Select option" at bounding box center [247, 309] width 25 height 25
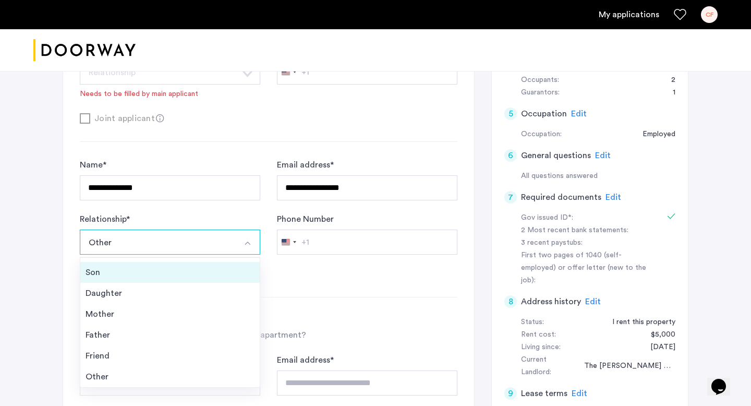
scroll to position [346, 0]
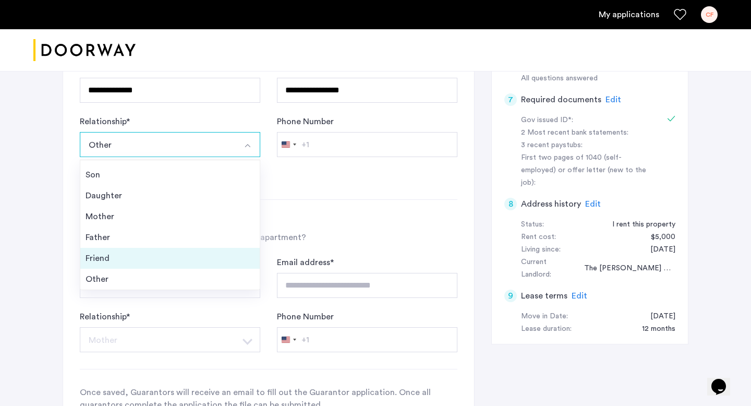
click at [194, 260] on div "Friend" at bounding box center [170, 258] width 169 height 13
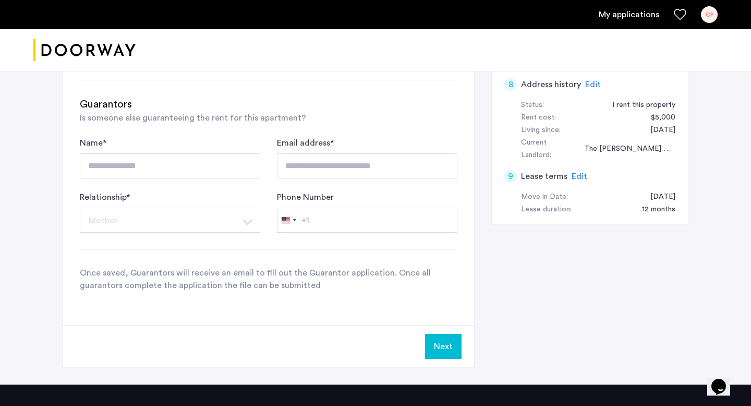
scroll to position [467, 0]
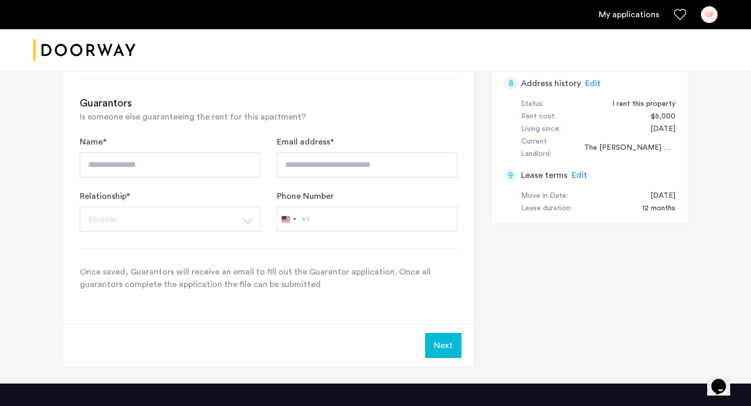
click at [447, 350] on button "Next" at bounding box center [443, 345] width 36 height 25
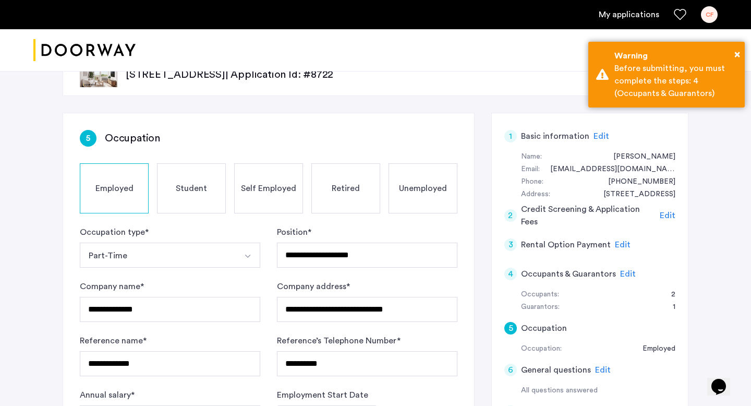
scroll to position [45, 0]
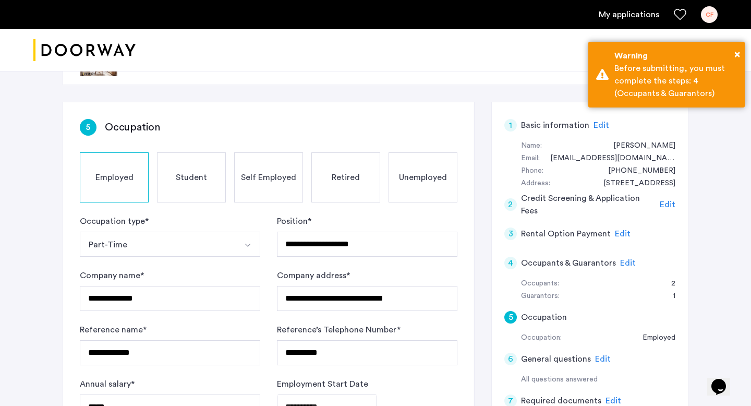
click at [623, 264] on span "Edit" at bounding box center [628, 263] width 16 height 8
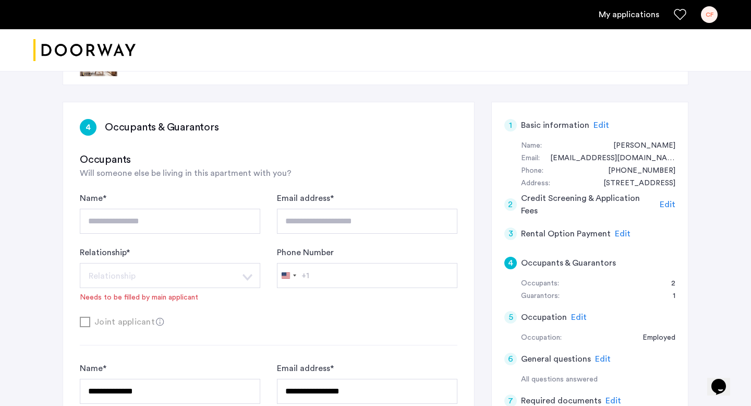
click at [666, 205] on span "Edit" at bounding box center [668, 204] width 16 height 8
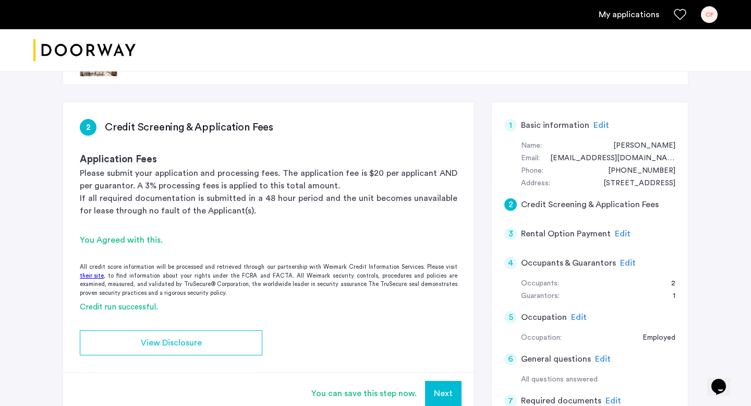
click at [618, 232] on span "Edit" at bounding box center [623, 233] width 16 height 8
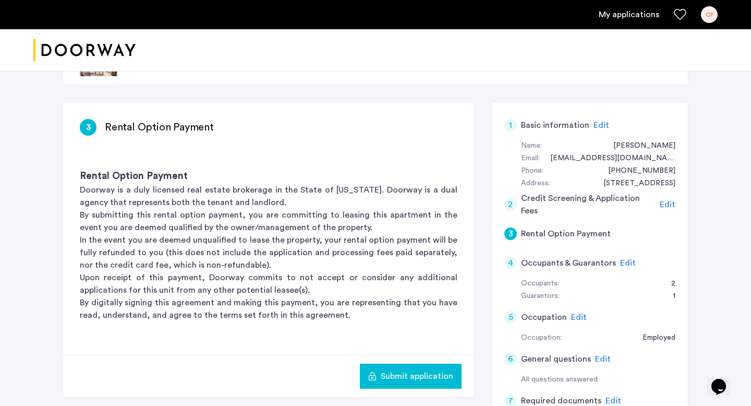
click at [624, 268] on div "Edit" at bounding box center [628, 263] width 16 height 13
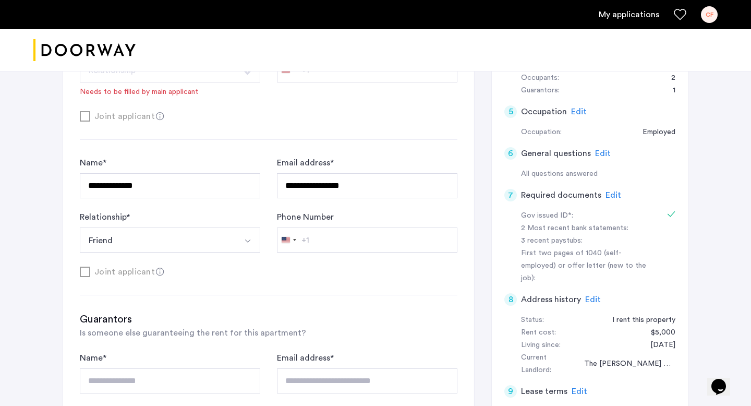
scroll to position [165, 0]
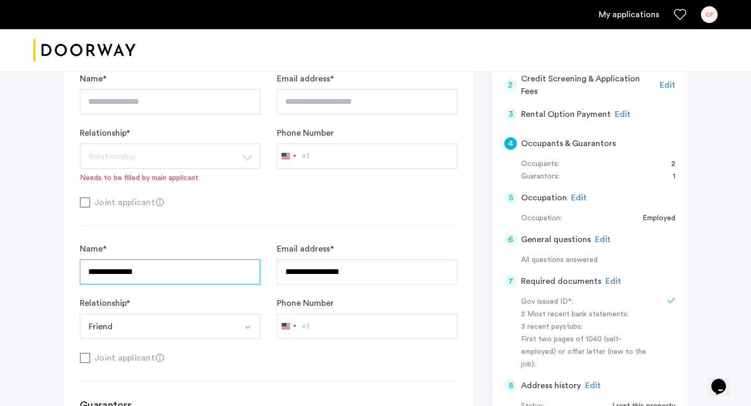
click at [251, 276] on input "**********" at bounding box center [170, 271] width 180 height 25
click at [248, 229] on div "**********" at bounding box center [268, 198] width 377 height 331
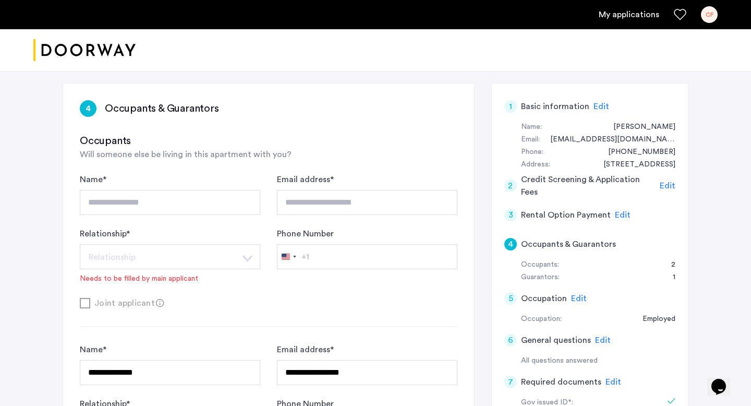
scroll to position [69, 0]
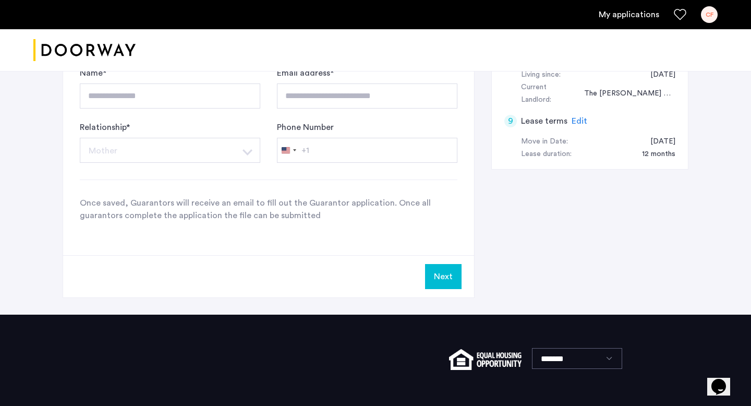
scroll to position [582, 0]
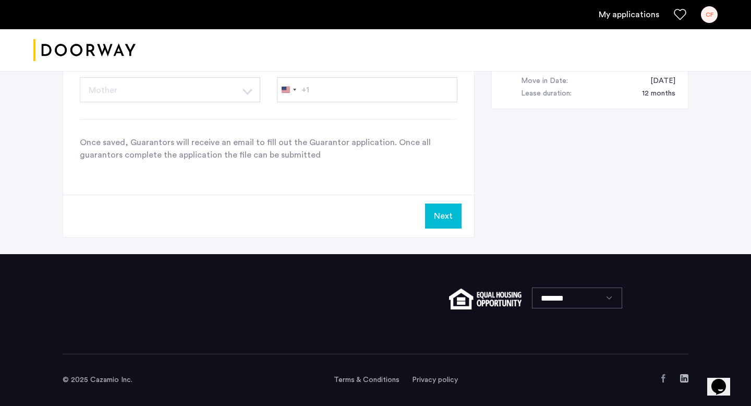
click at [454, 213] on button "Next" at bounding box center [443, 215] width 36 height 25
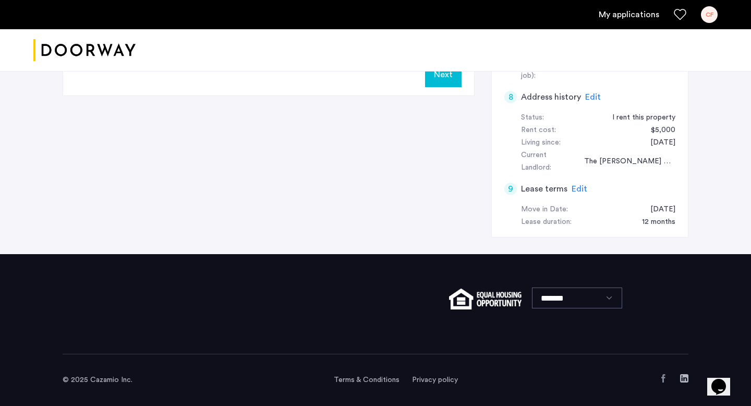
scroll to position [0, 0]
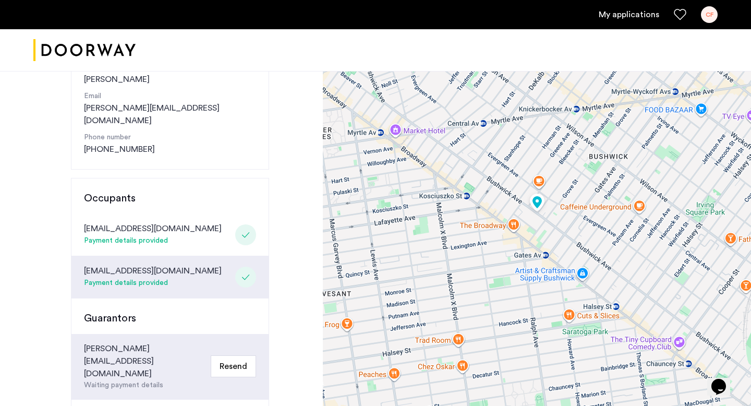
scroll to position [393, 0]
